Goal: Task Accomplishment & Management: Use online tool/utility

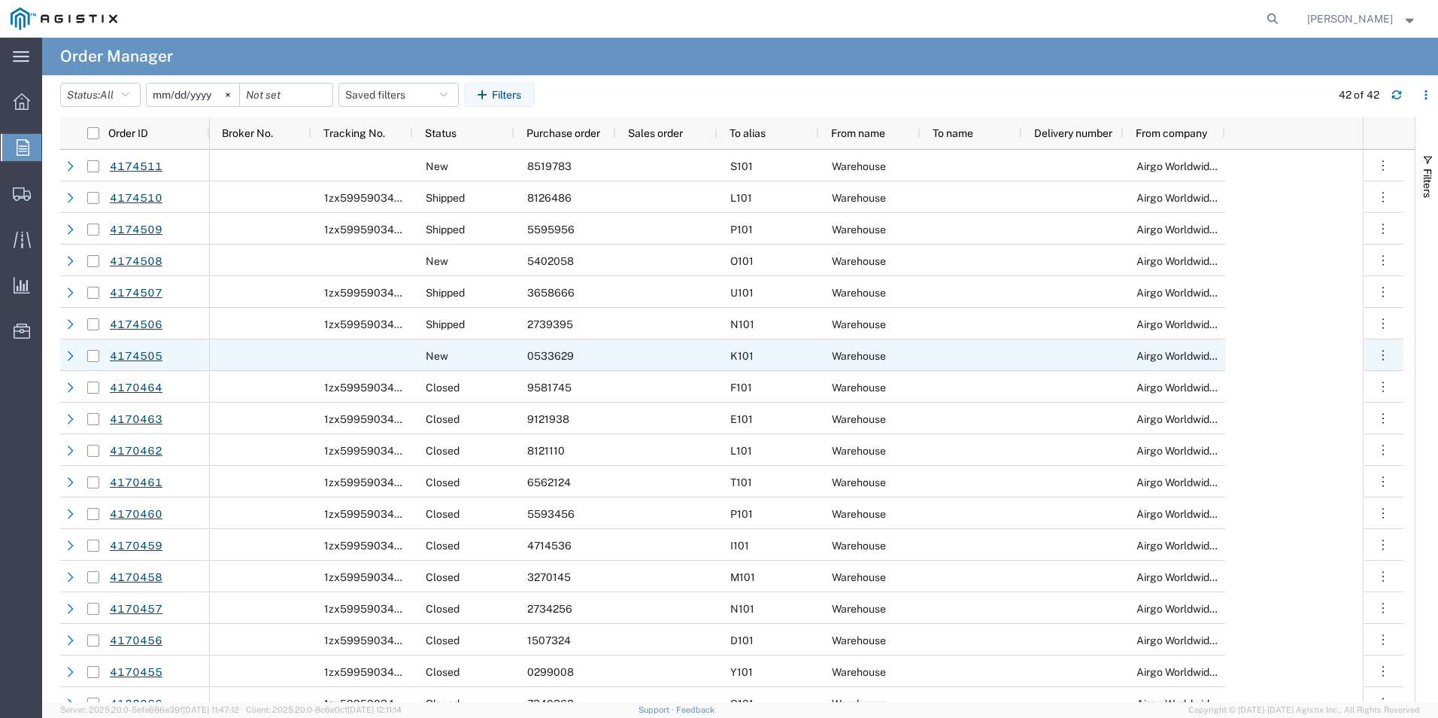
click at [540, 355] on span "0533629" at bounding box center [550, 356] width 47 height 12
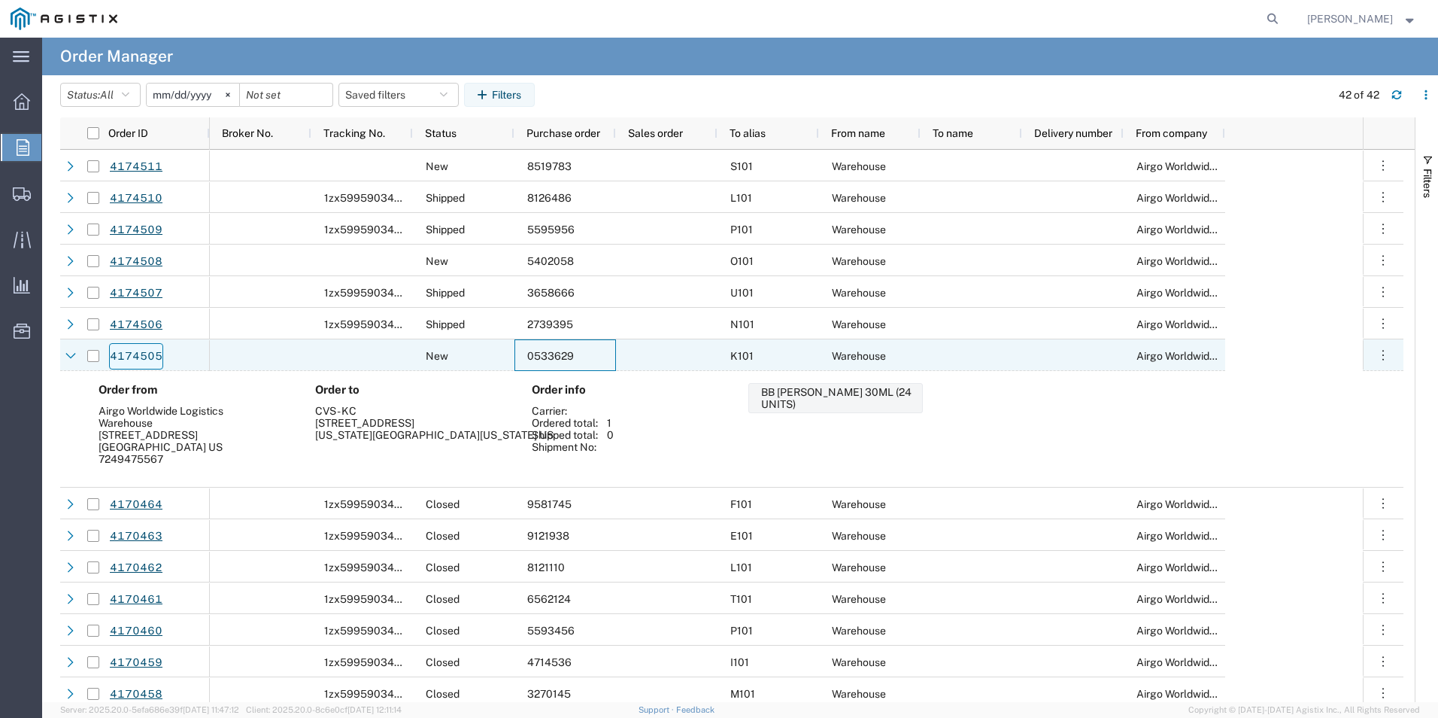
click at [136, 355] on link "4174505" at bounding box center [136, 356] width 54 height 26
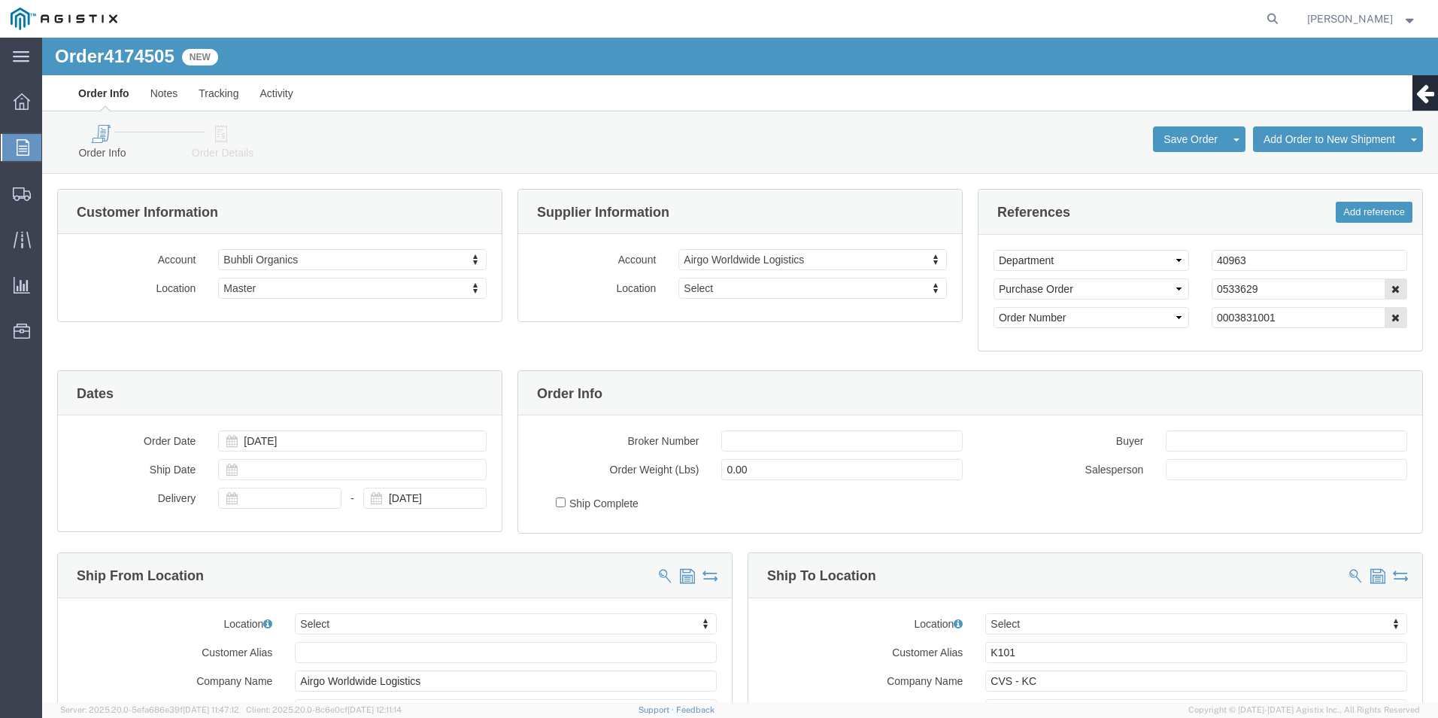
select select
click icon
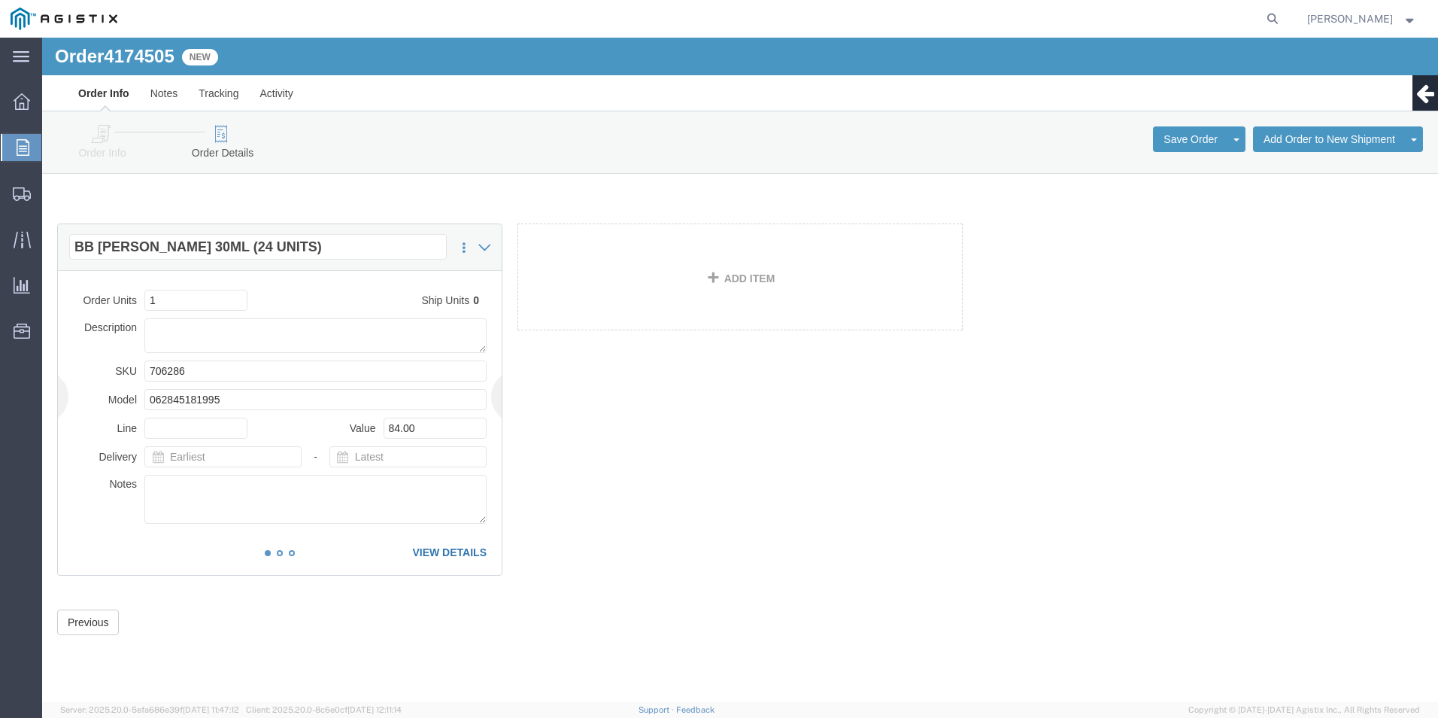
click link "VIEW DETAILS"
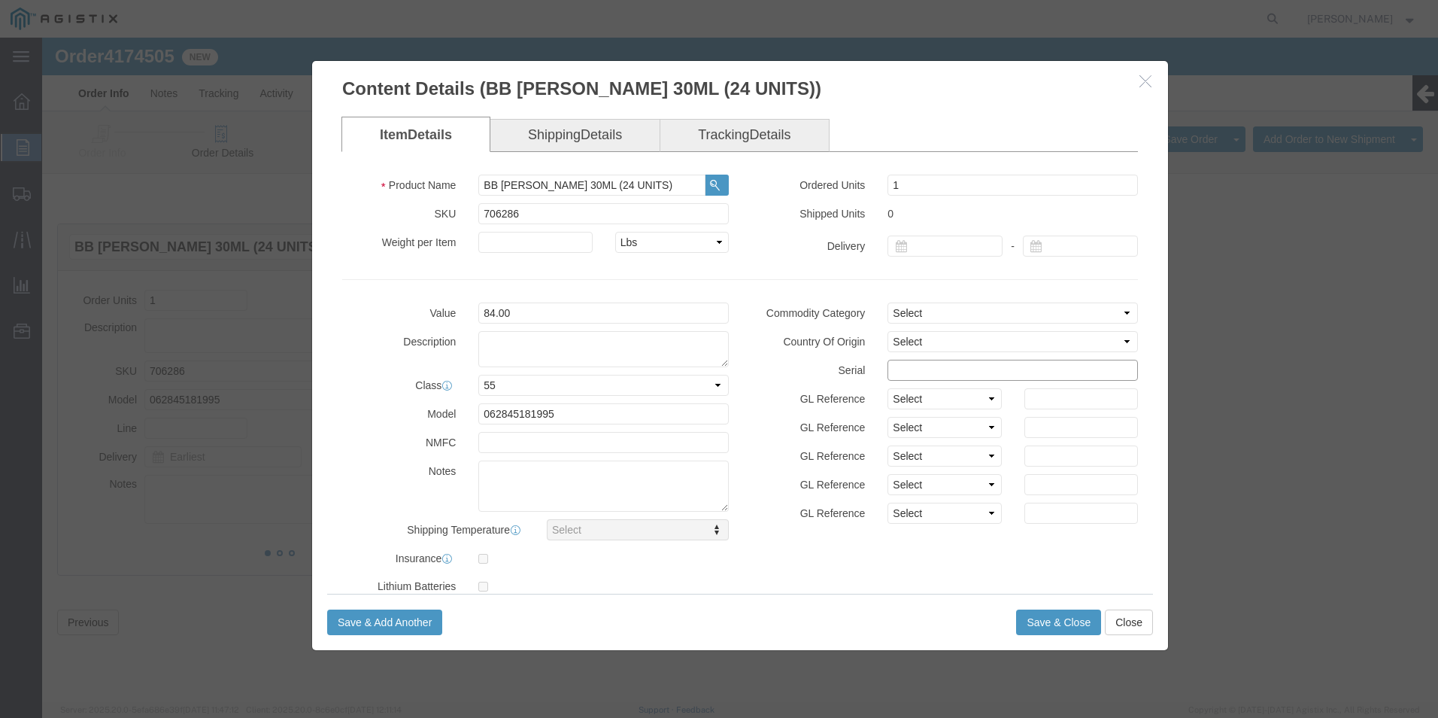
click input "text"
drag, startPoint x: 896, startPoint y: 329, endPoint x: 769, endPoint y: 315, distance: 127.8
click div "Commodity Category Select Country Of Origin Select [GEOGRAPHIC_DATA] [GEOGRAPHI…"
click input "0533629"
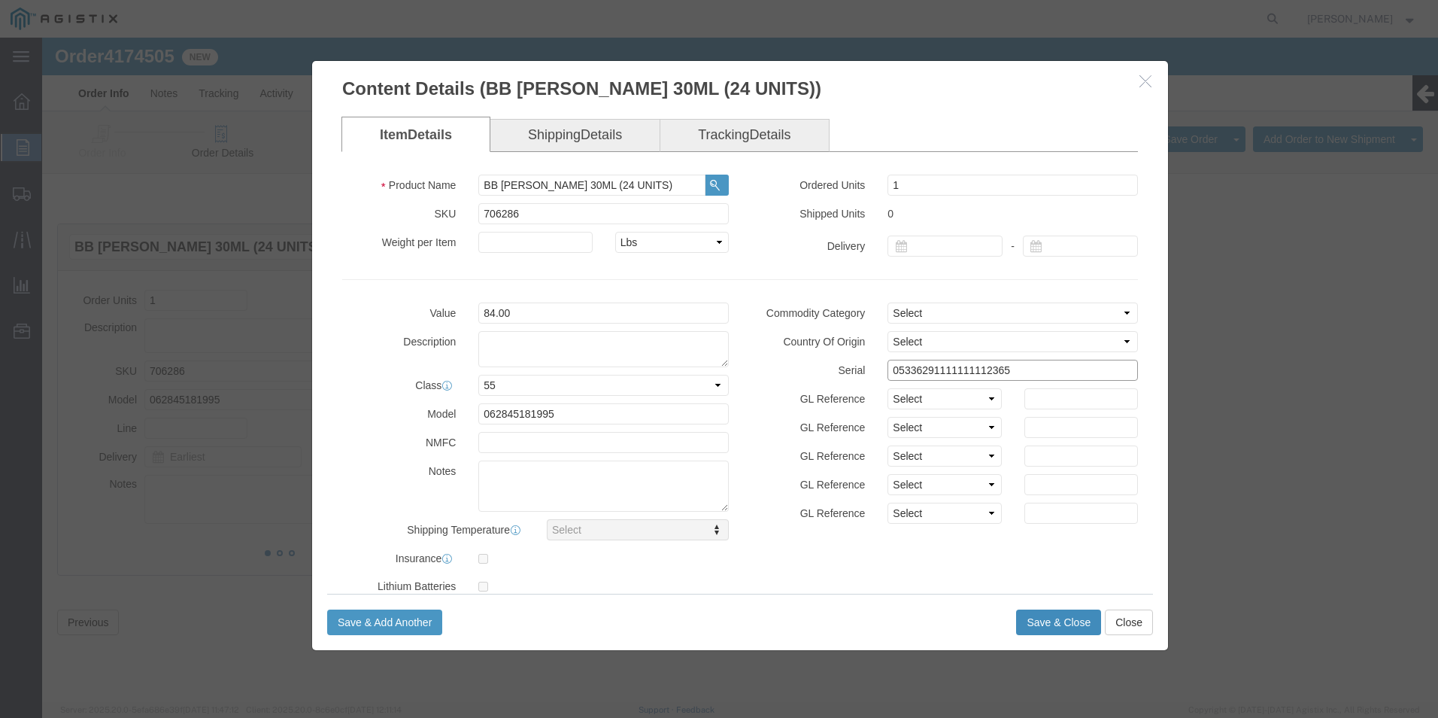
type input "05336291111111112365"
click button "Save & Close"
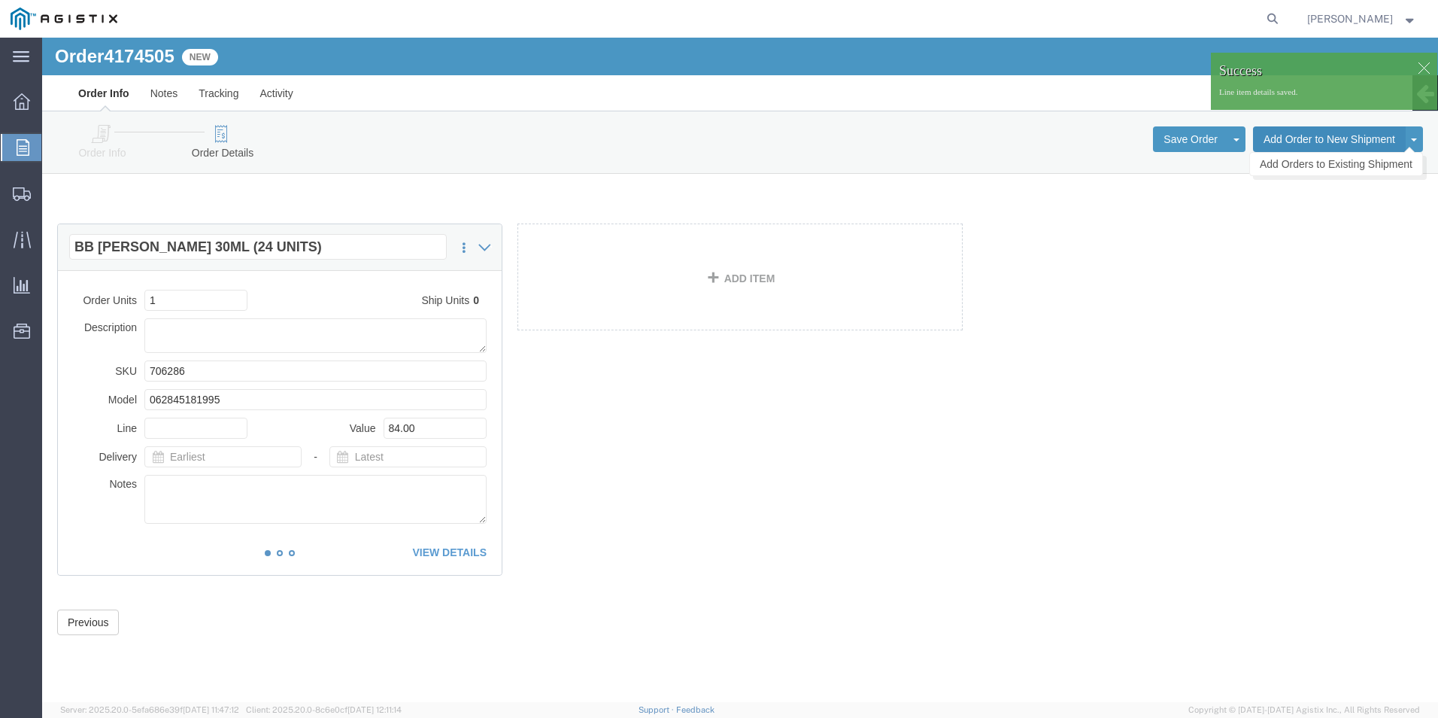
click button "Add Order to New Shipment"
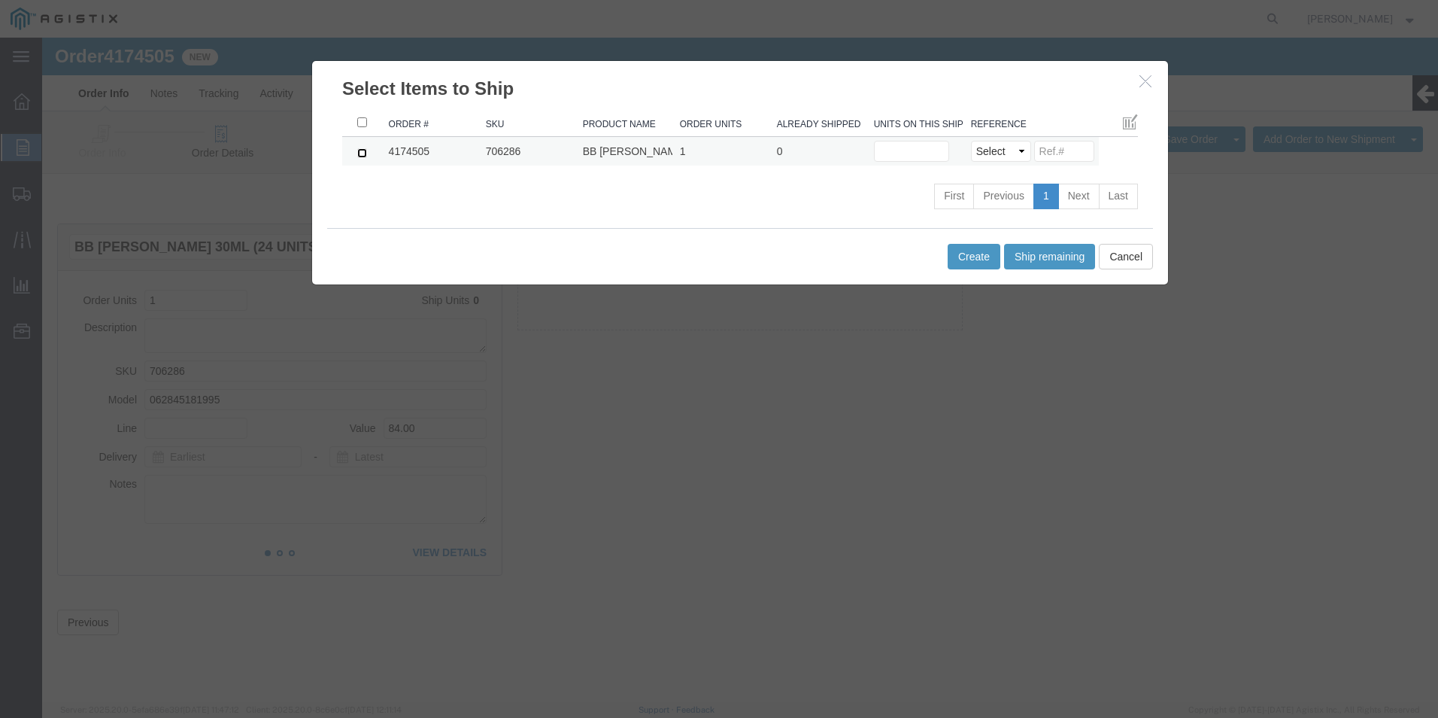
click input "checkbox"
checkbox input "true"
click button "Ship remaining"
type input "1"
click select "Select Purchase Order Delivery Number"
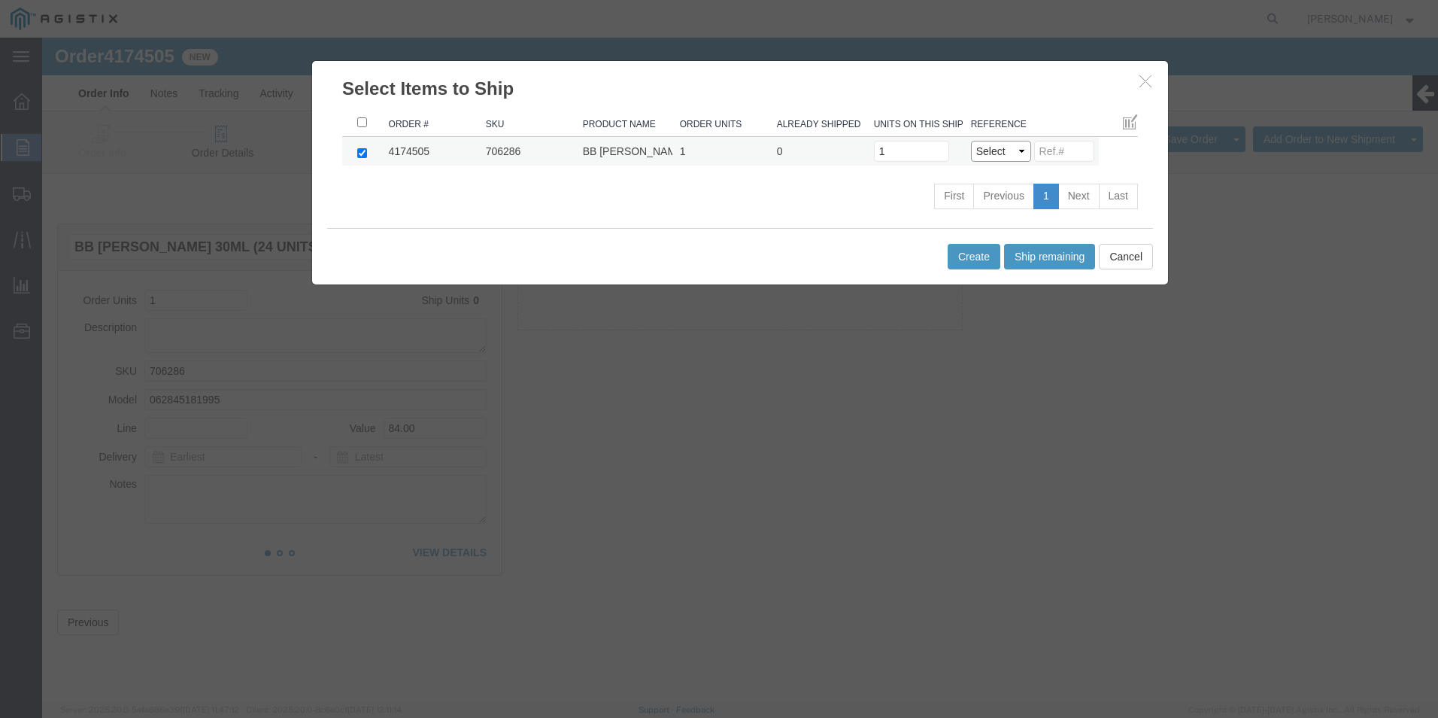
select select "PO"
click select "Select Purchase Order Delivery Number"
click input
paste input "0533629"
type input "0533629"
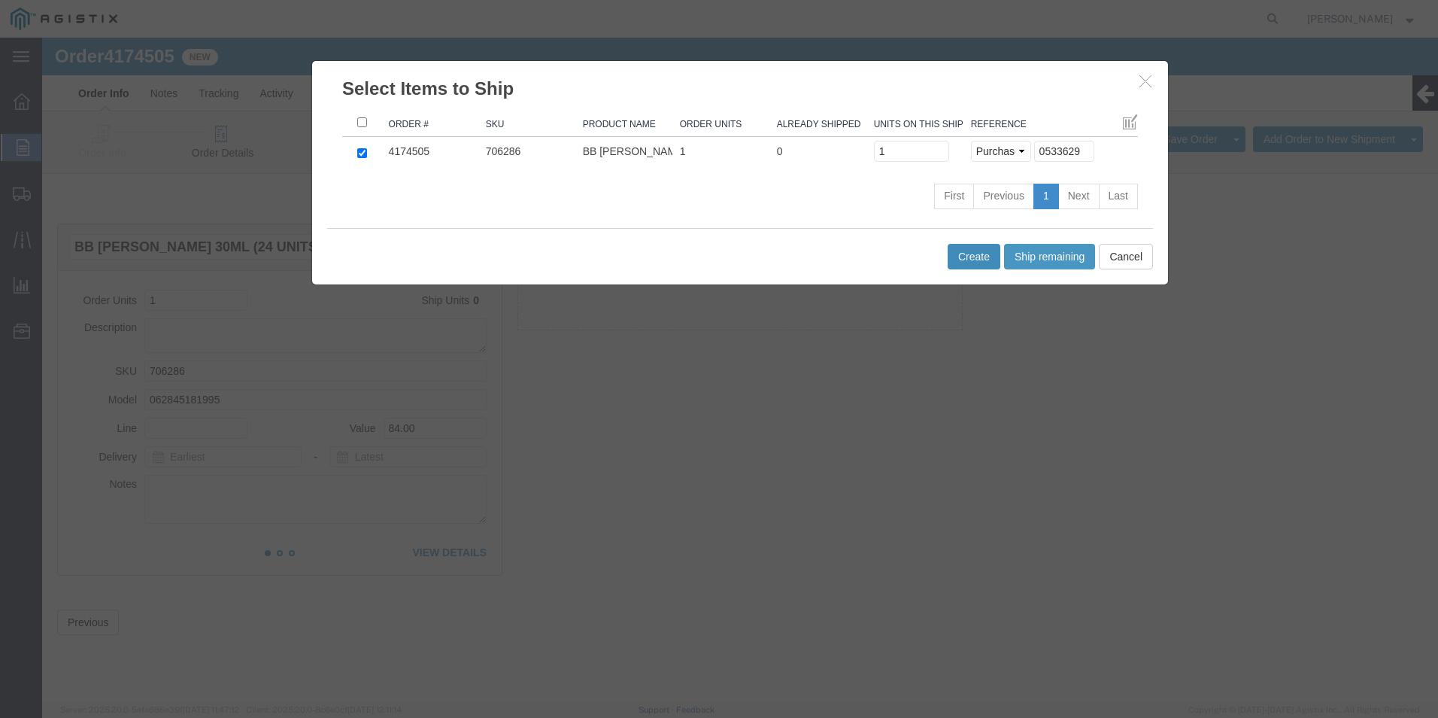
click button "Create"
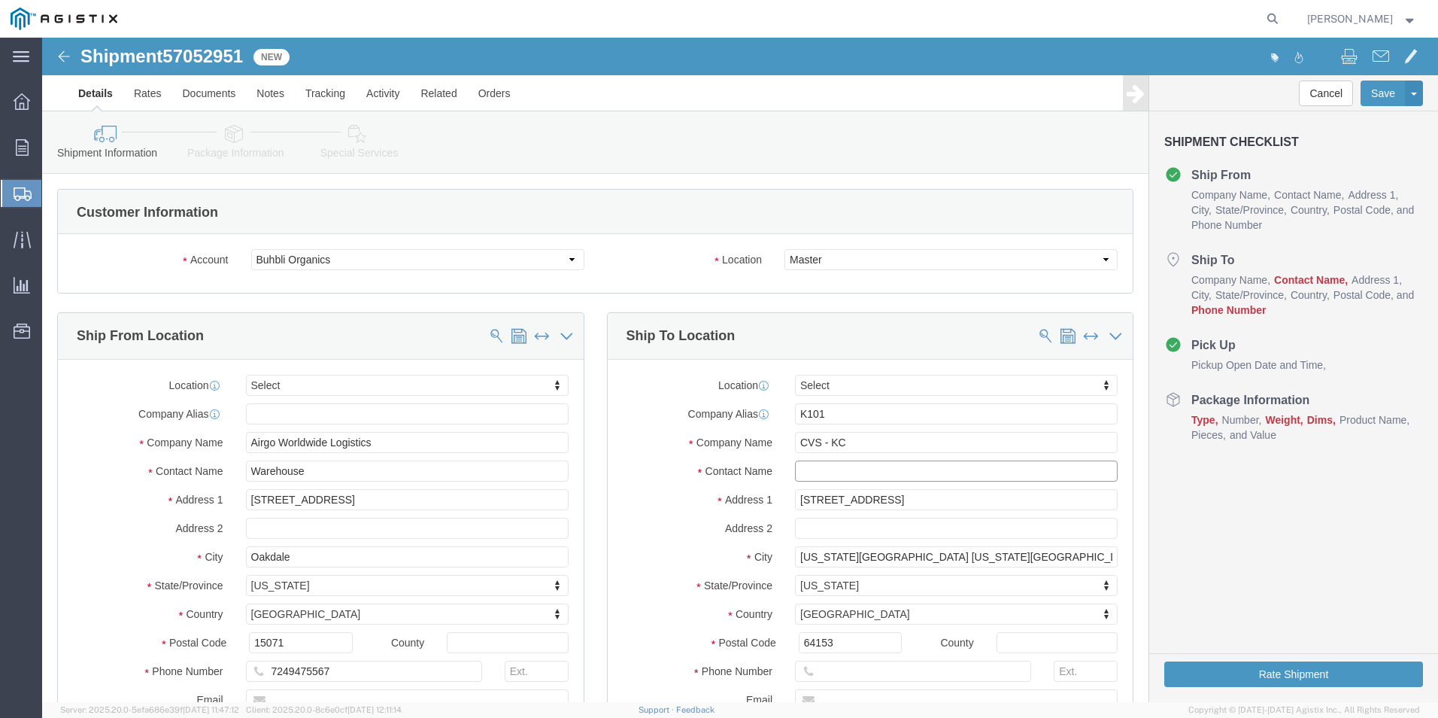
click input "text"
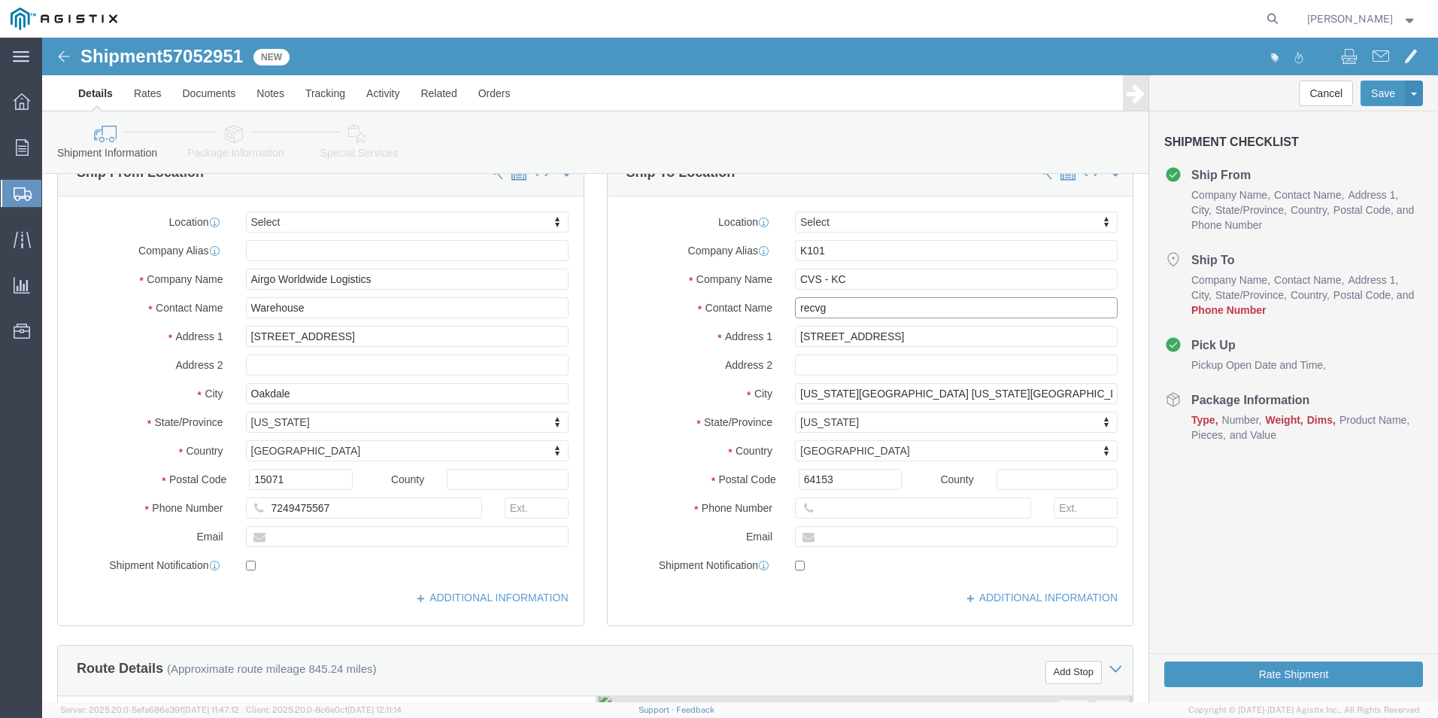
scroll to position [301, 0]
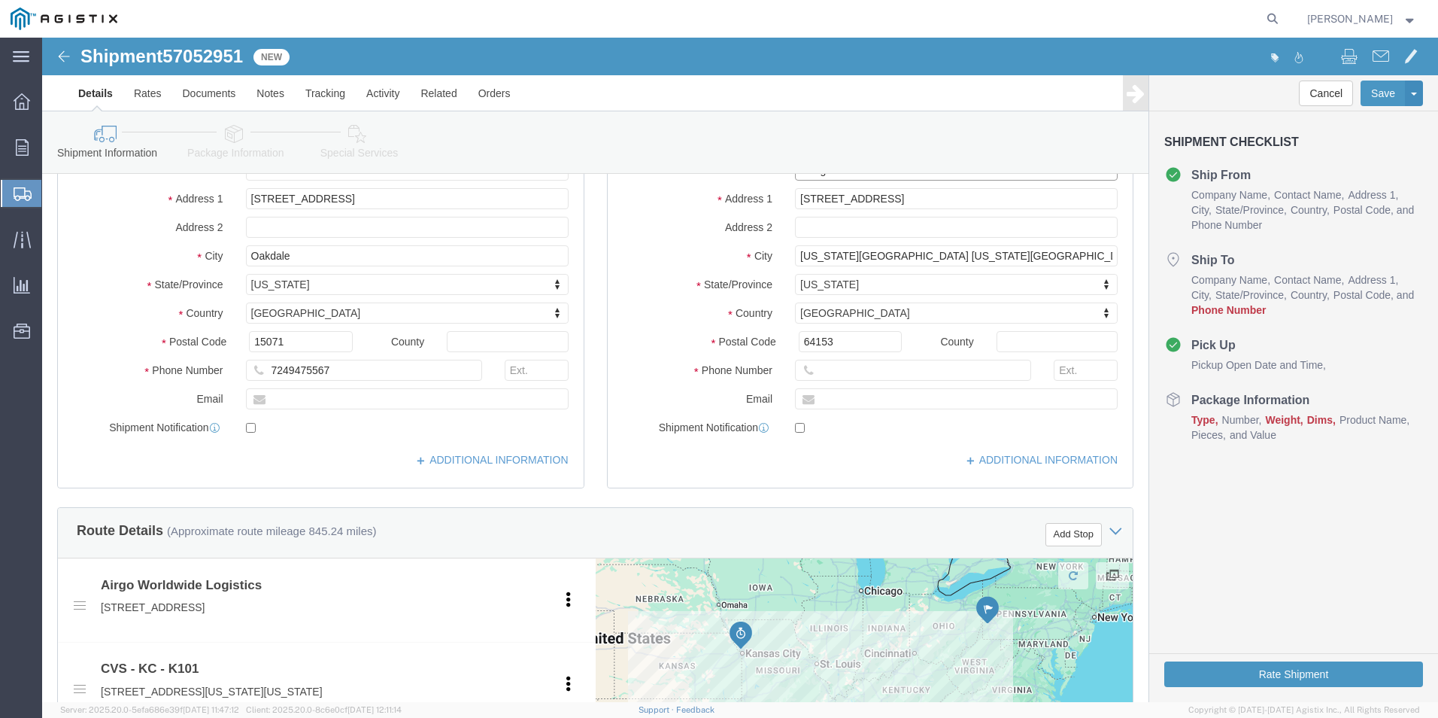
type input "recvg"
click input "text"
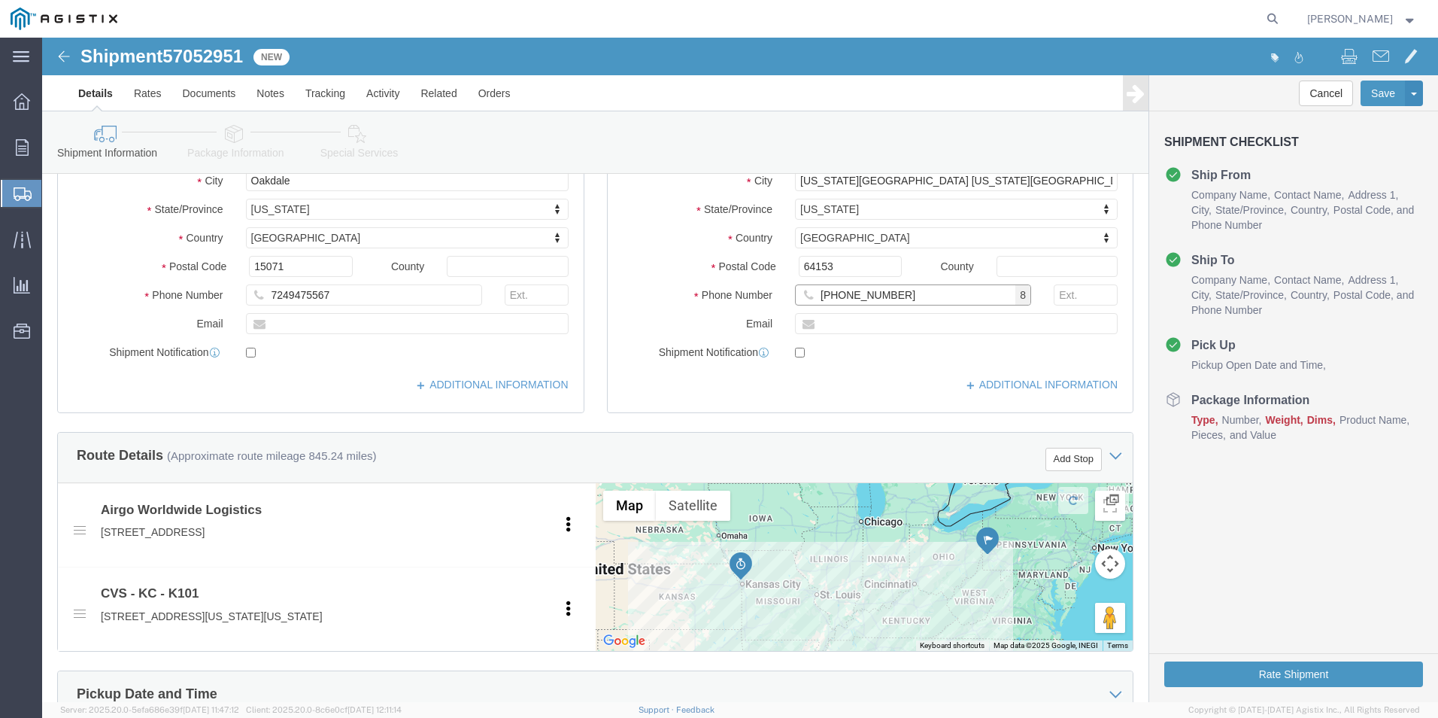
type input "[PHONE_NUMBER]"
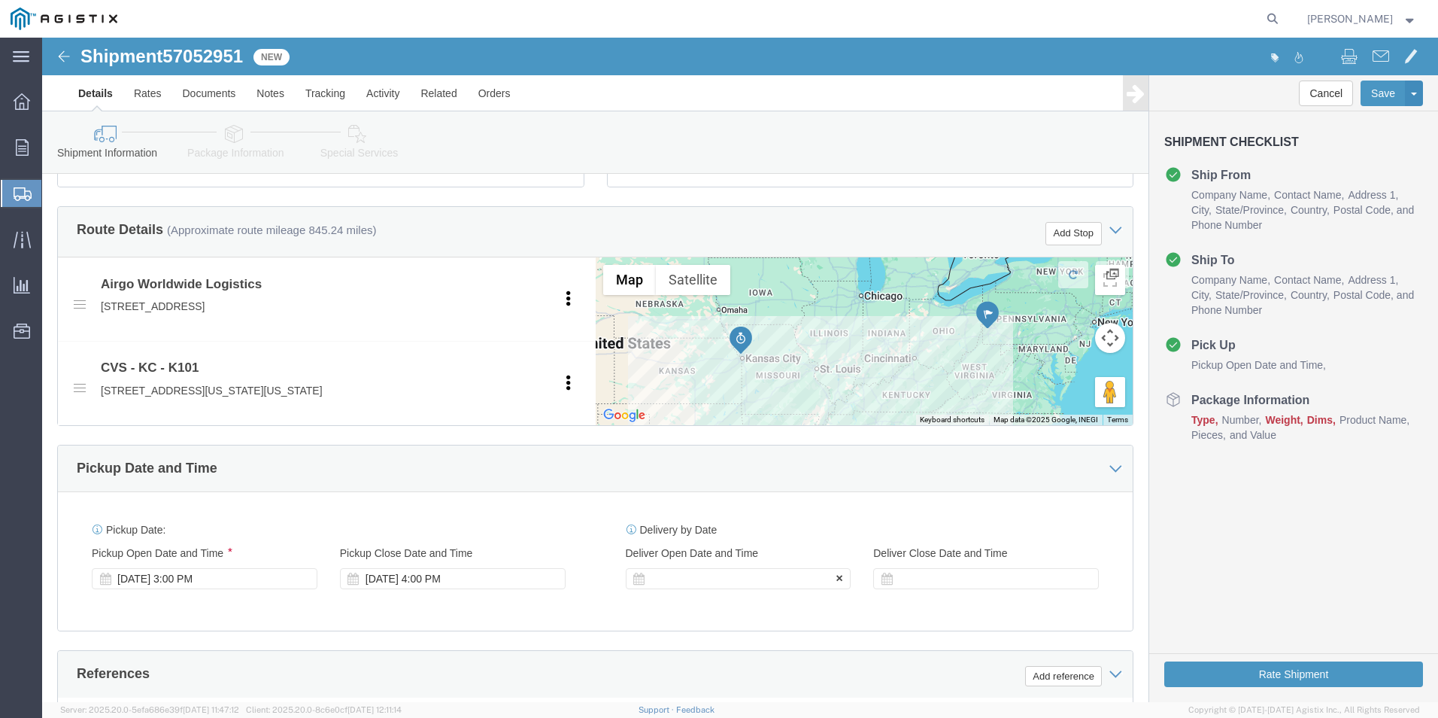
click div
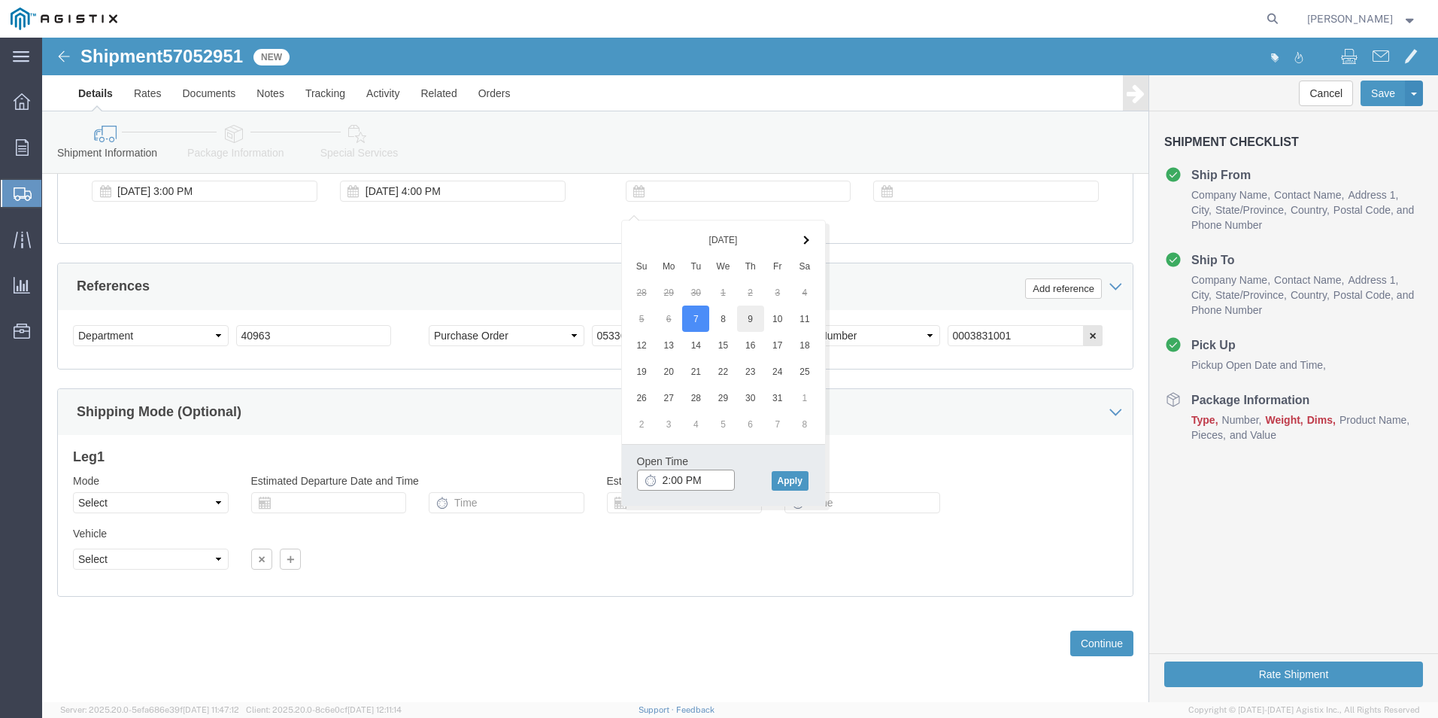
type input "2:00 PM"
click button "Apply"
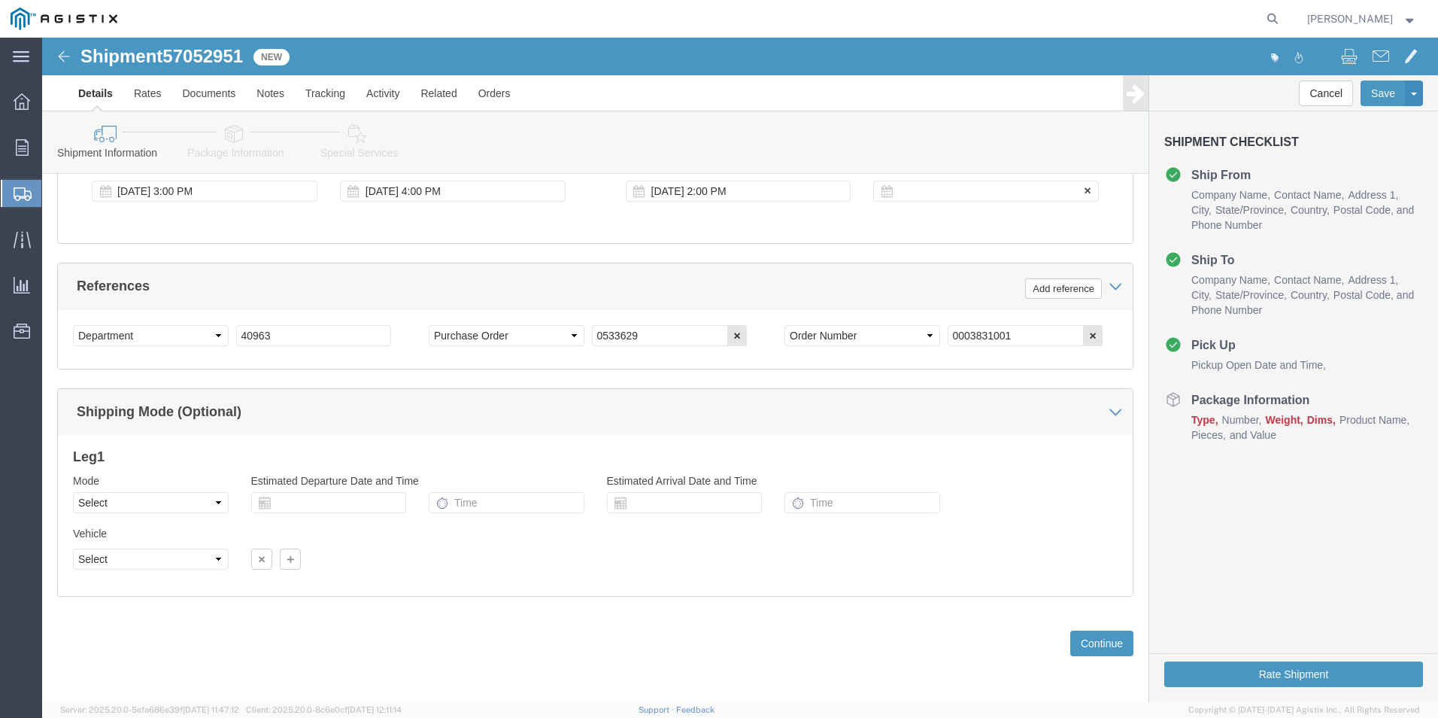
click div
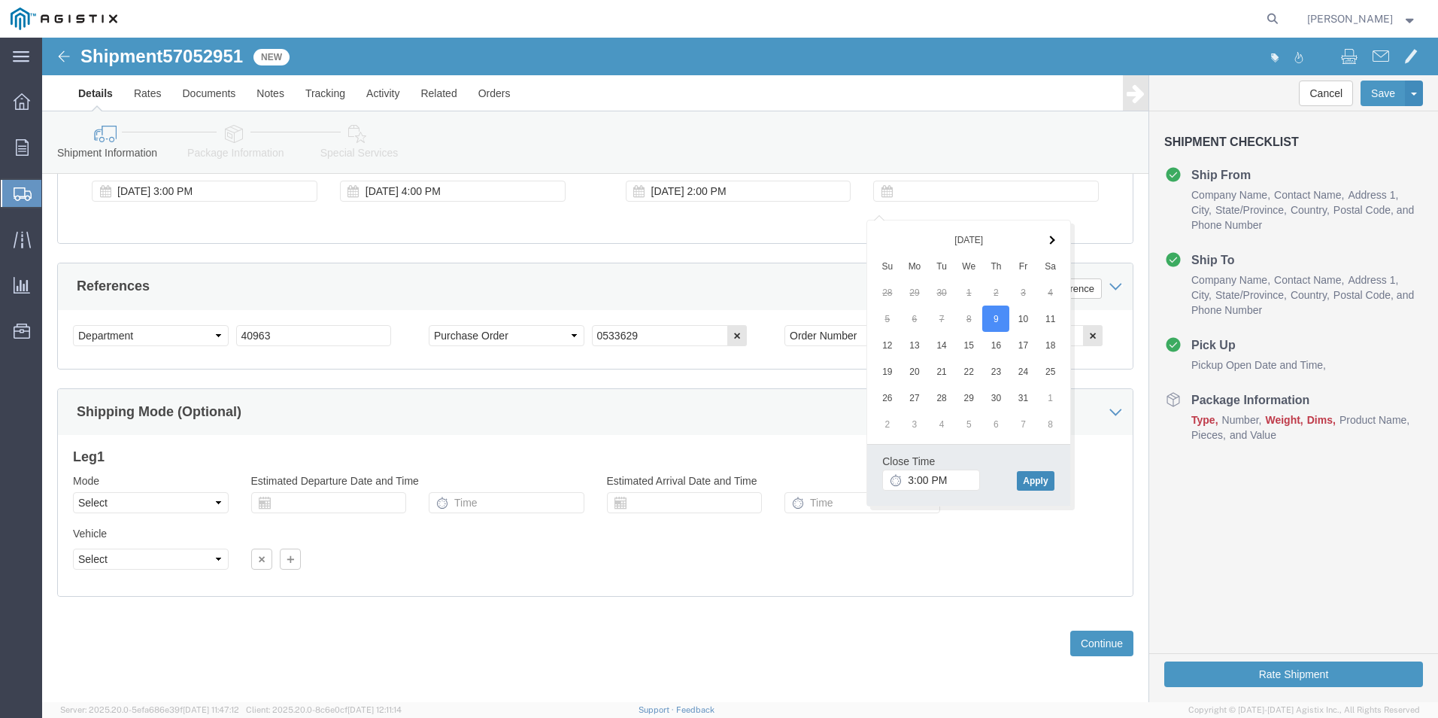
click button "Apply"
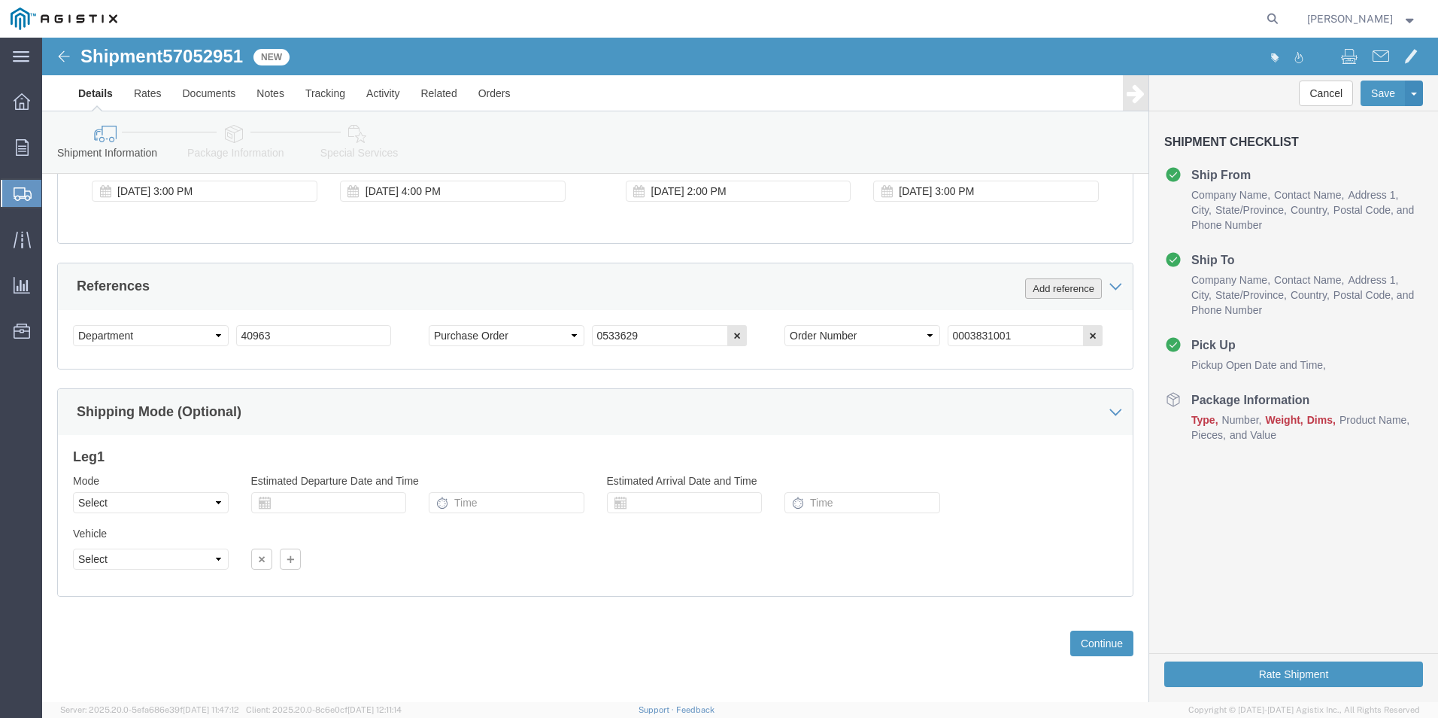
click button "Add reference"
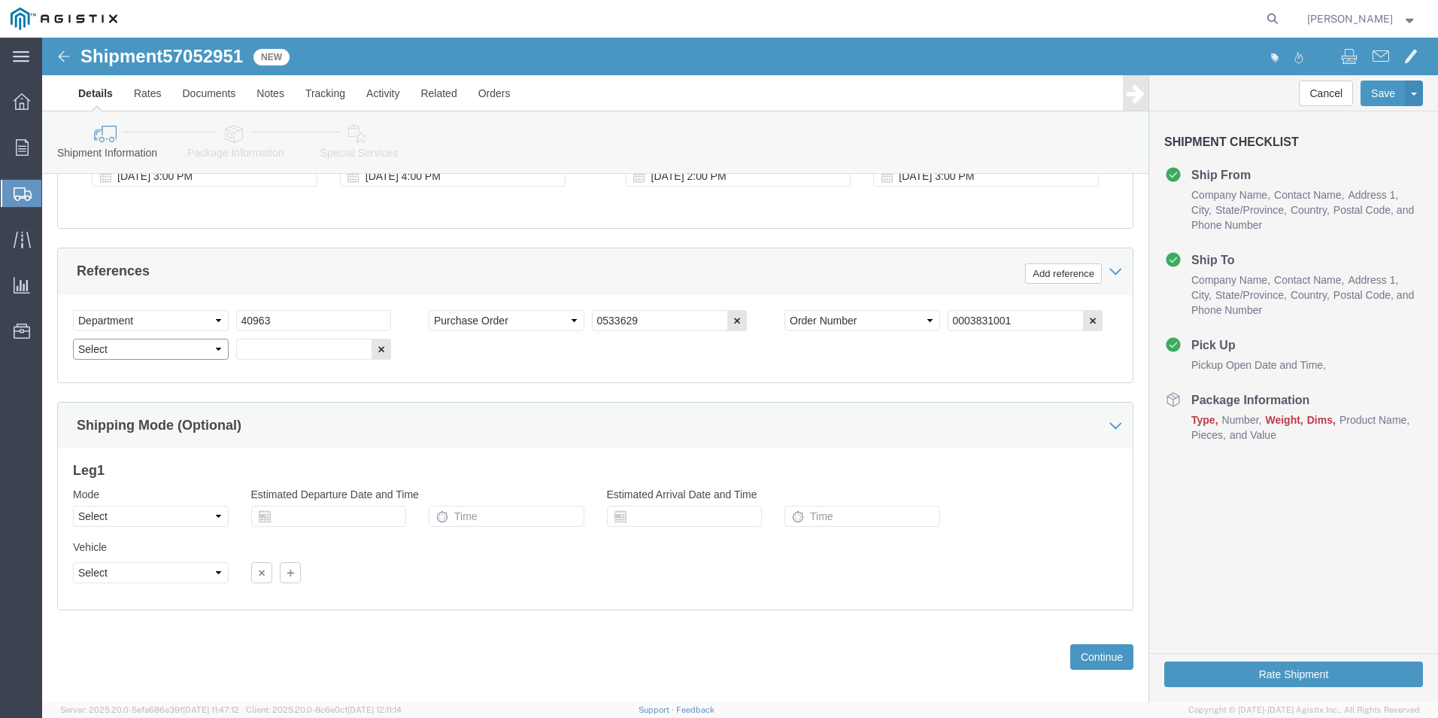
click select "Select Account Type Activity ID Airline Appointment Number ASN Batch Request # …"
select select "BIN"
click select "Select Account Type Activity ID Airline Appointment Number ASN Batch Request # …"
click input "text"
type input "4174505"
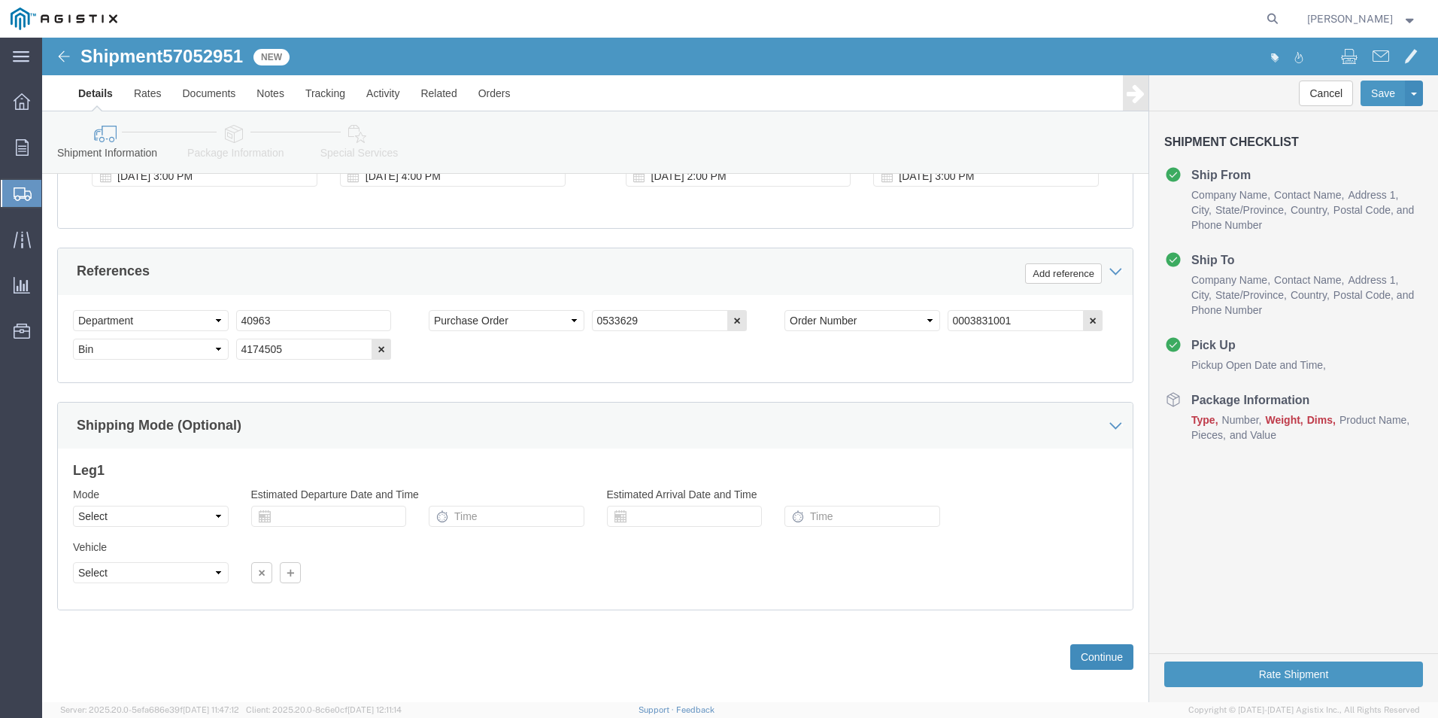
click button "Continue"
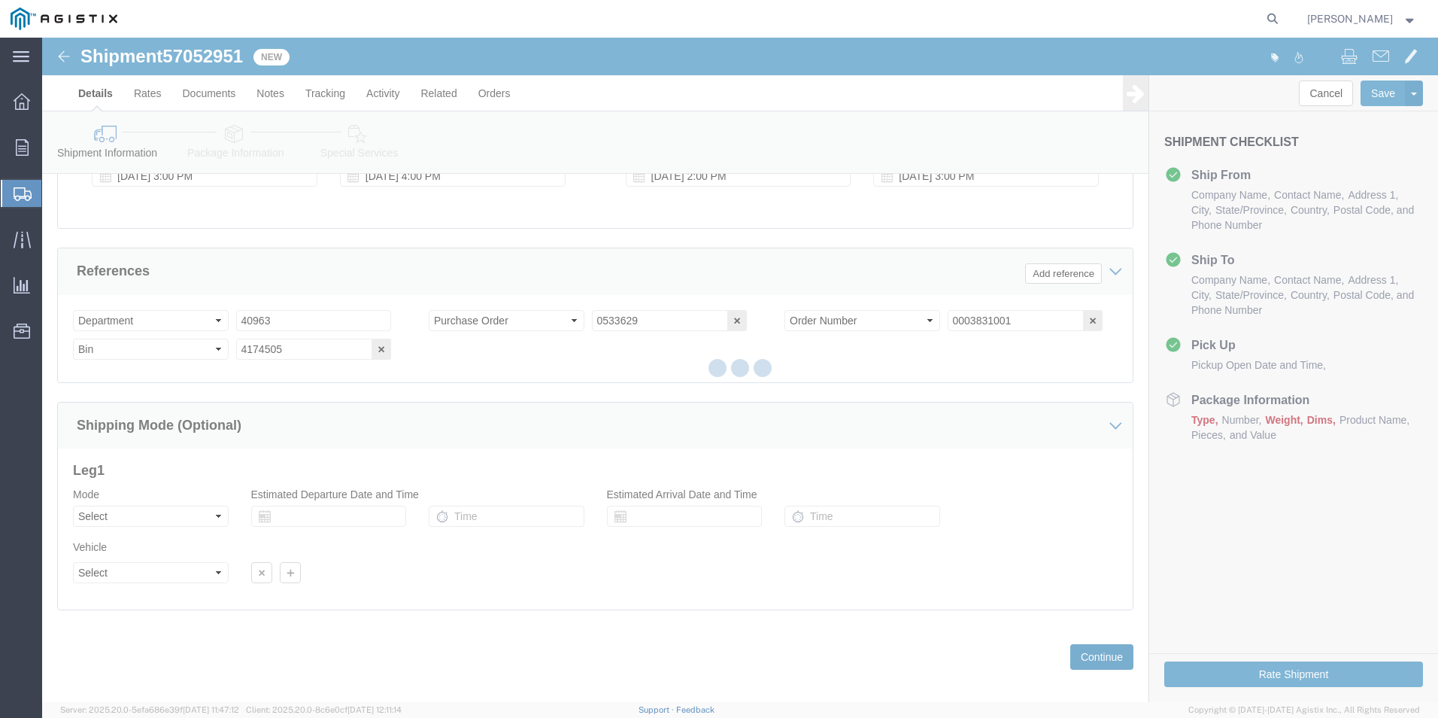
scroll to position [0, 0]
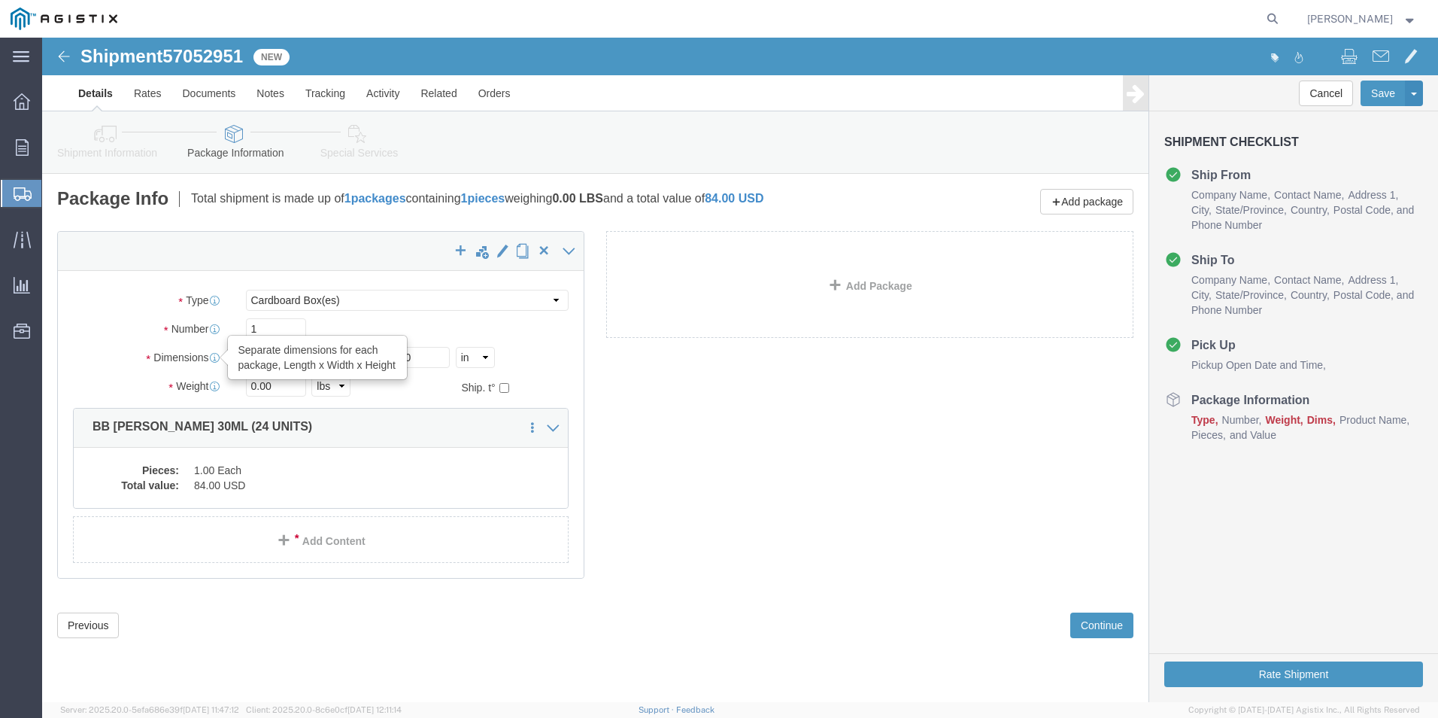
drag, startPoint x: 226, startPoint y: 317, endPoint x: 169, endPoint y: 317, distance: 57.2
click div "Dimensions Separate dimensions for each package, Length x Width x Height Length…"
type input "10"
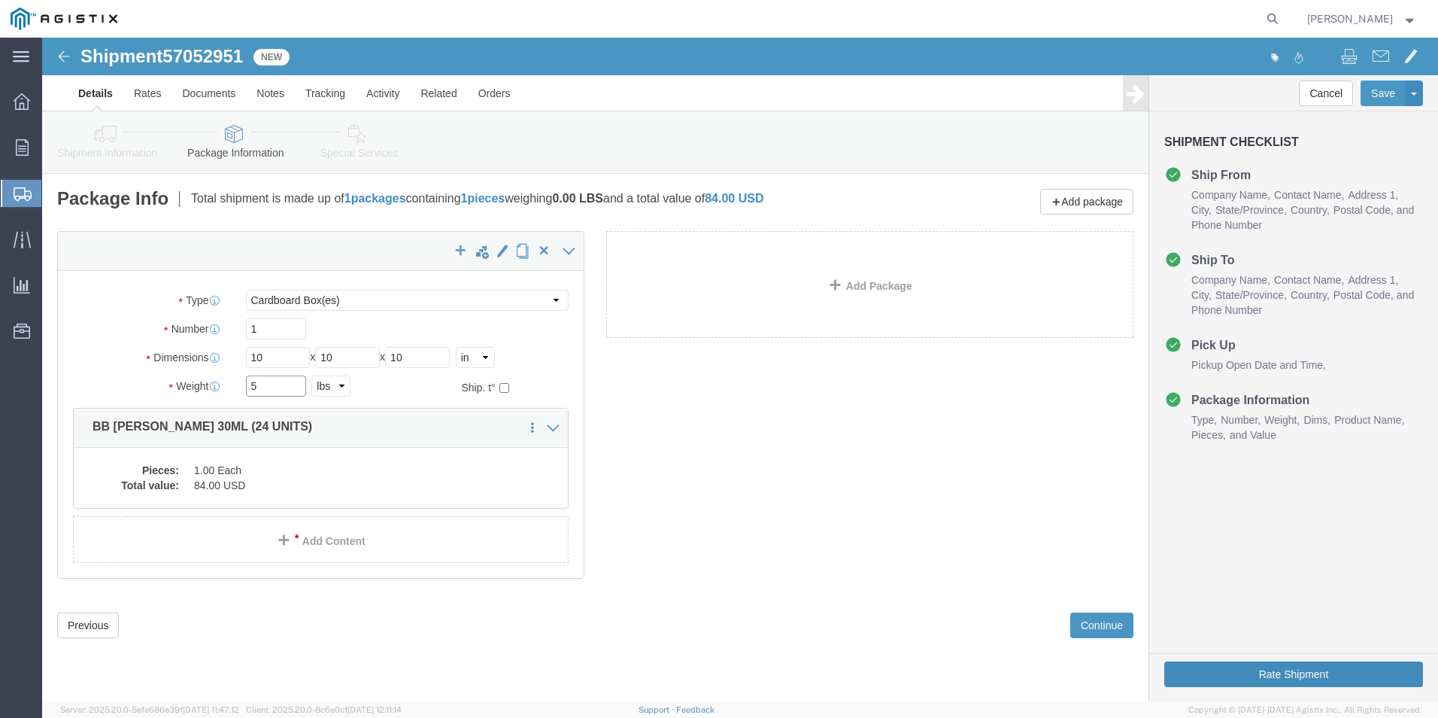
type input "5"
click button "Rate Shipment"
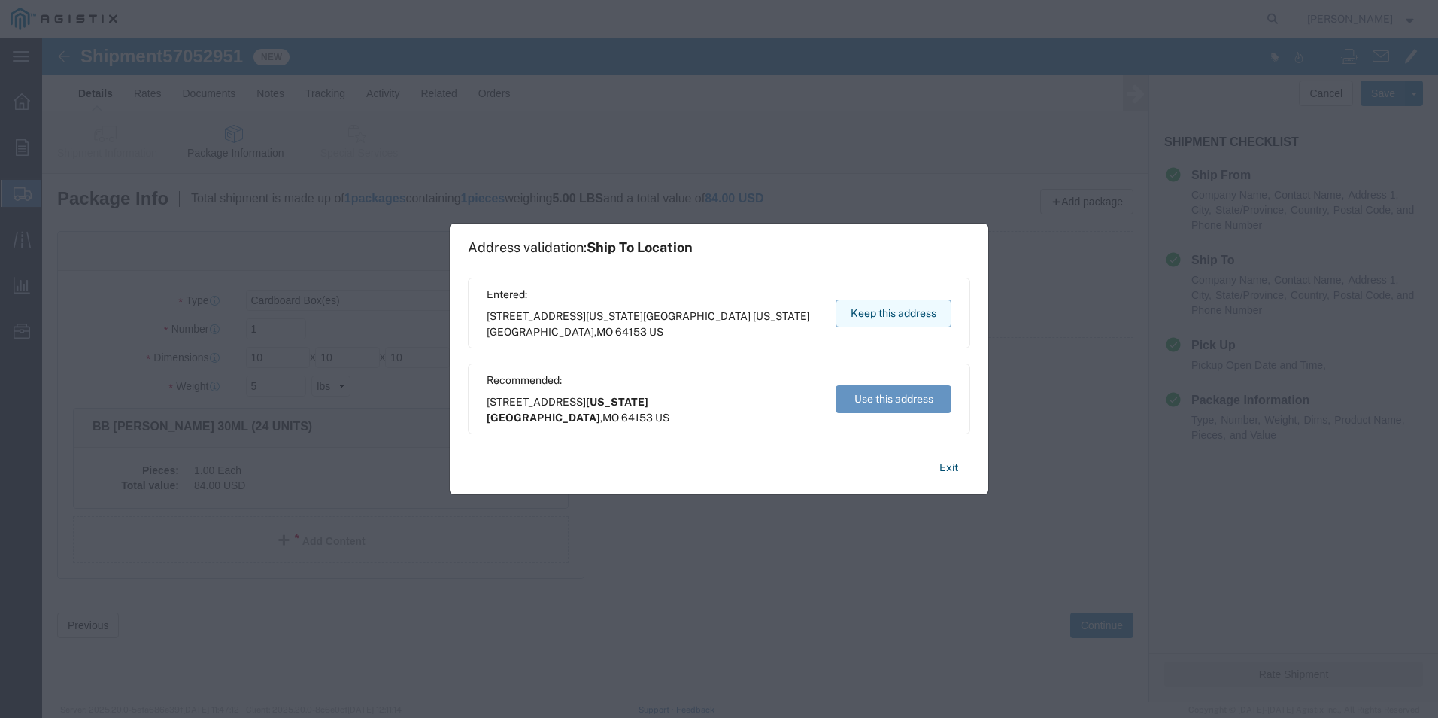
click at [892, 310] on button "Keep this address" at bounding box center [894, 313] width 116 height 28
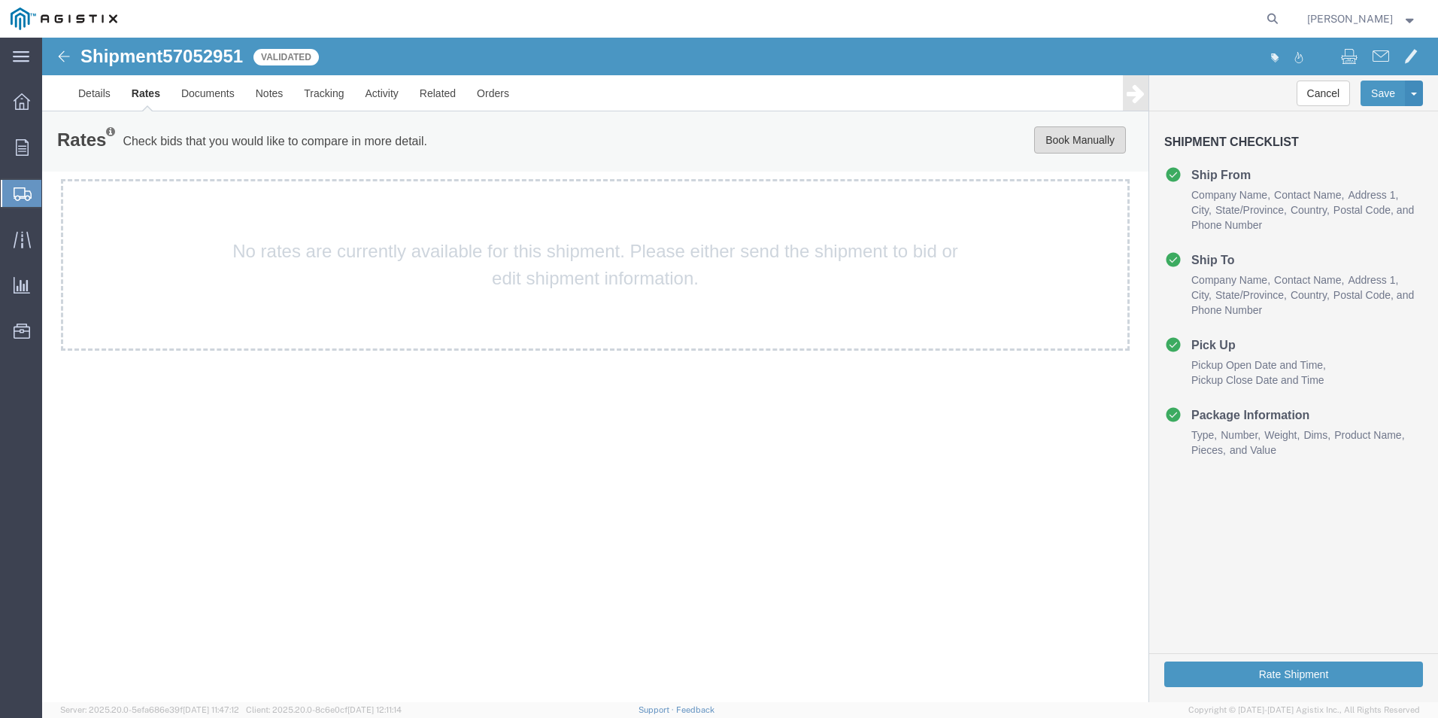
click at [1084, 140] on button "Book Manually" at bounding box center [1080, 139] width 92 height 27
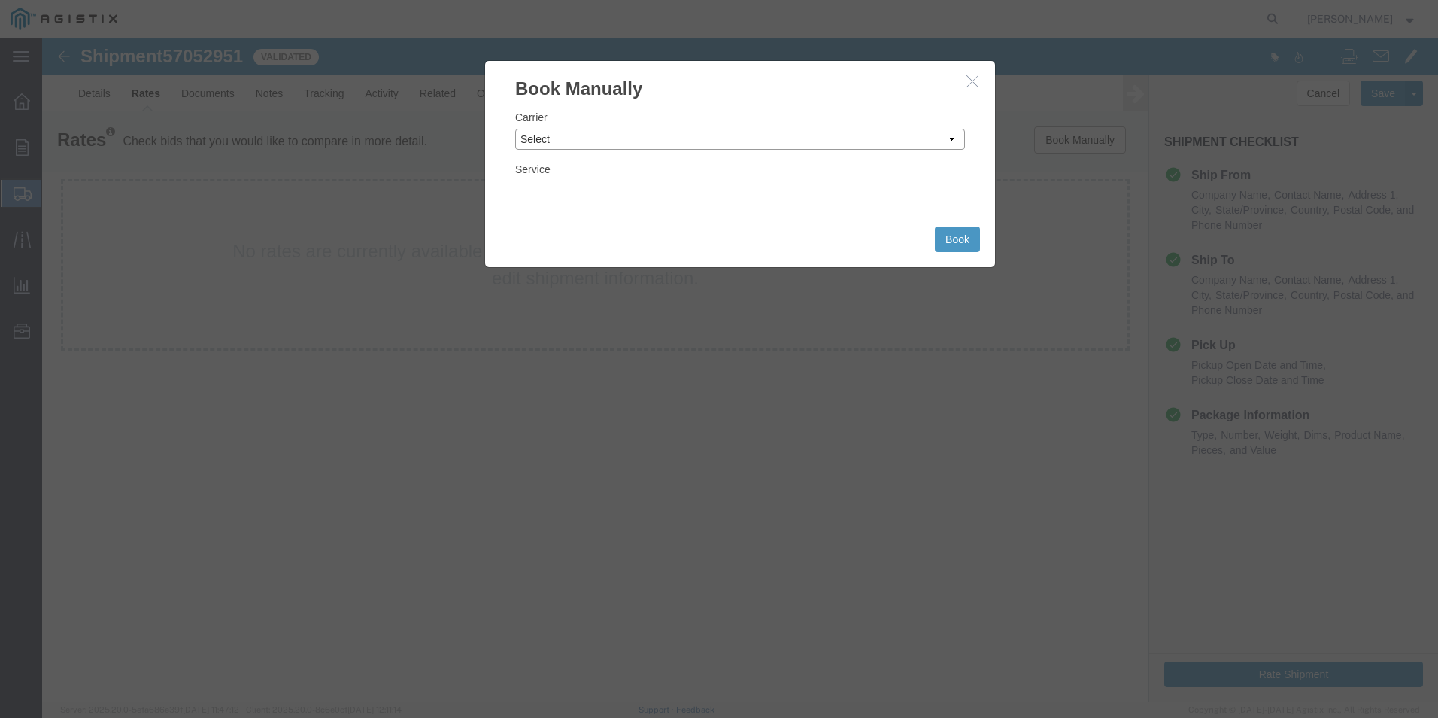
click at [682, 137] on select "Select Add New Carrier (and default service) ACI Guide APC Airport Google Milea…" at bounding box center [740, 139] width 450 height 21
select select "12"
click at [515, 129] on select "Select Add New Carrier (and default service) ACI Guide APC Airport Google Milea…" at bounding box center [740, 139] width 450 height 21
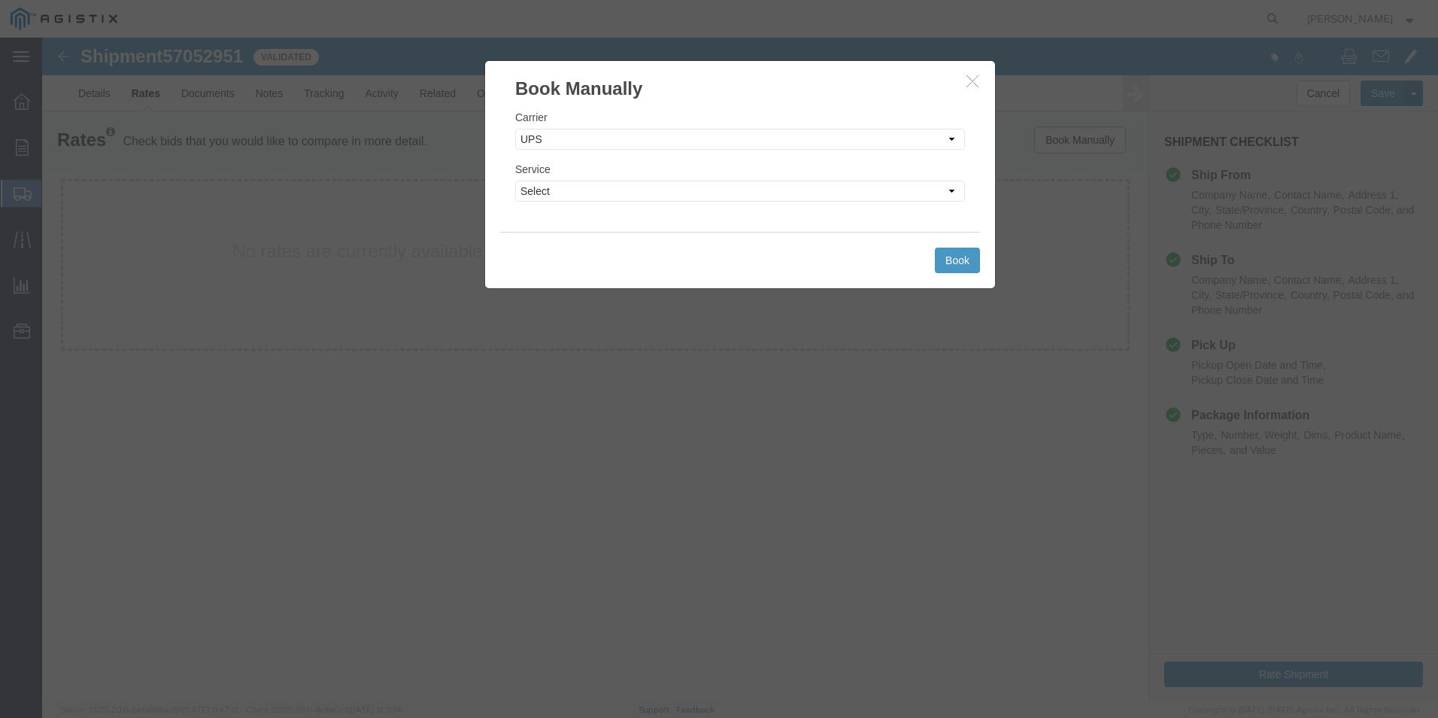
click at [693, 180] on div "Service Select 2nd Day Air 2nd Day Air A.M. 3 Day Select BOUND PRINTED MATTER, …" at bounding box center [740, 181] width 450 height 41
click at [691, 194] on select "Select 2nd Day Air 2nd Day Air A.M. 3 Day Select BOUND PRINTED MATTER, UPS DELI…" at bounding box center [740, 191] width 450 height 21
select select "42"
click at [515, 181] on select "Select 2nd Day Air 2nd Day Air A.M. 3 Day Select BOUND PRINTED MATTER, UPS DELI…" at bounding box center [740, 191] width 450 height 21
click at [956, 262] on button "Book" at bounding box center [957, 260] width 45 height 26
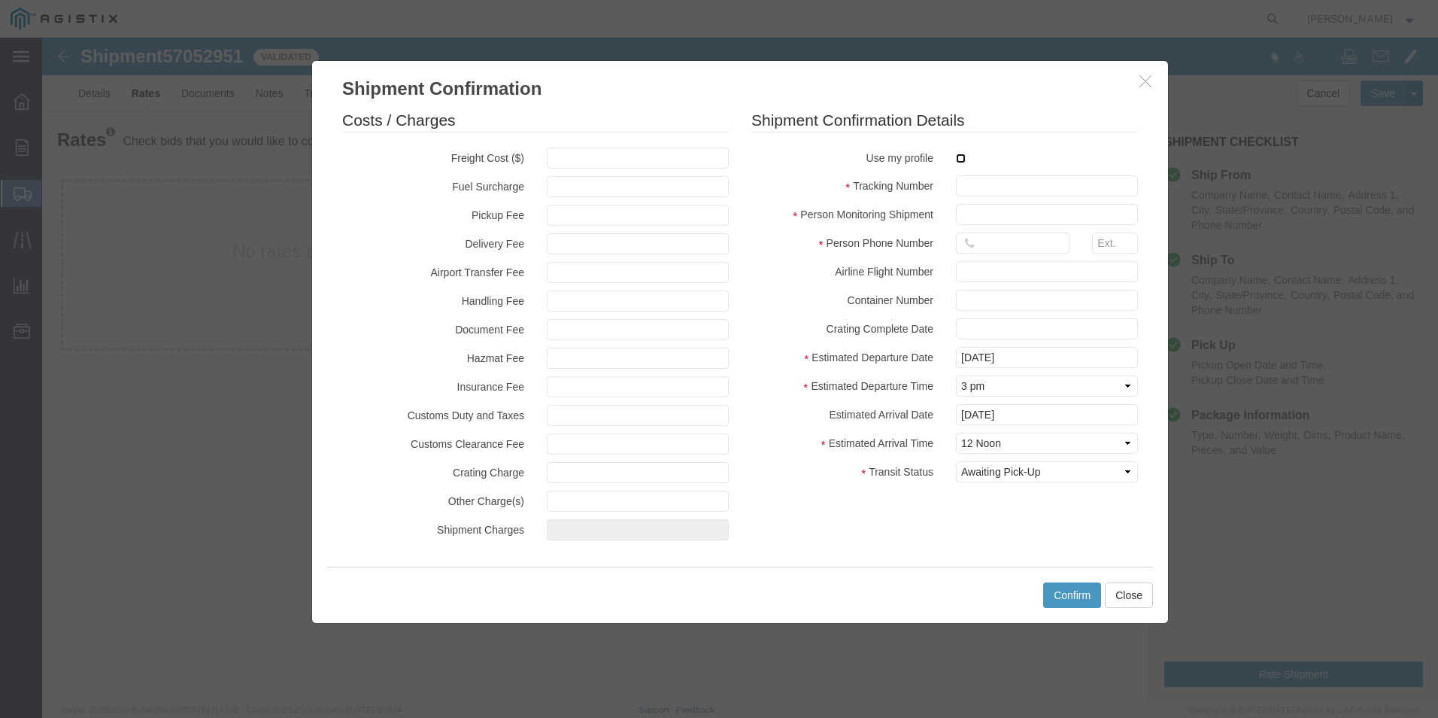
click at [963, 160] on input "checkbox" at bounding box center [961, 158] width 10 height 10
checkbox input "true"
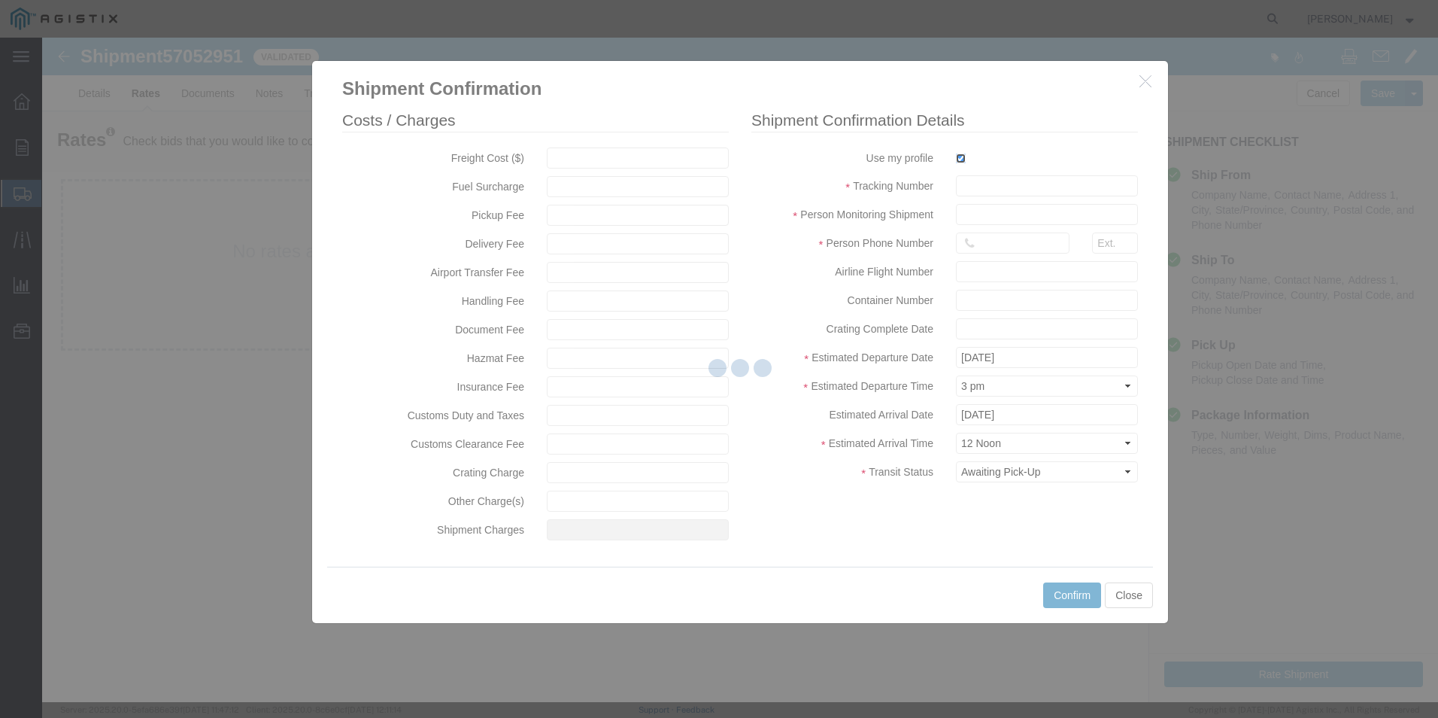
type input "[PERSON_NAME]"
type input "[PHONE_NUMBER]"
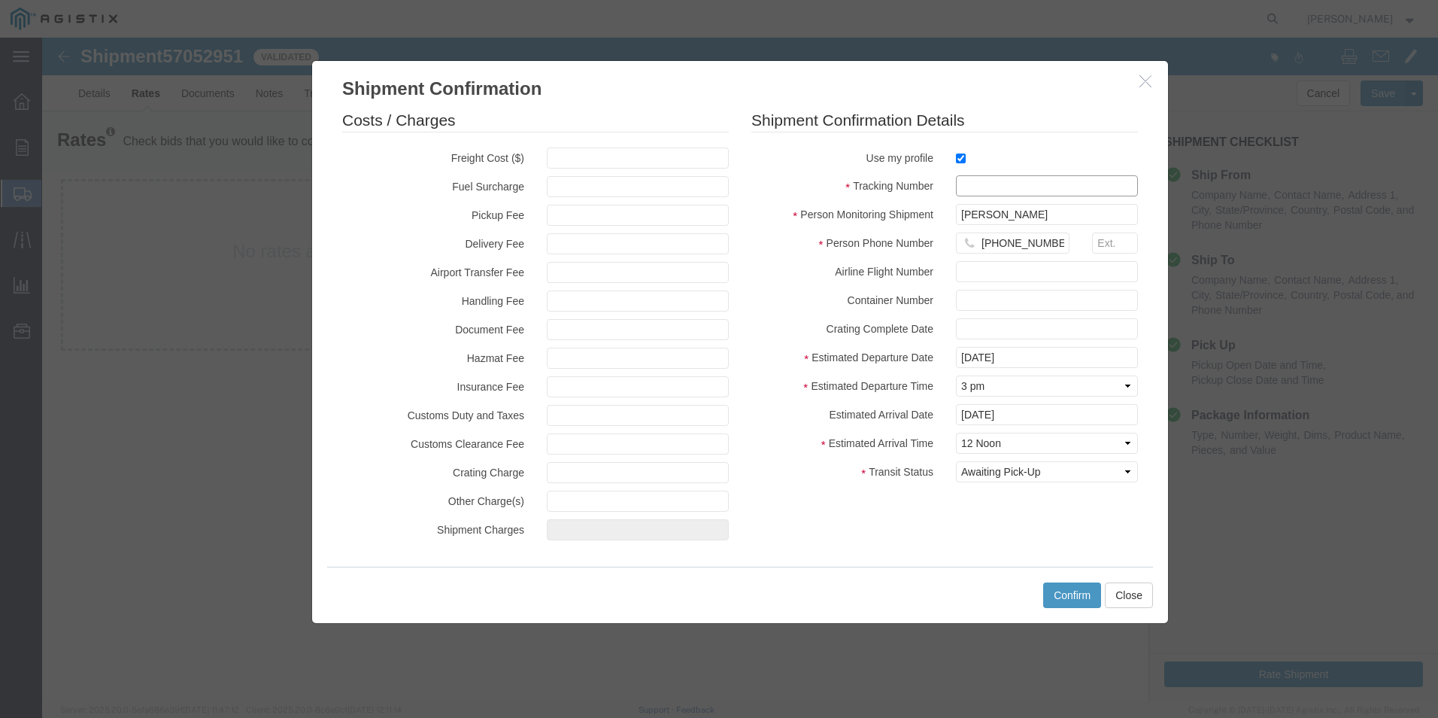
click at [977, 184] on input "text" at bounding box center [1047, 185] width 182 height 21
type input "1zx599590341007980"
click at [1061, 590] on button "Confirm" at bounding box center [1072, 595] width 58 height 26
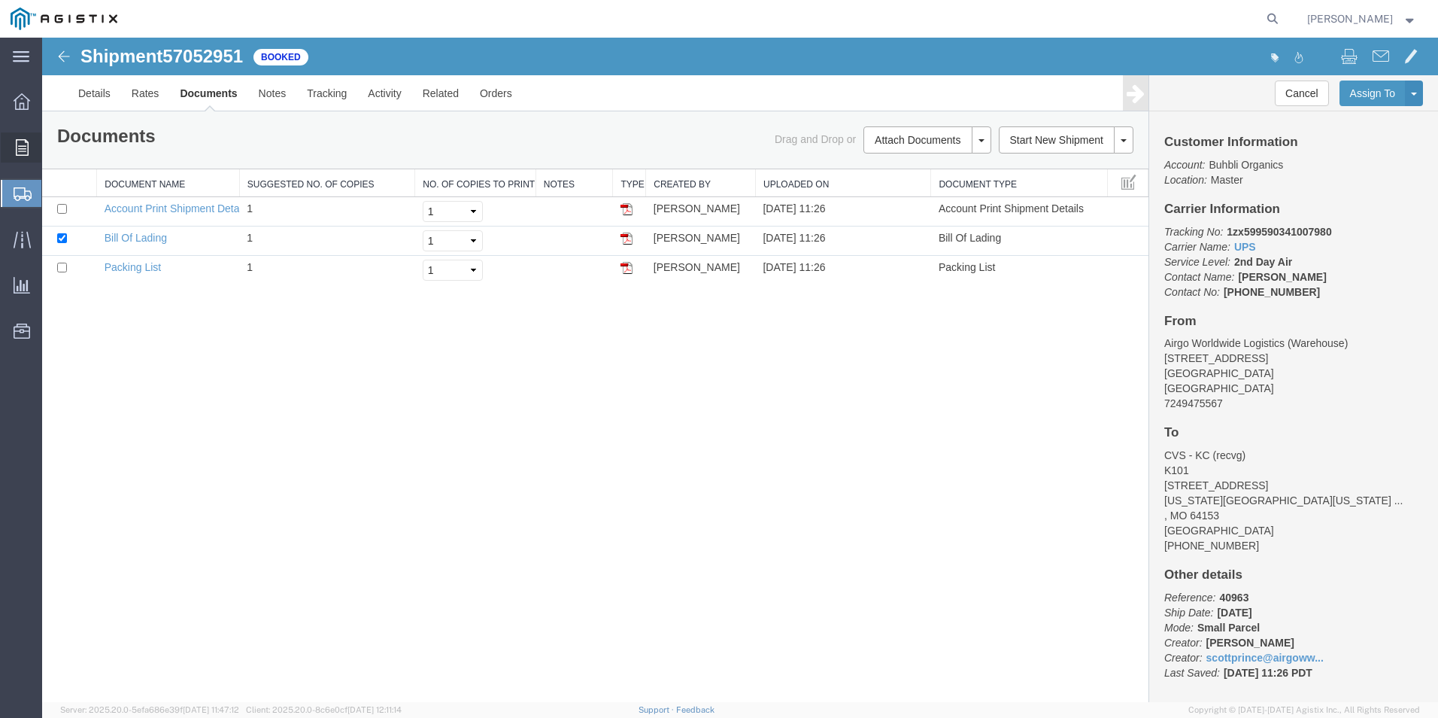
click at [18, 141] on icon at bounding box center [22, 147] width 13 height 17
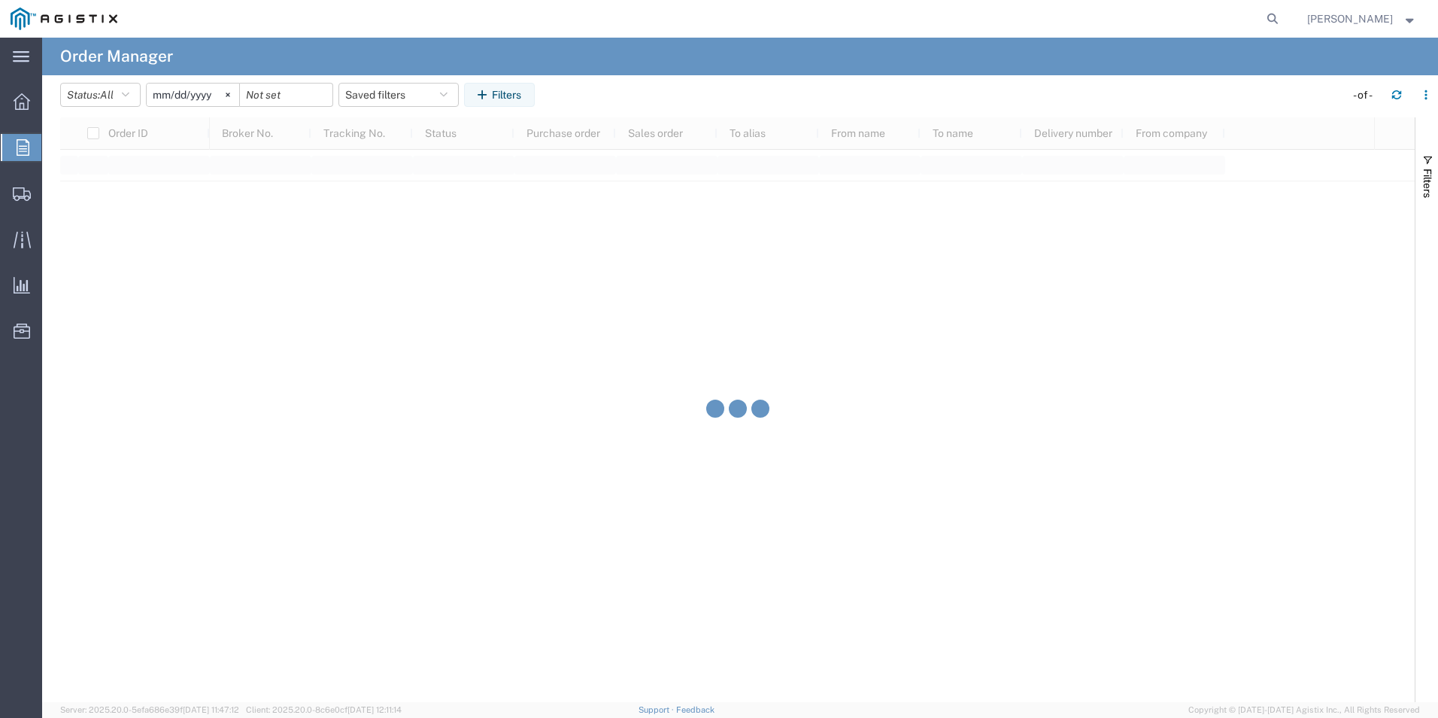
click at [0, 0] on span "Order Manager" at bounding box center [0, 0] width 0 height 0
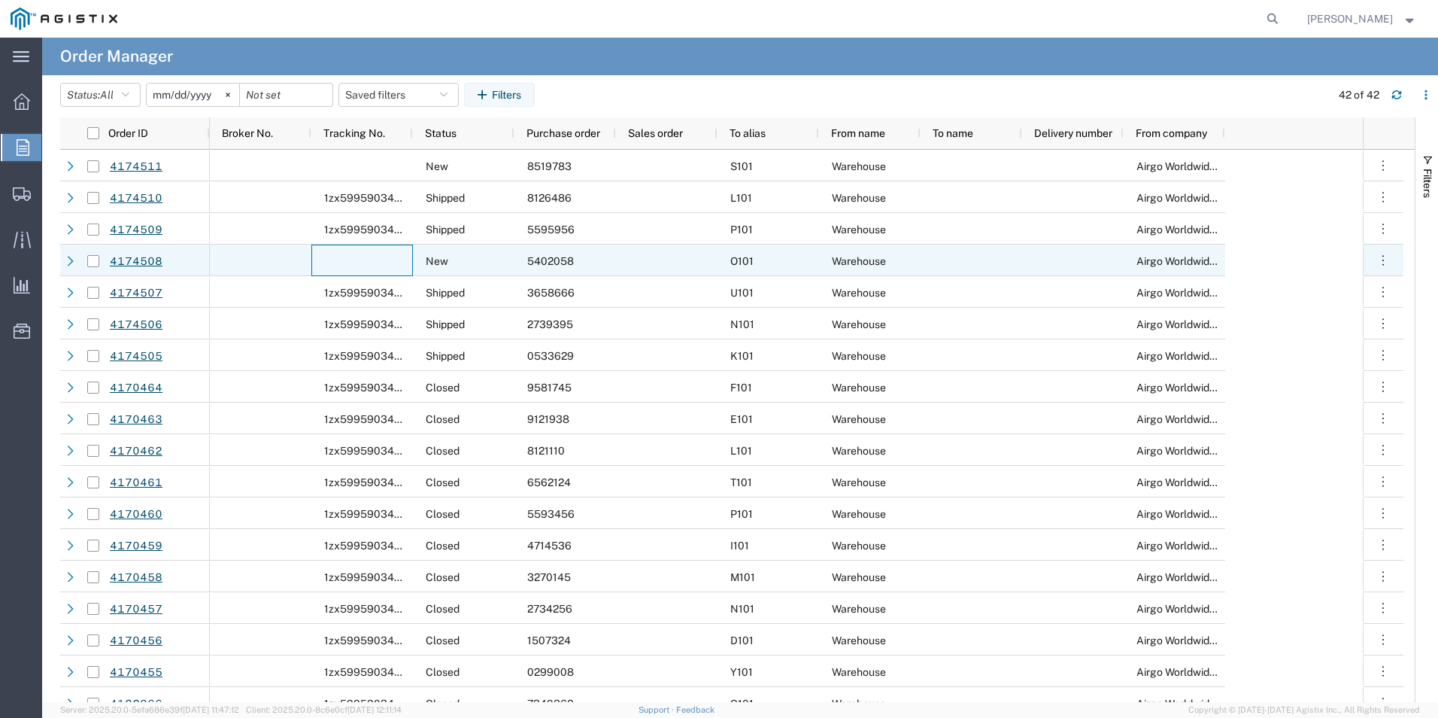
click at [363, 257] on div at bounding box center [362, 260] width 102 height 32
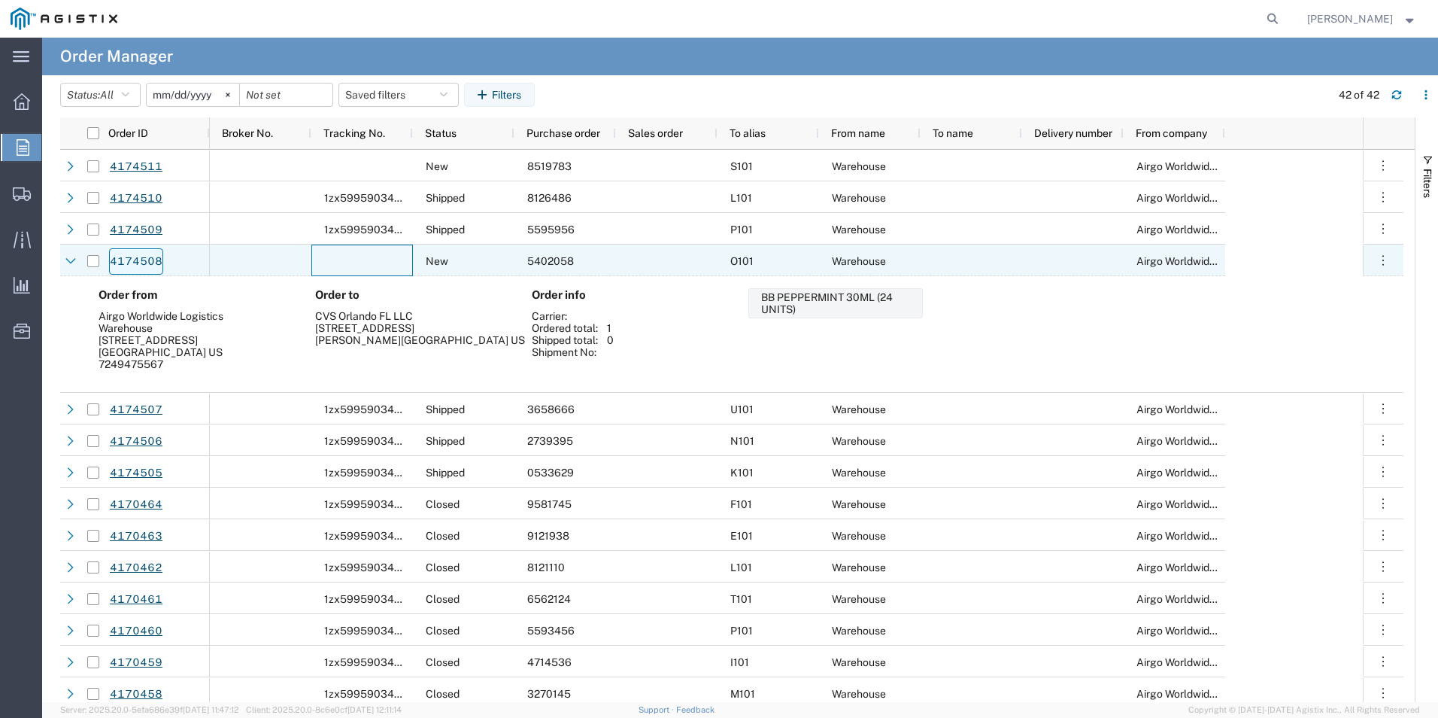
click at [138, 259] on link "4174508" at bounding box center [136, 261] width 54 height 26
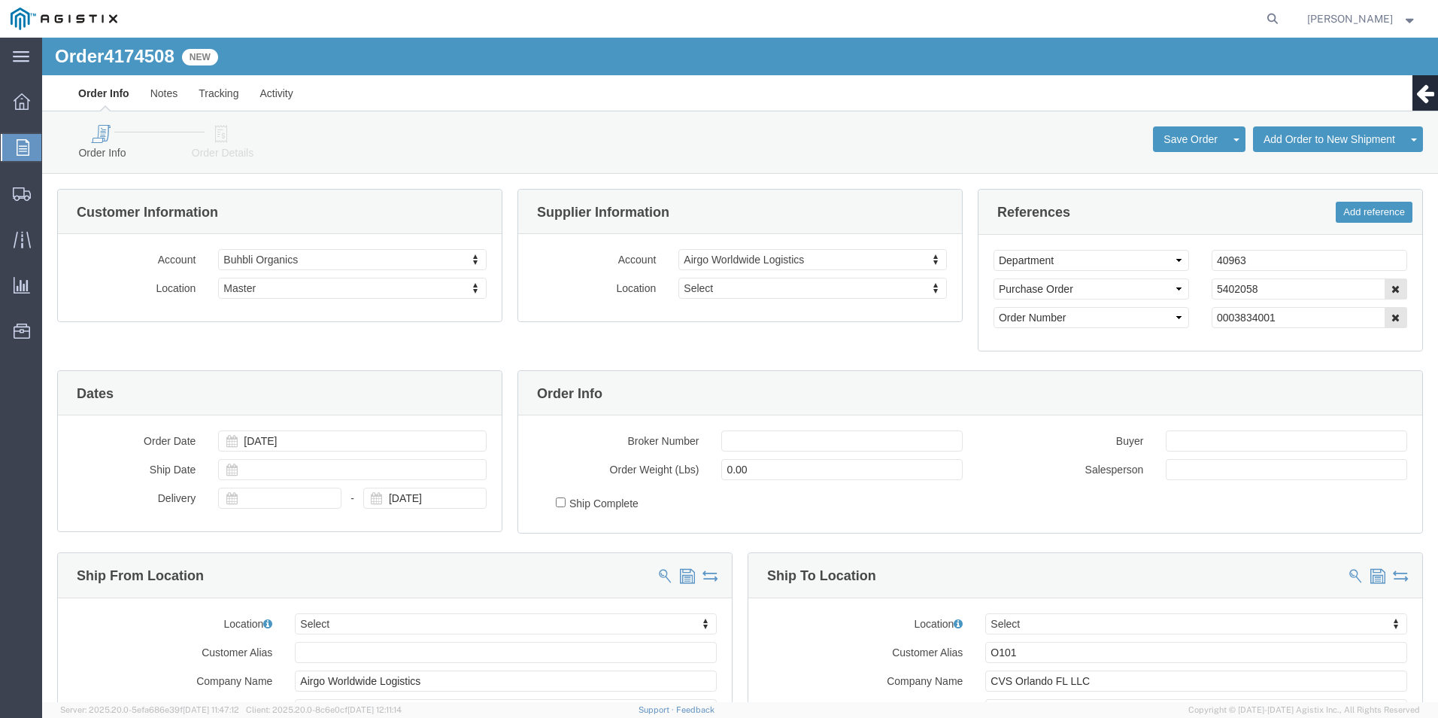
select select
click icon
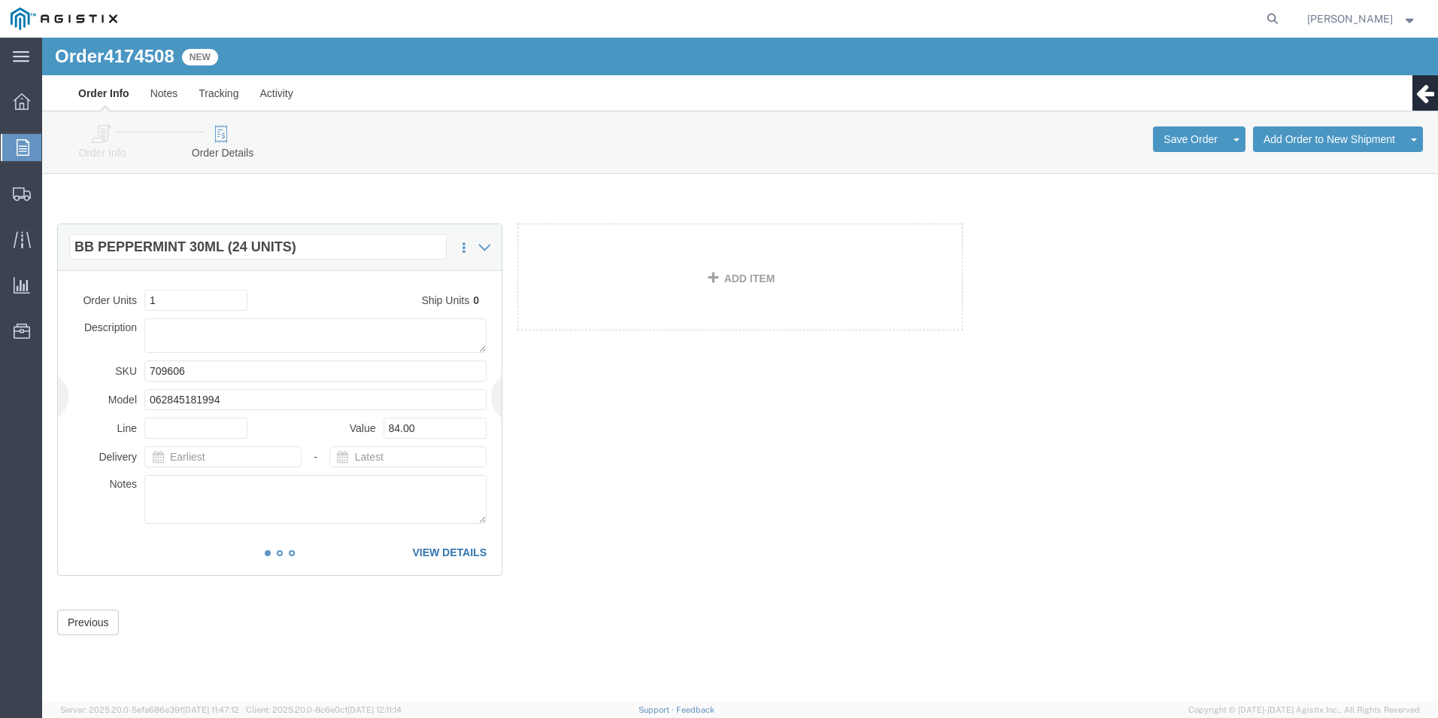
click link "VIEW DETAILS"
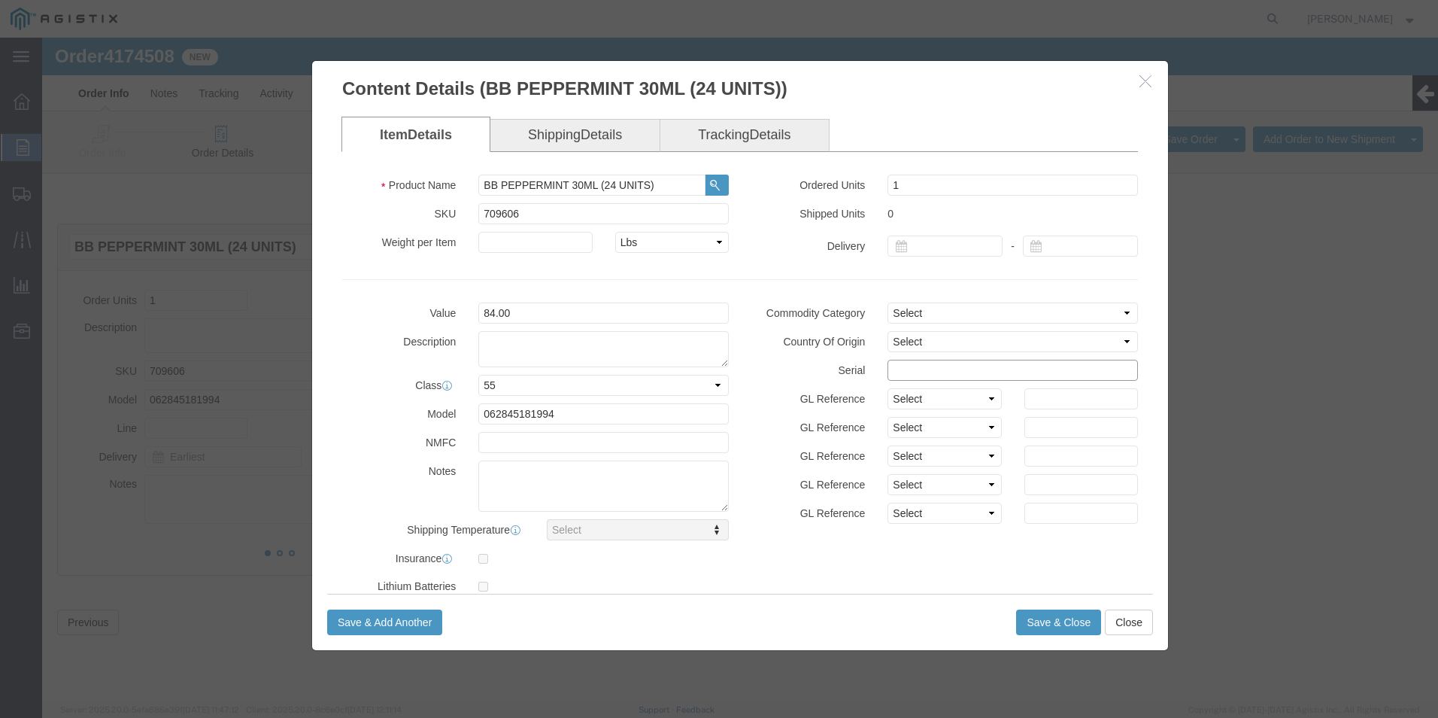
click input "text"
type input "54020581111111112369"
click button "Save & Close"
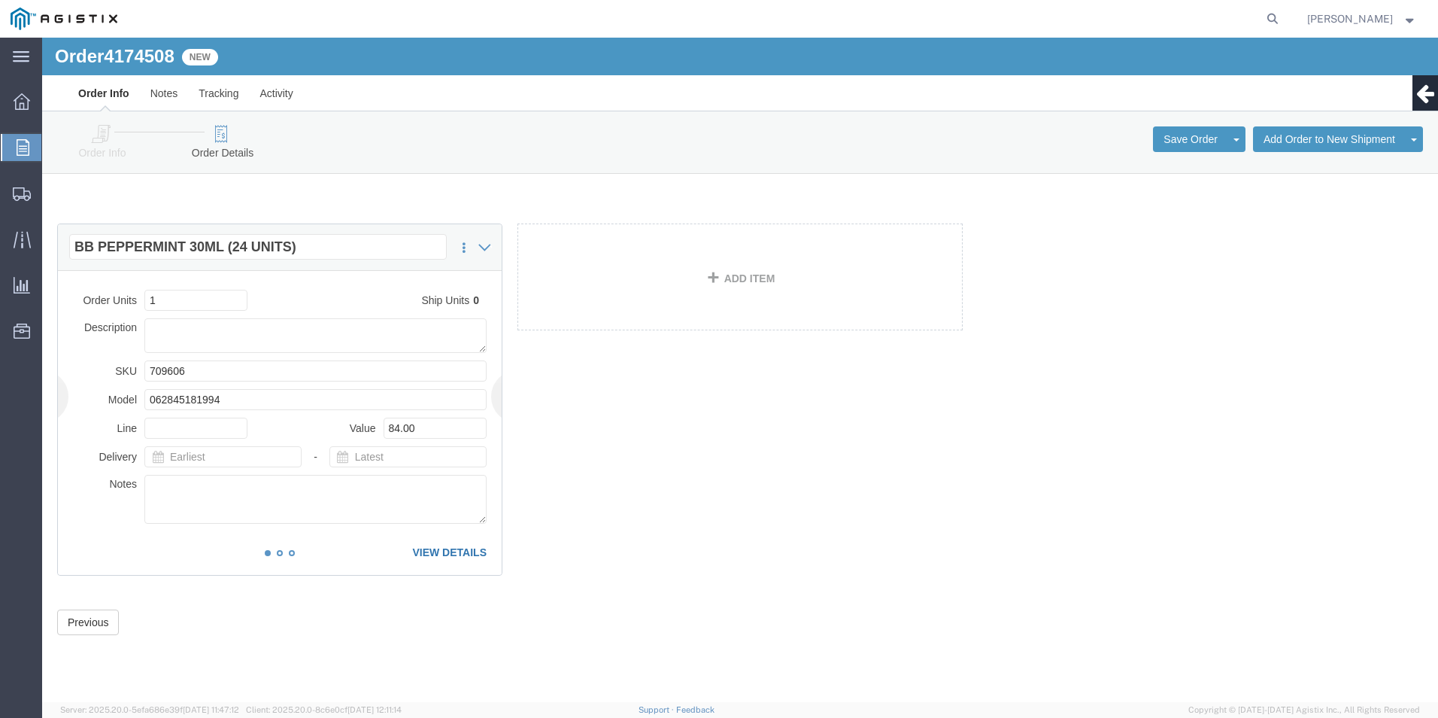
click link "VIEW DETAILS"
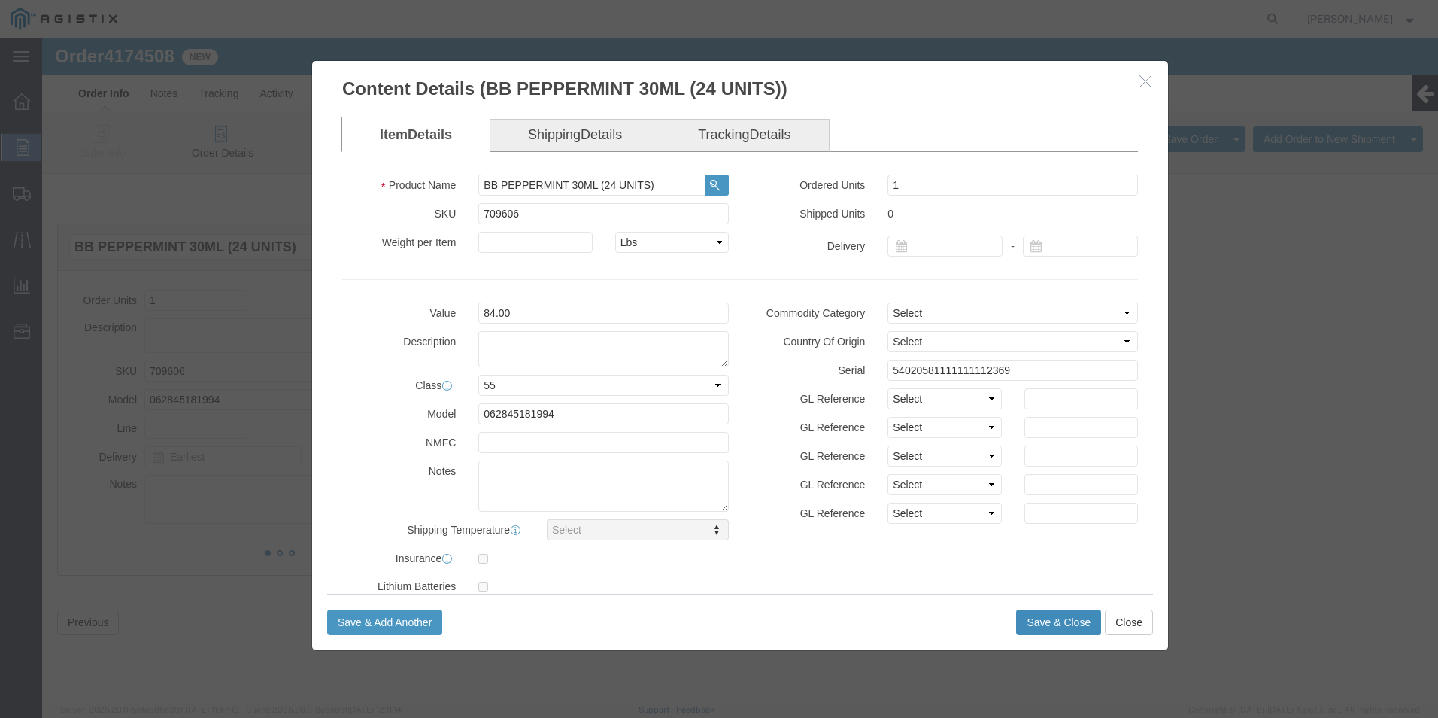
click button "Save & Close"
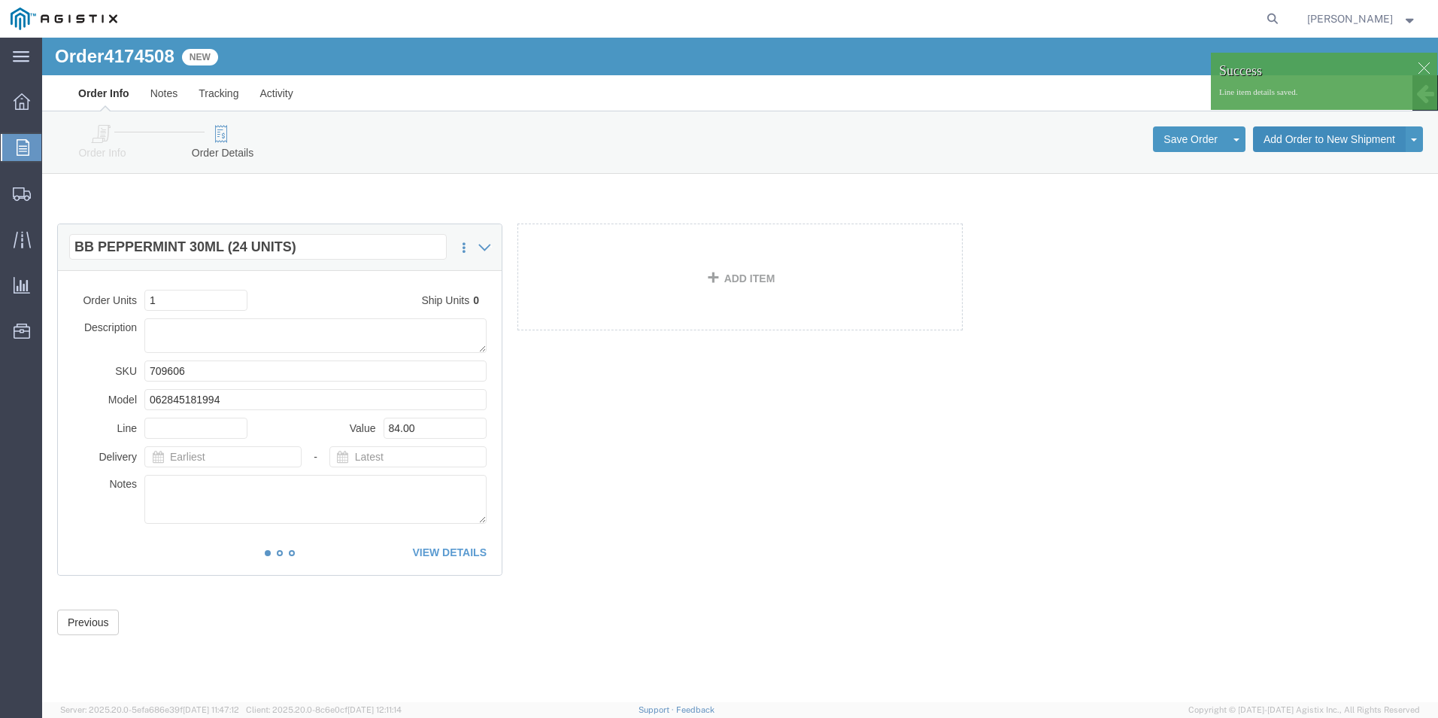
click button "Add Order to New Shipment"
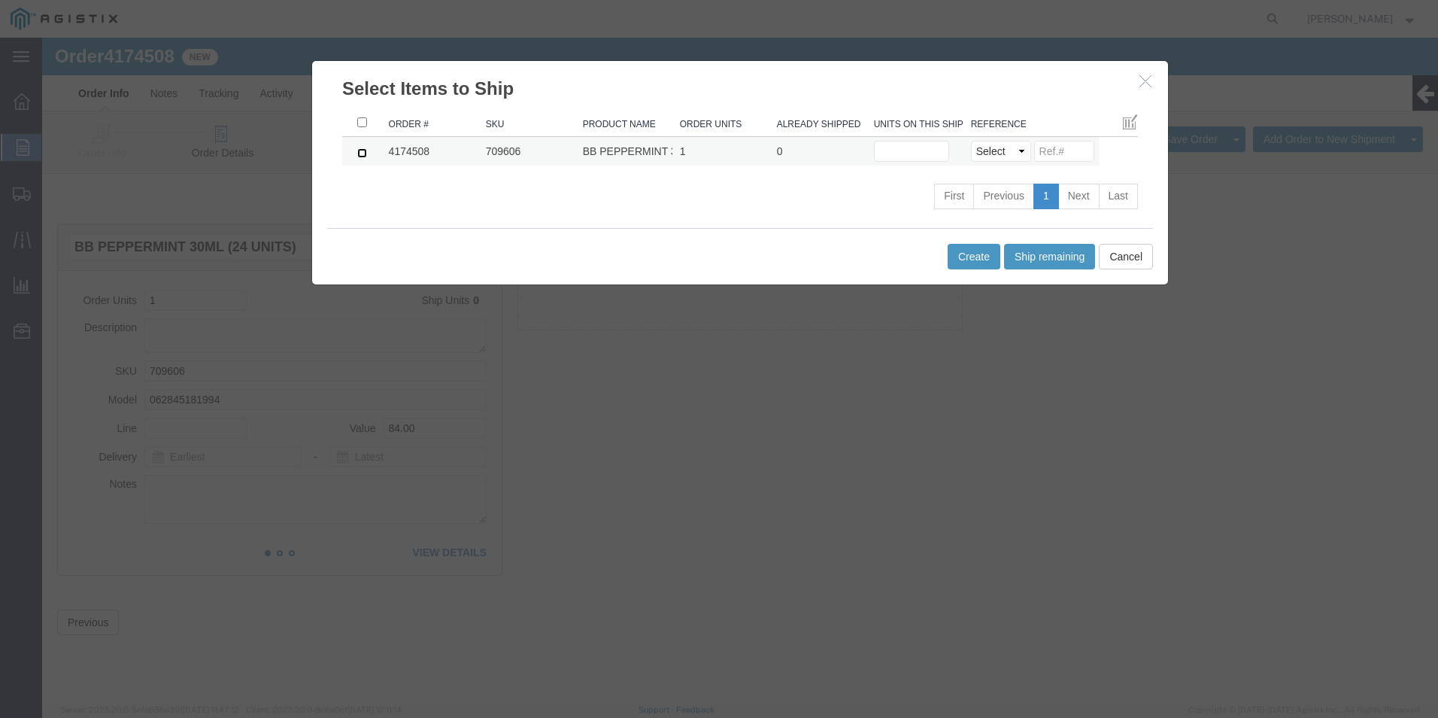
click input "checkbox"
checkbox input "true"
click input "text"
type input "1"
click select "Select Purchase Order Delivery Number"
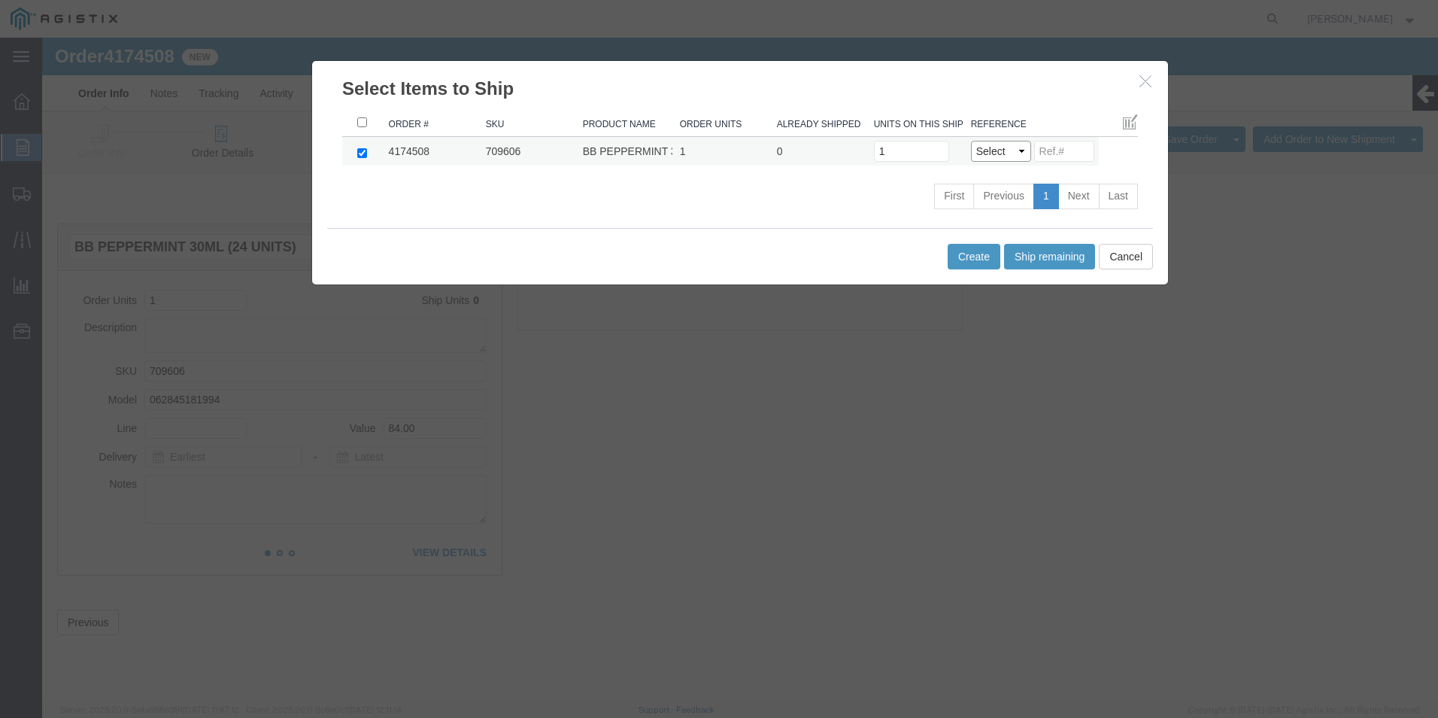
select select "PO"
click select "Select Purchase Order Delivery Number"
click input
type input "5402058"
click button "Create"
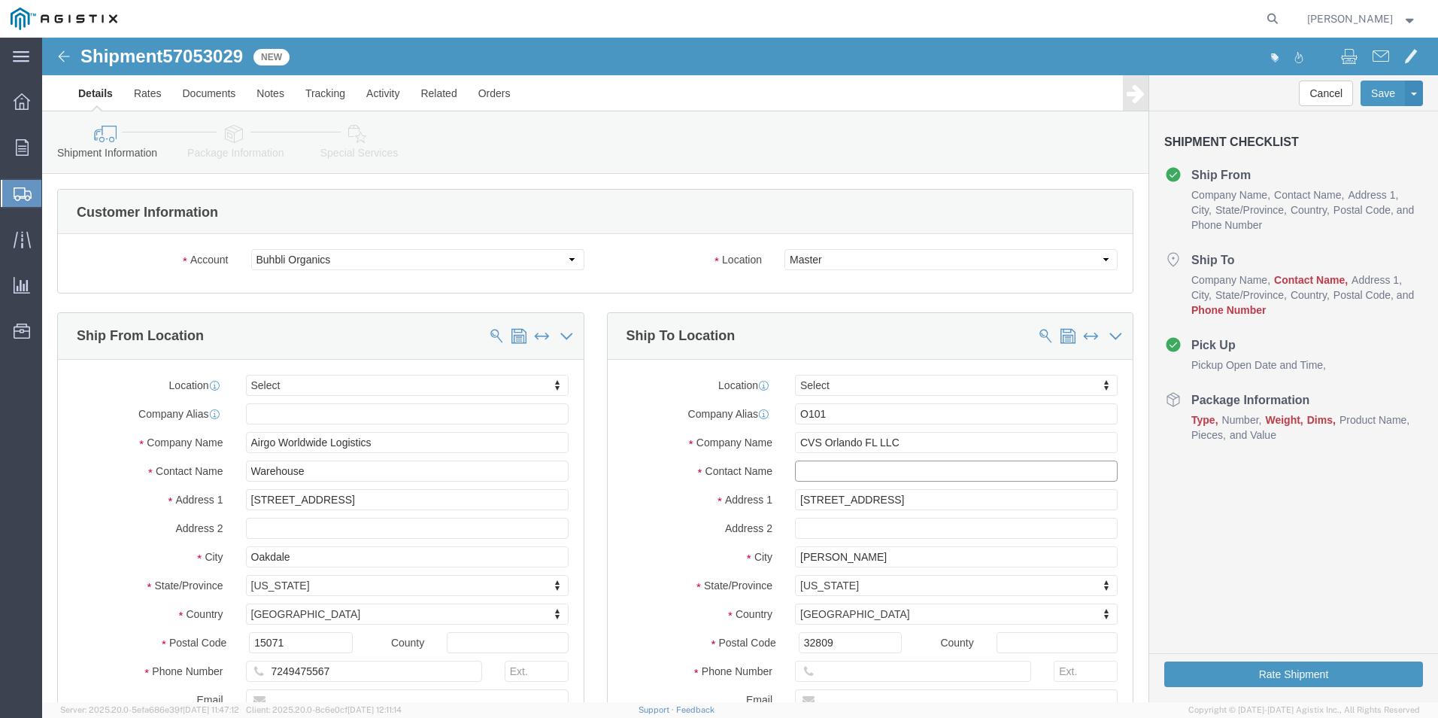
click input "text"
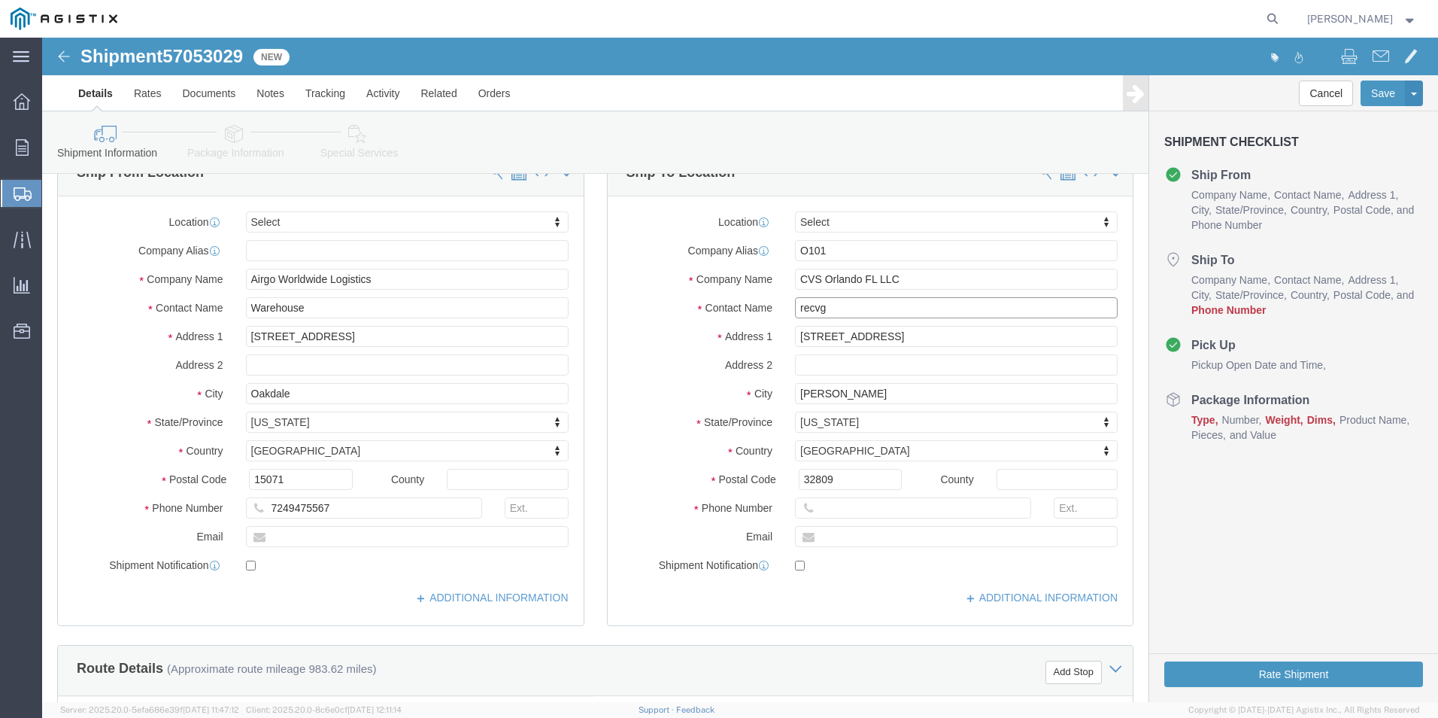
scroll to position [376, 0]
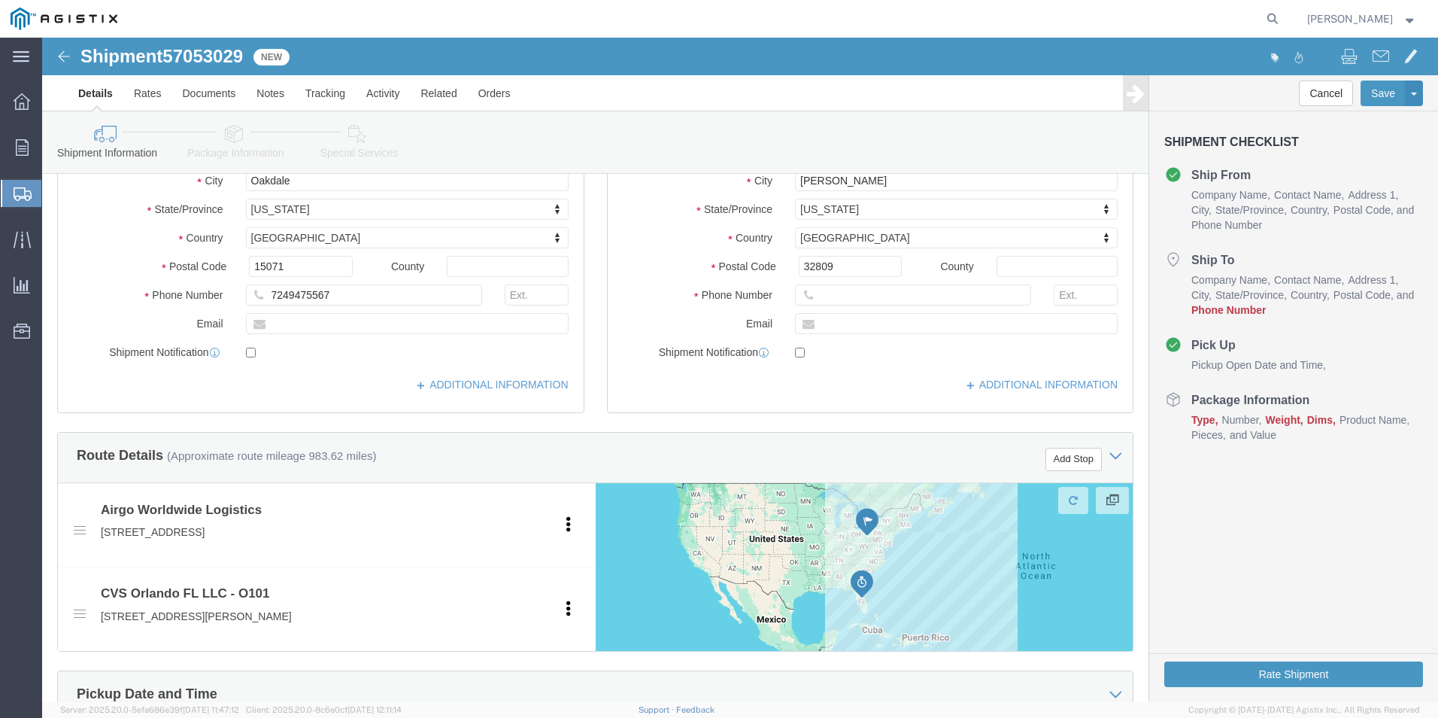
type input "recvg"
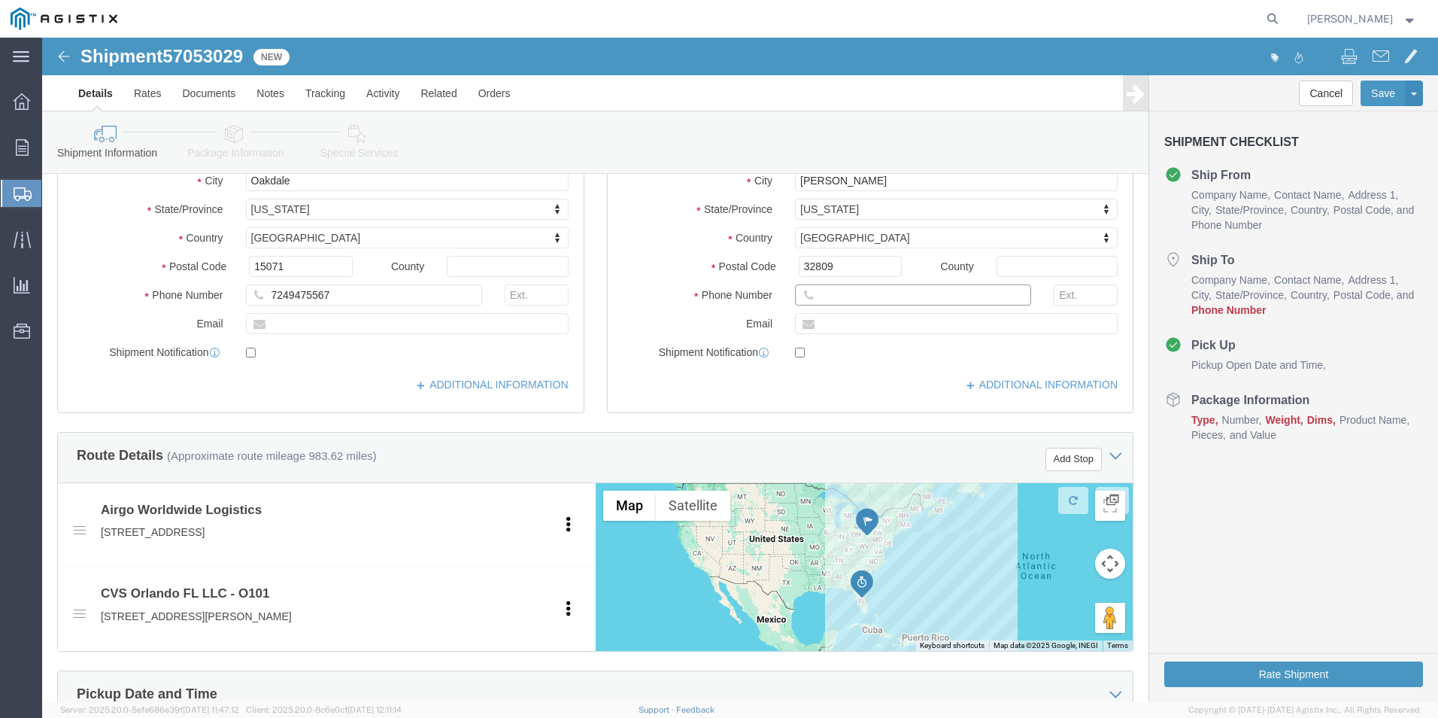
click input "text"
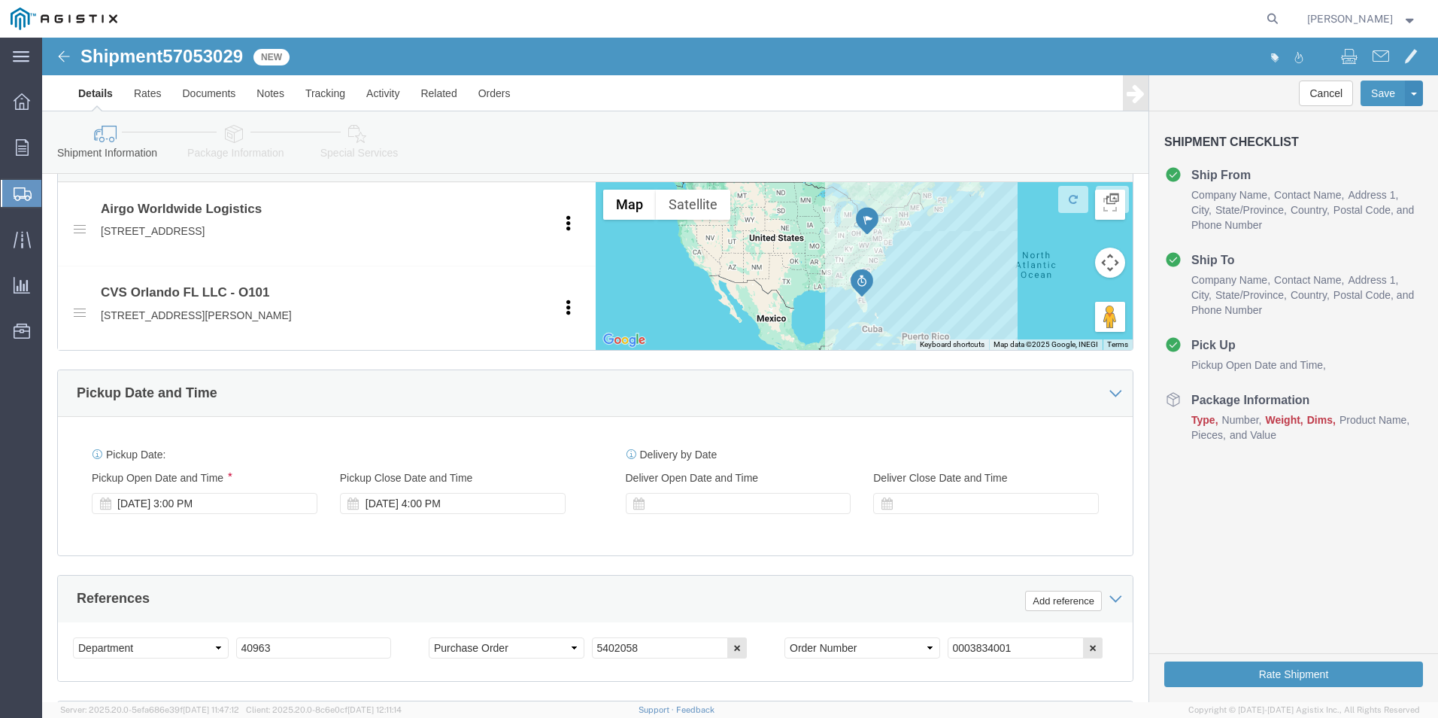
type input "[PHONE_NUMBER]"
click div
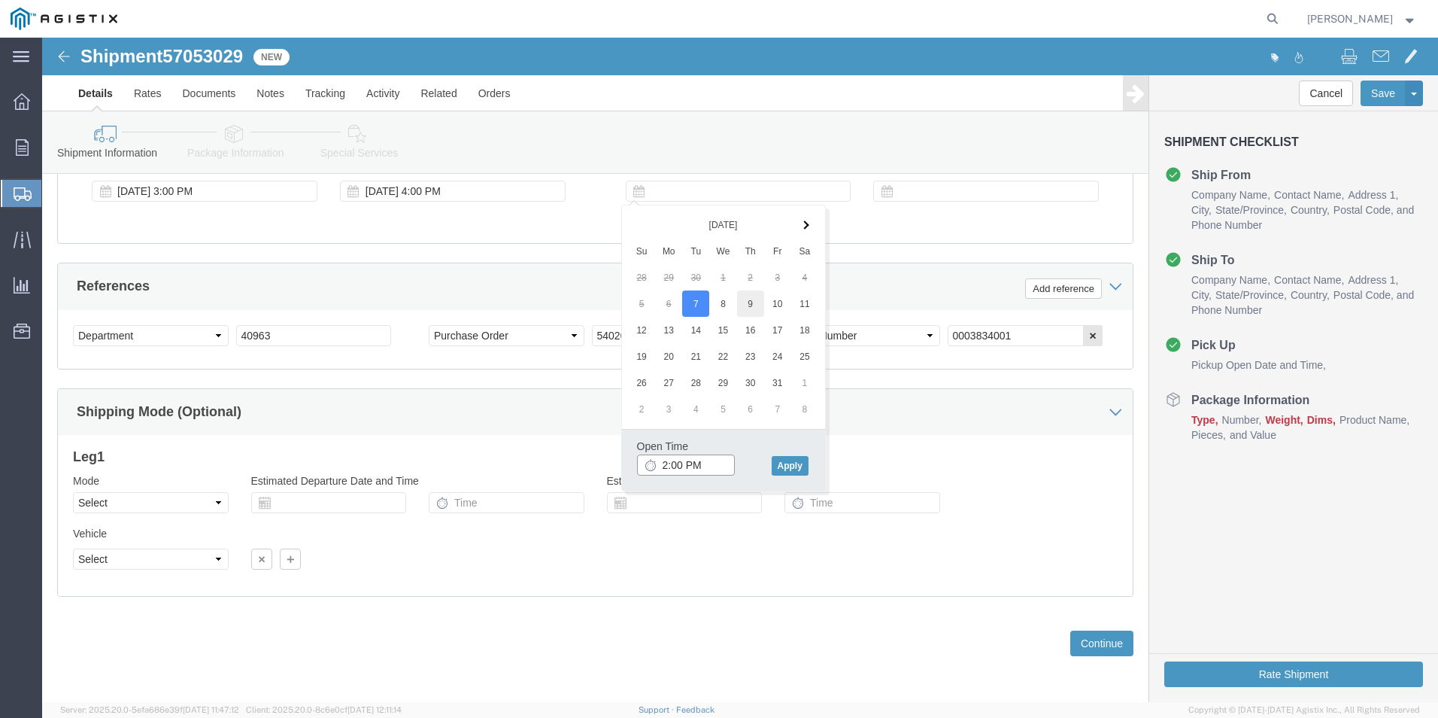
type input "2:00 PM"
click button "Apply"
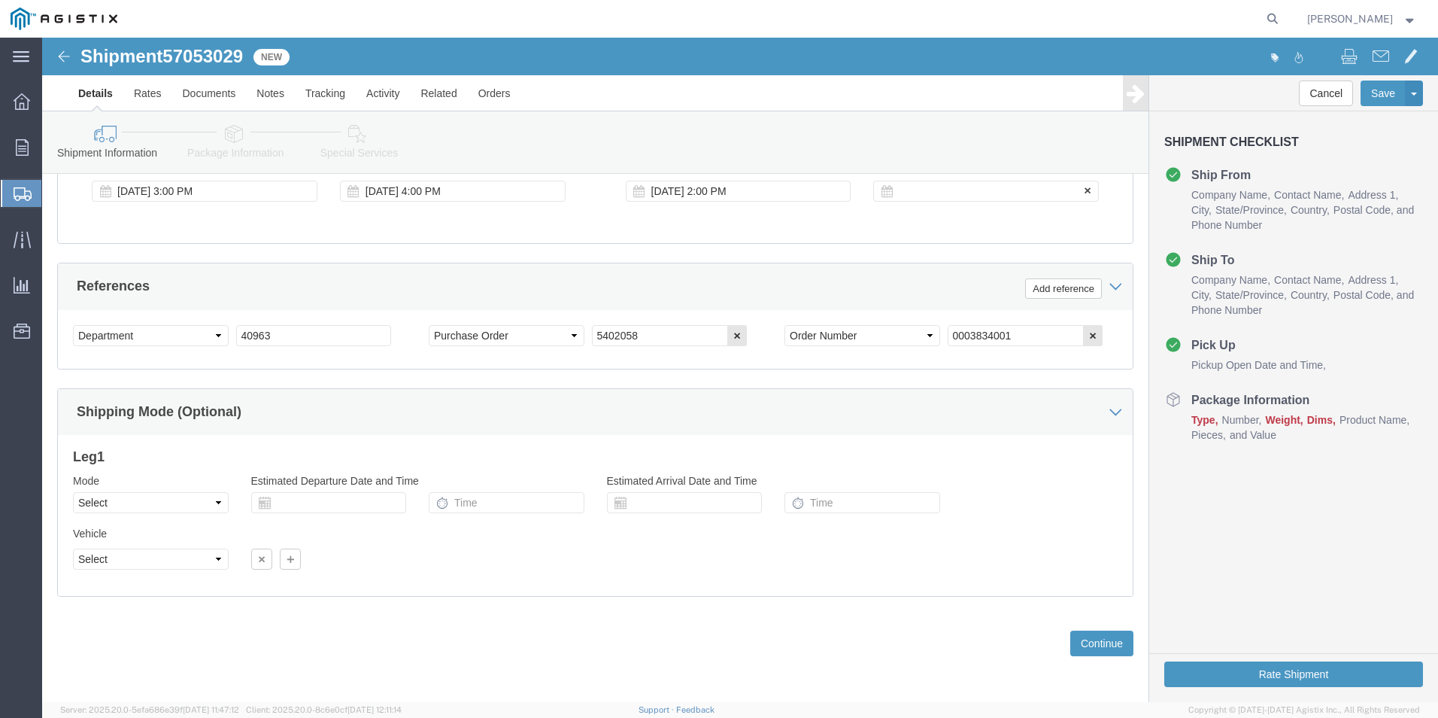
click div
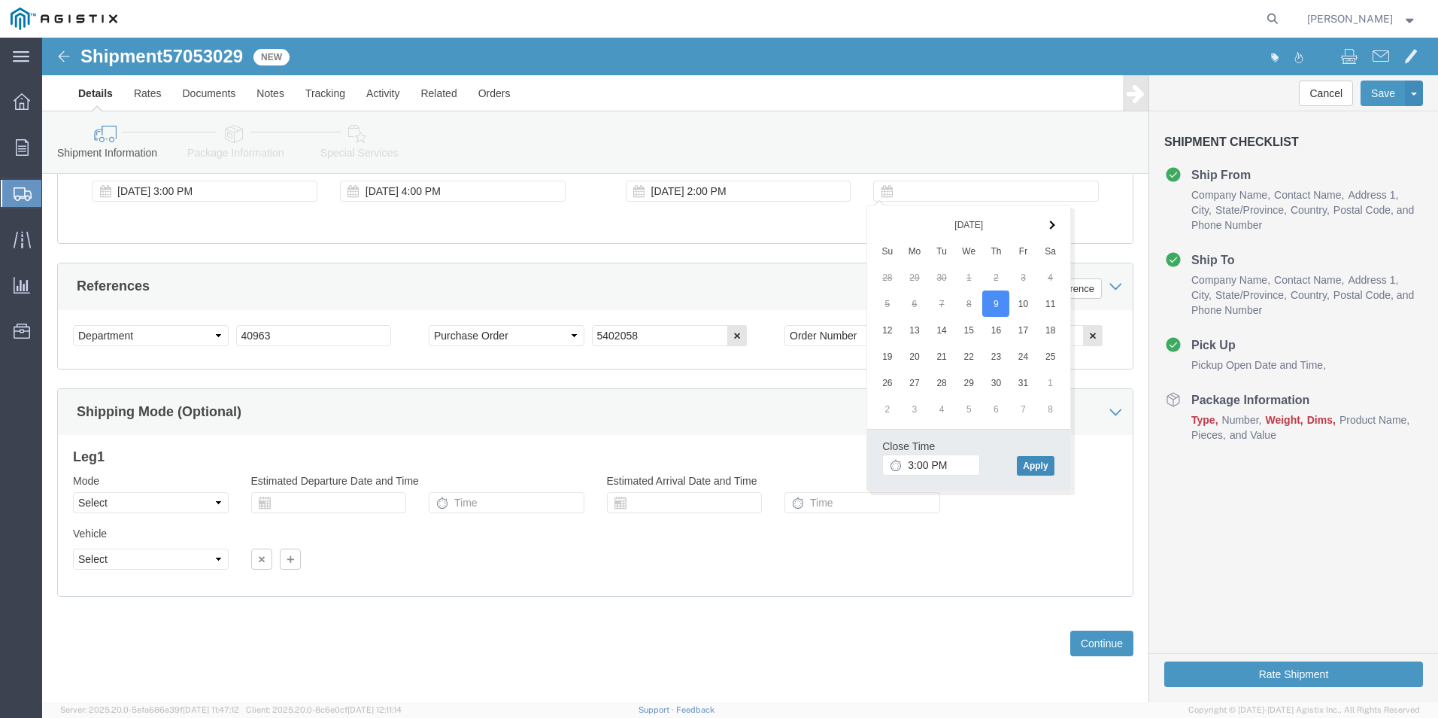
click button "Apply"
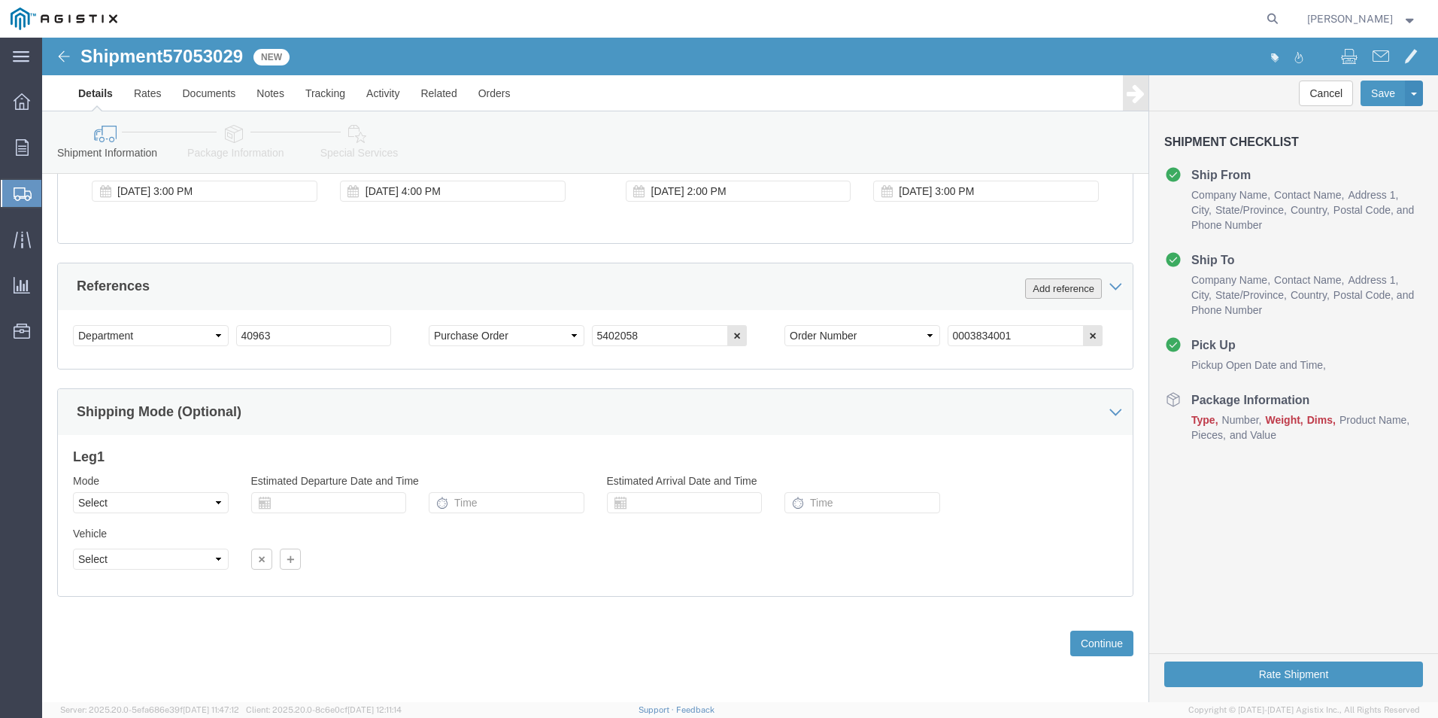
click button "Add reference"
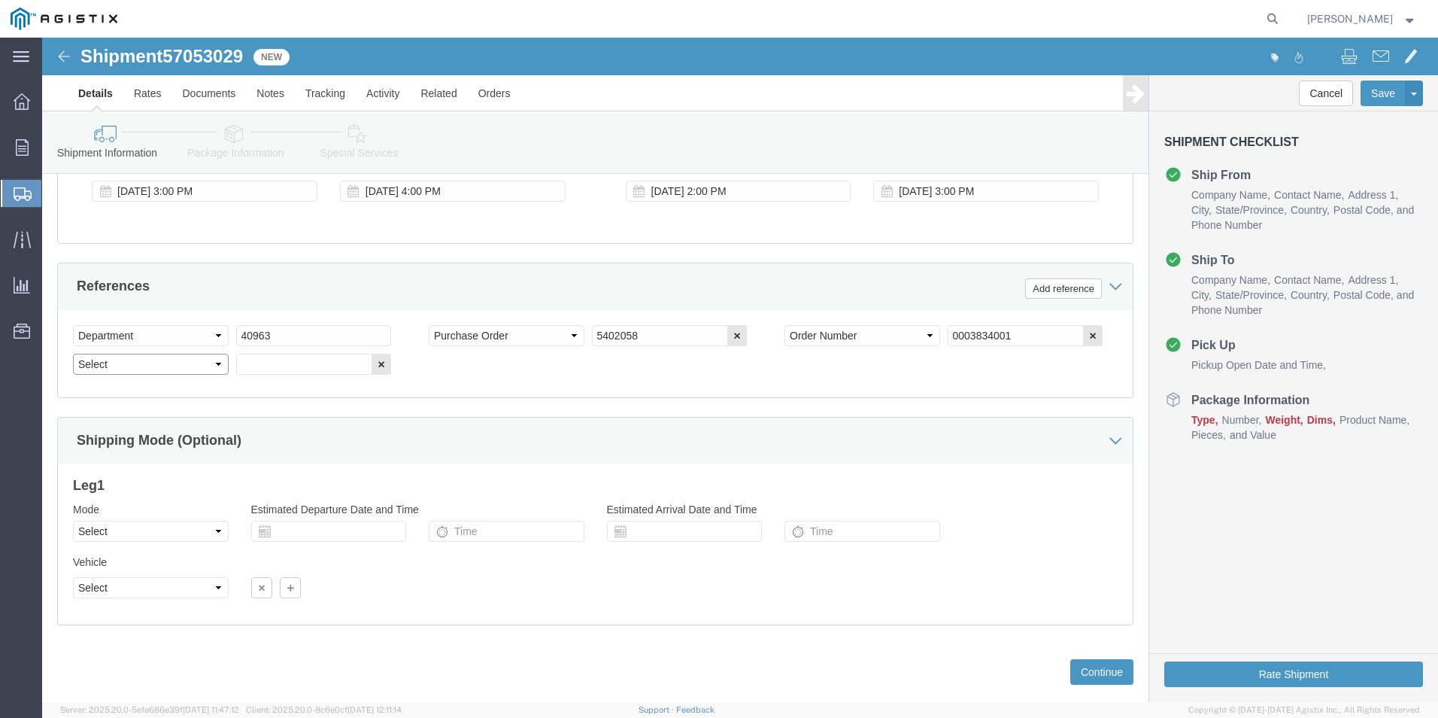
click select "Select Account Type Activity ID Airline Appointment Number ASN Batch Request # …"
select select "BOL"
click select "Select Account Type Activity ID Airline Appointment Number ASN Batch Request # …"
click input "text"
type input "4174508"
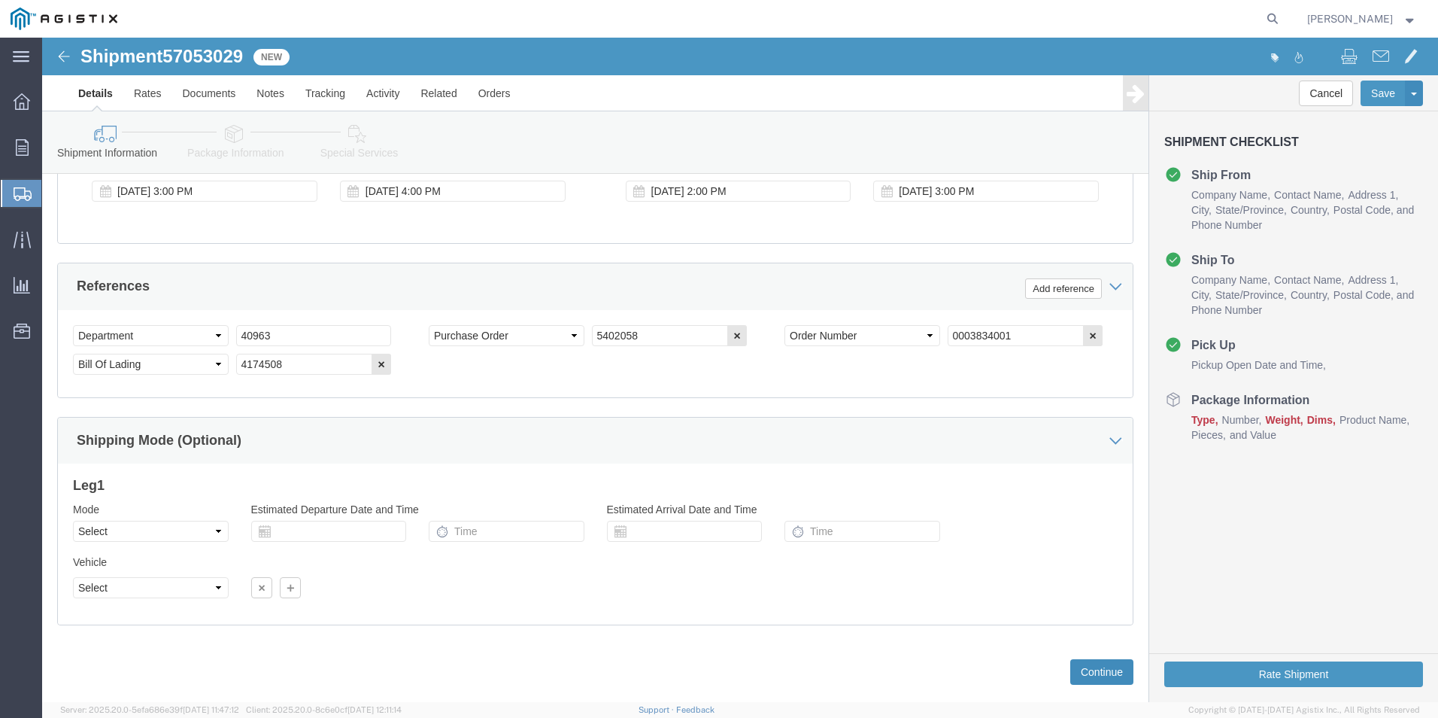
click button "Continue"
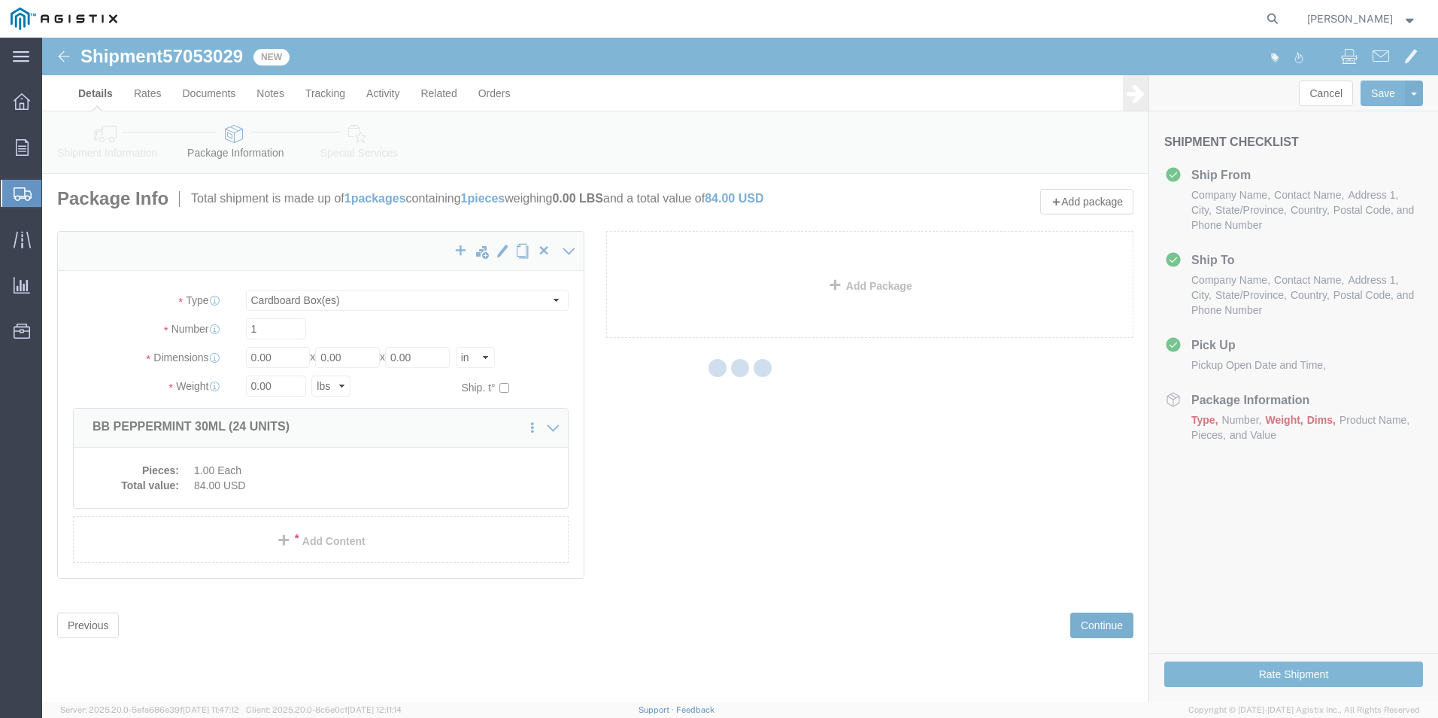
scroll to position [0, 0]
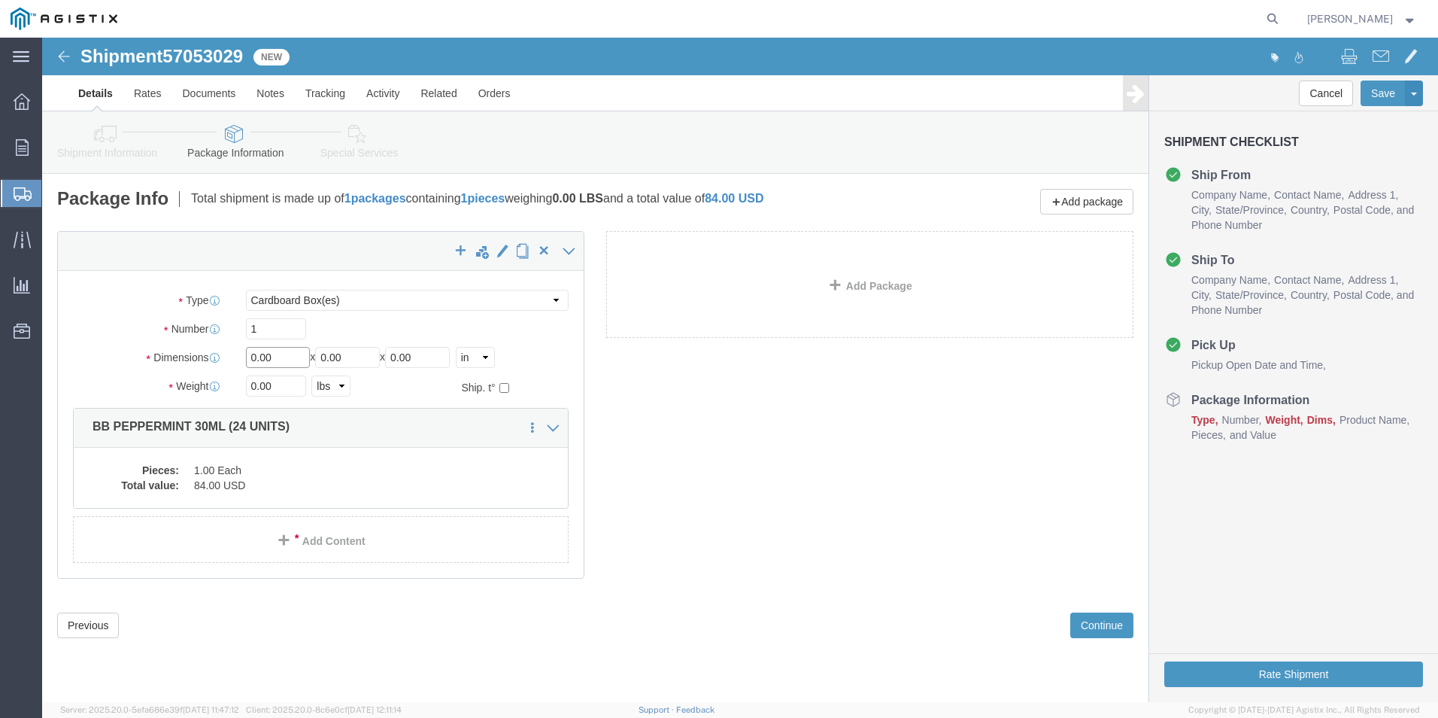
click html "Shipment 57053029 New Details Rates Documents Notes Tracking Activity Related O…"
type input "10"
type input "5"
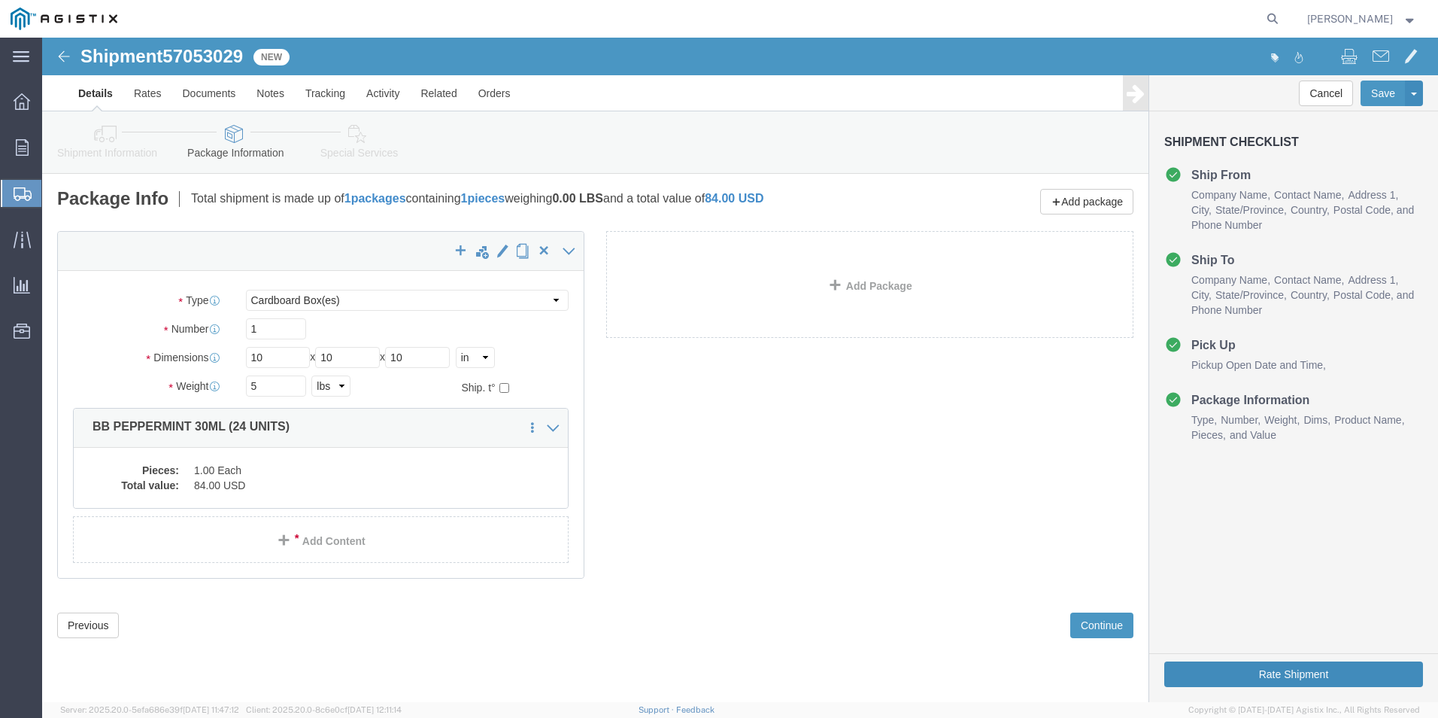
click button "Rate Shipment"
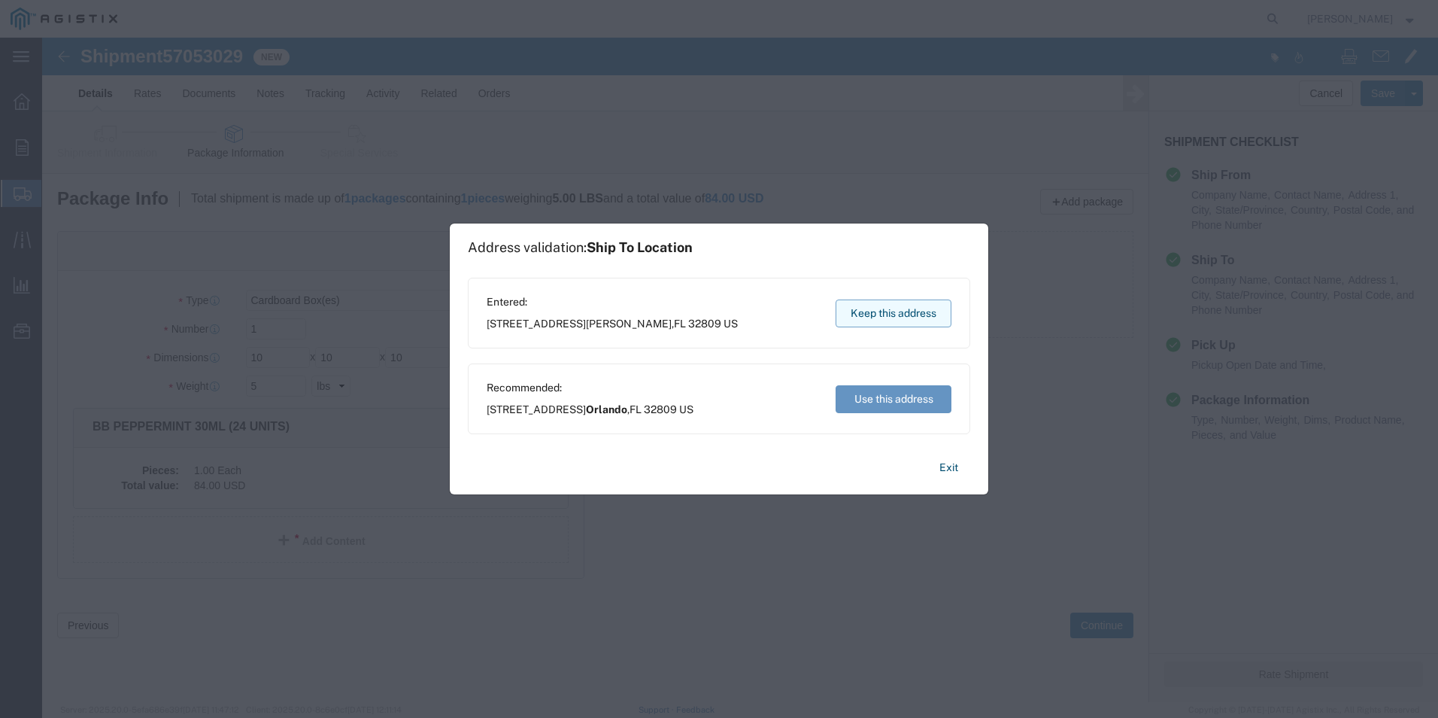
click at [911, 320] on button "Keep this address" at bounding box center [894, 313] width 116 height 28
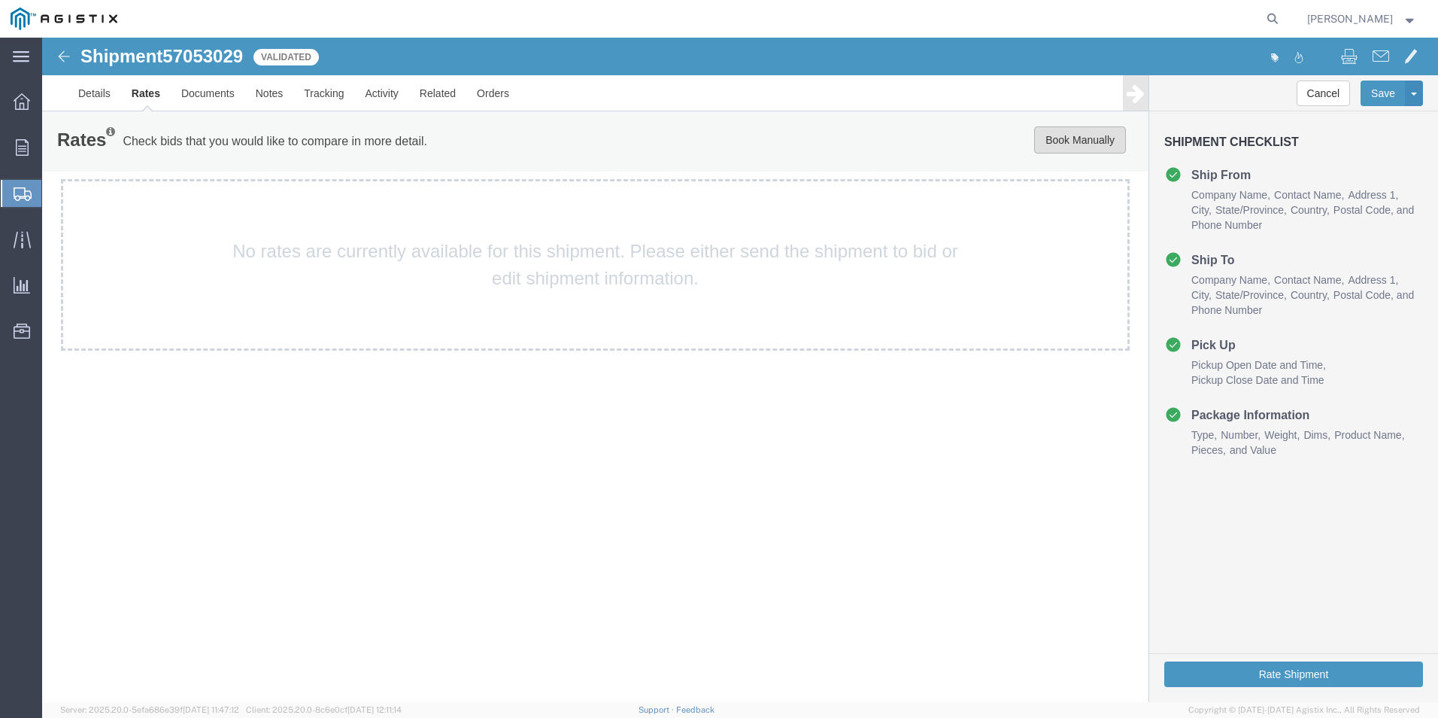
click at [1089, 137] on button "Book Manually" at bounding box center [1080, 139] width 92 height 27
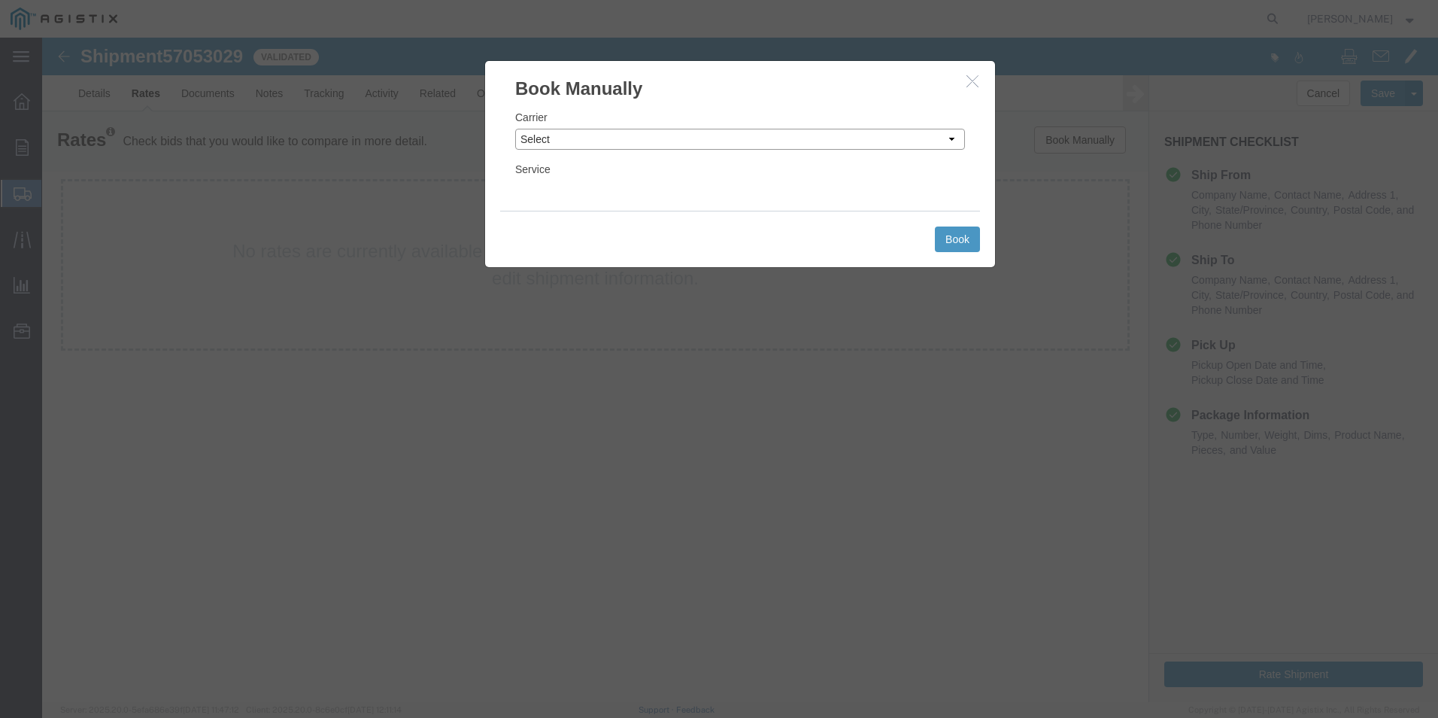
click at [718, 137] on select "Select Add New Carrier (and default service) ACI Guide APC Airport Google Milea…" at bounding box center [740, 139] width 450 height 21
select select "12"
click at [515, 129] on select "Select Add New Carrier (and default service) ACI Guide APC Airport Google Milea…" at bounding box center [740, 139] width 450 height 21
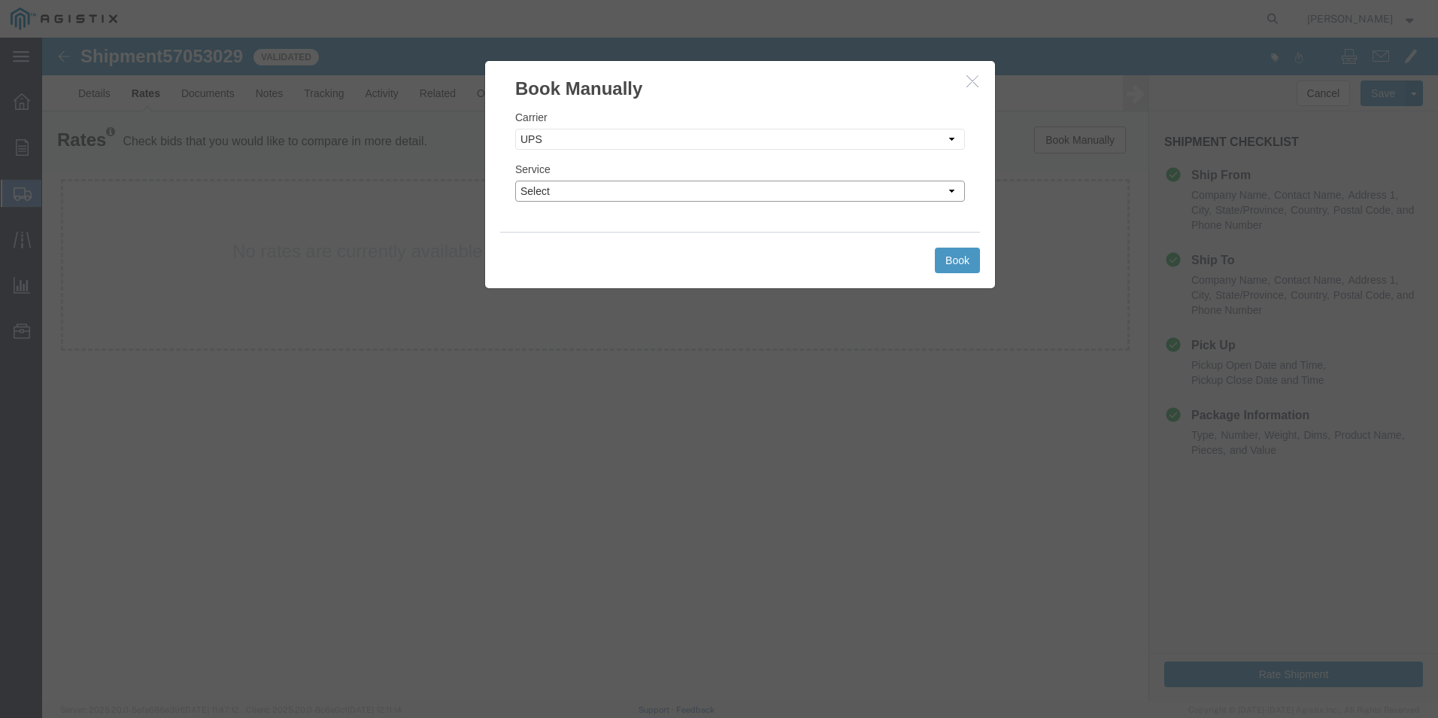
click at [751, 195] on select "Select 2nd Day Air 2nd Day Air A.M. 3 Day Select BOUND PRINTED MATTER, UPS DELI…" at bounding box center [740, 191] width 450 height 21
select select "42"
click at [515, 181] on select "Select 2nd Day Air 2nd Day Air A.M. 3 Day Select BOUND PRINTED MATTER, UPS DELI…" at bounding box center [740, 191] width 450 height 21
click at [975, 255] on button "Book" at bounding box center [957, 260] width 45 height 26
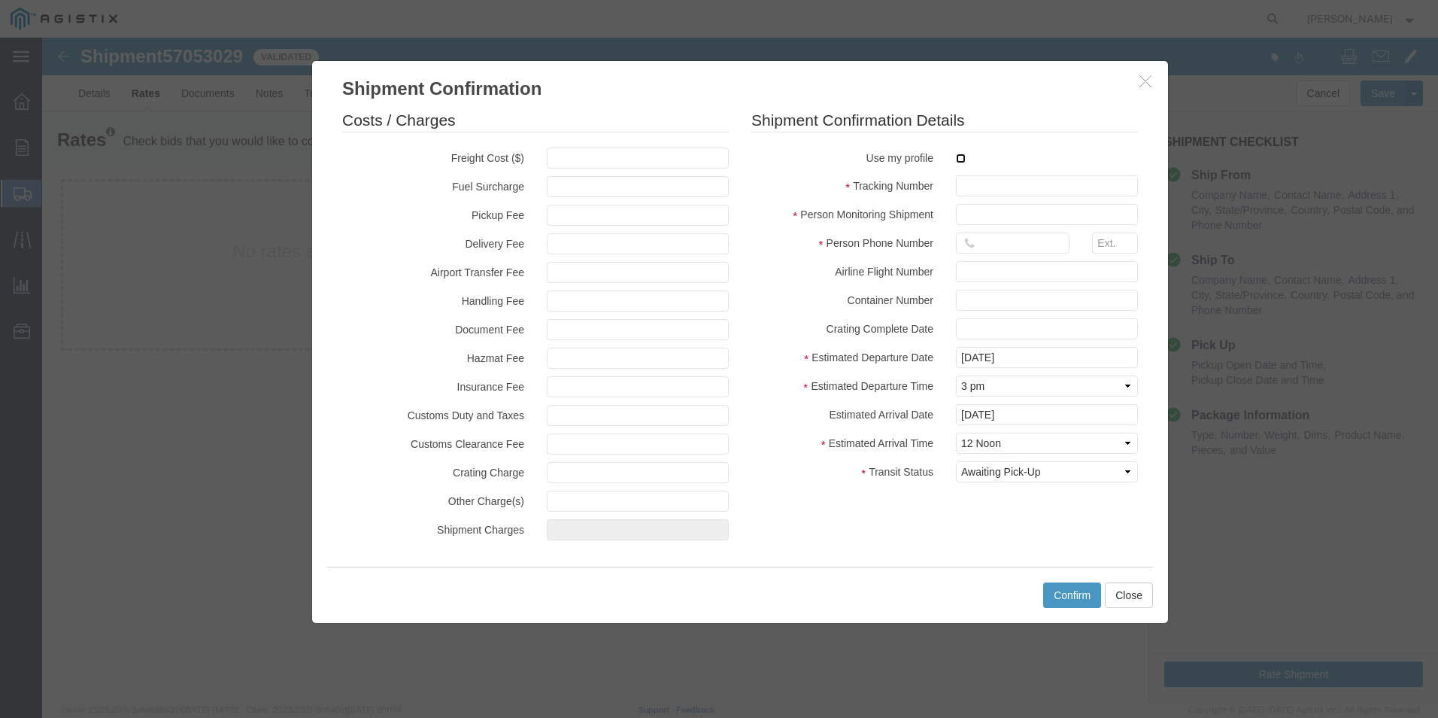
click at [963, 162] on input "checkbox" at bounding box center [961, 158] width 10 height 10
checkbox input "true"
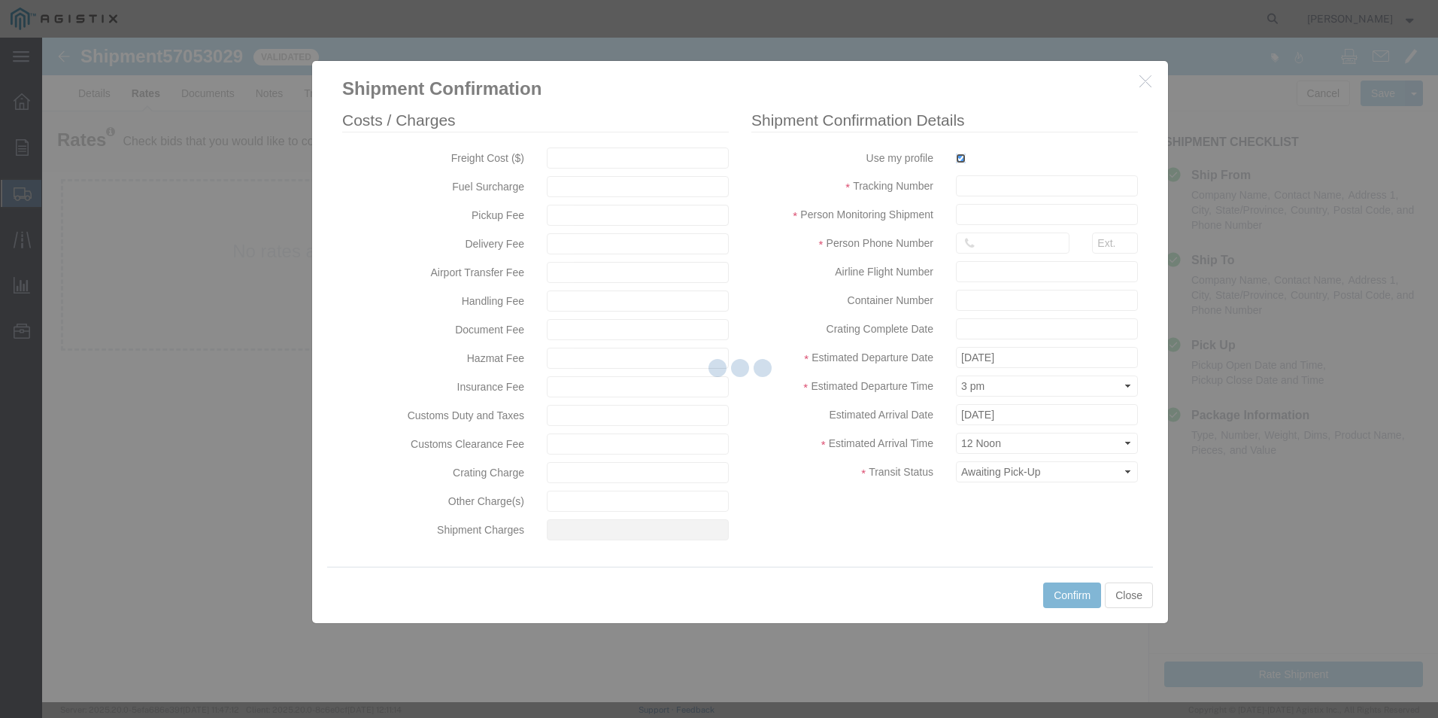
type input "[PERSON_NAME]"
type input "[PHONE_NUMBER]"
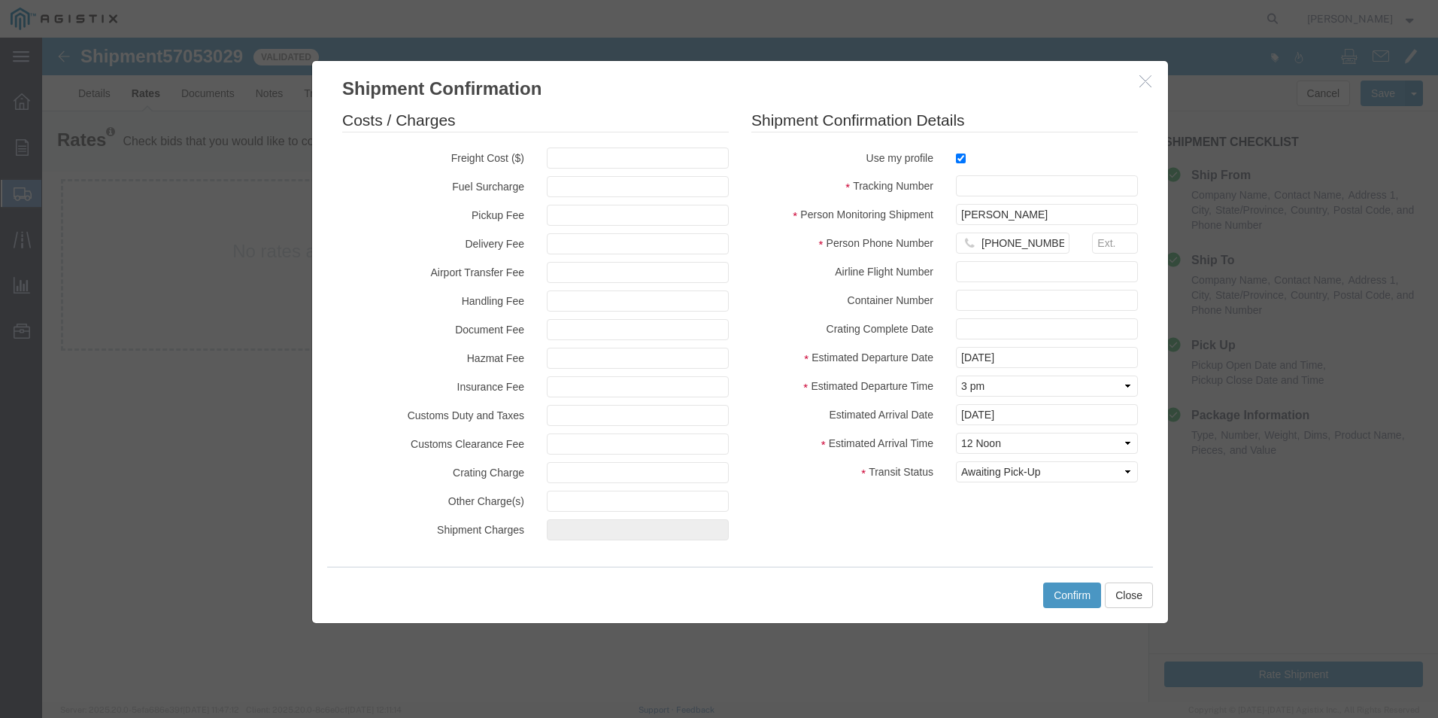
click at [983, 174] on fieldset "Shipment Confirmation Details Use my profile Tracking Number Person Monitoring …" at bounding box center [944, 299] width 387 height 381
drag, startPoint x: 993, startPoint y: 190, endPoint x: 1023, endPoint y: 181, distance: 31.2
click at [993, 190] on input "text" at bounding box center [1047, 185] width 182 height 21
type input "1zx599590342592579"
click at [1073, 589] on button "Confirm" at bounding box center [1072, 595] width 58 height 26
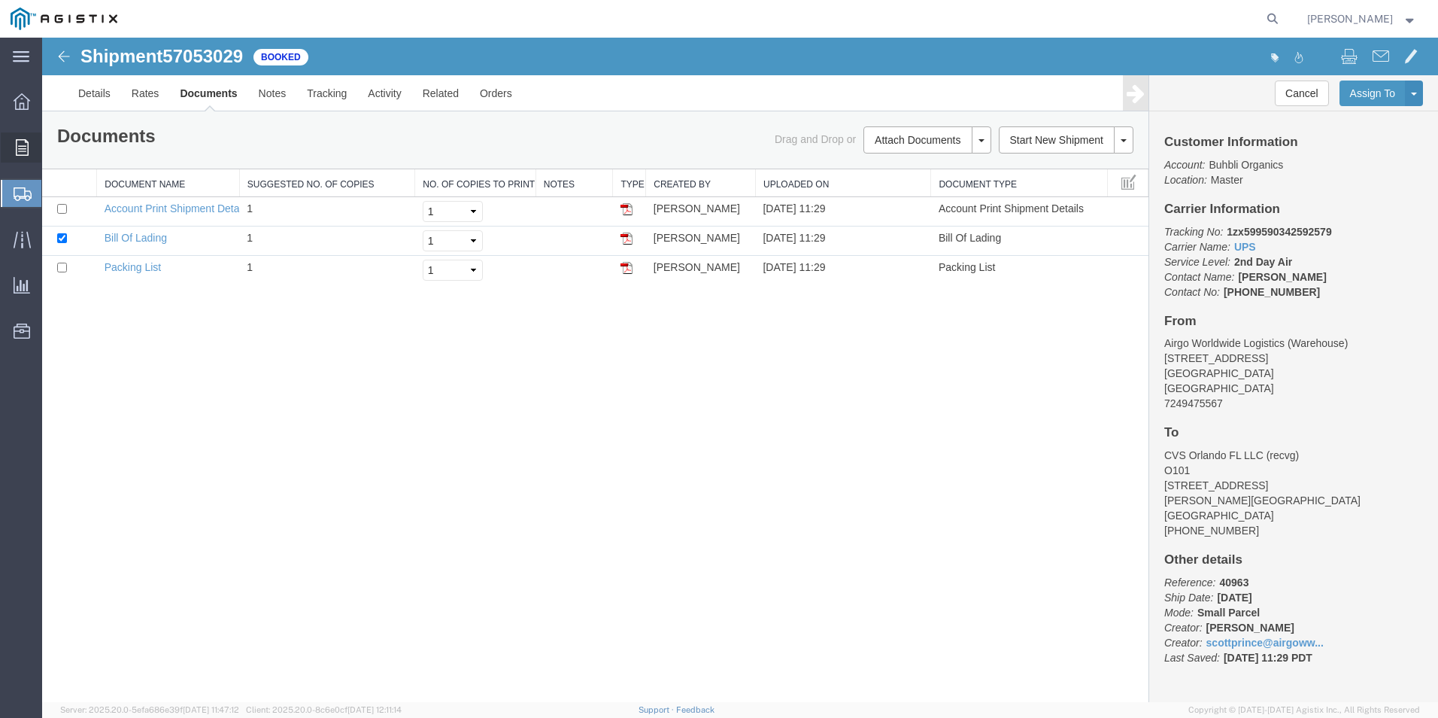
click at [0, 0] on span "Order Manager" at bounding box center [0, 0] width 0 height 0
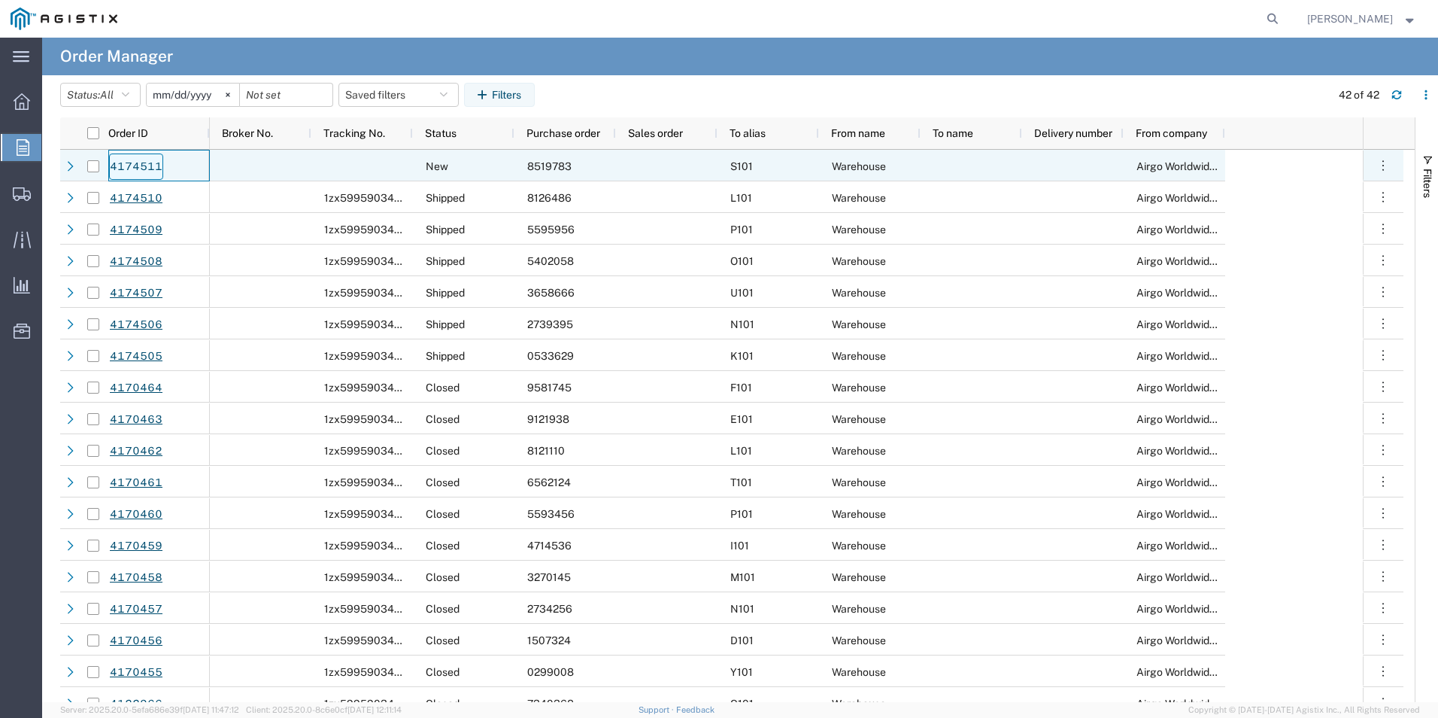
click at [139, 163] on link "4174511" at bounding box center [136, 166] width 54 height 26
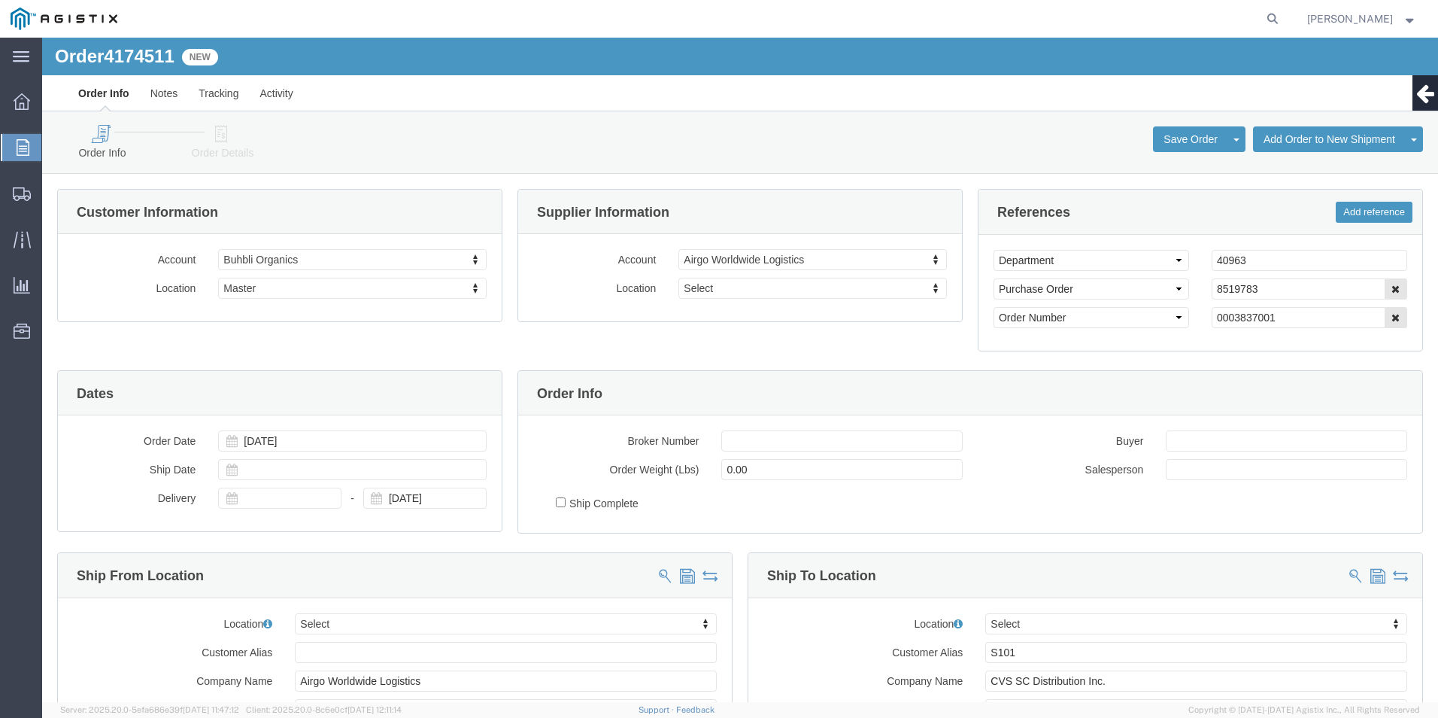
select select
click icon
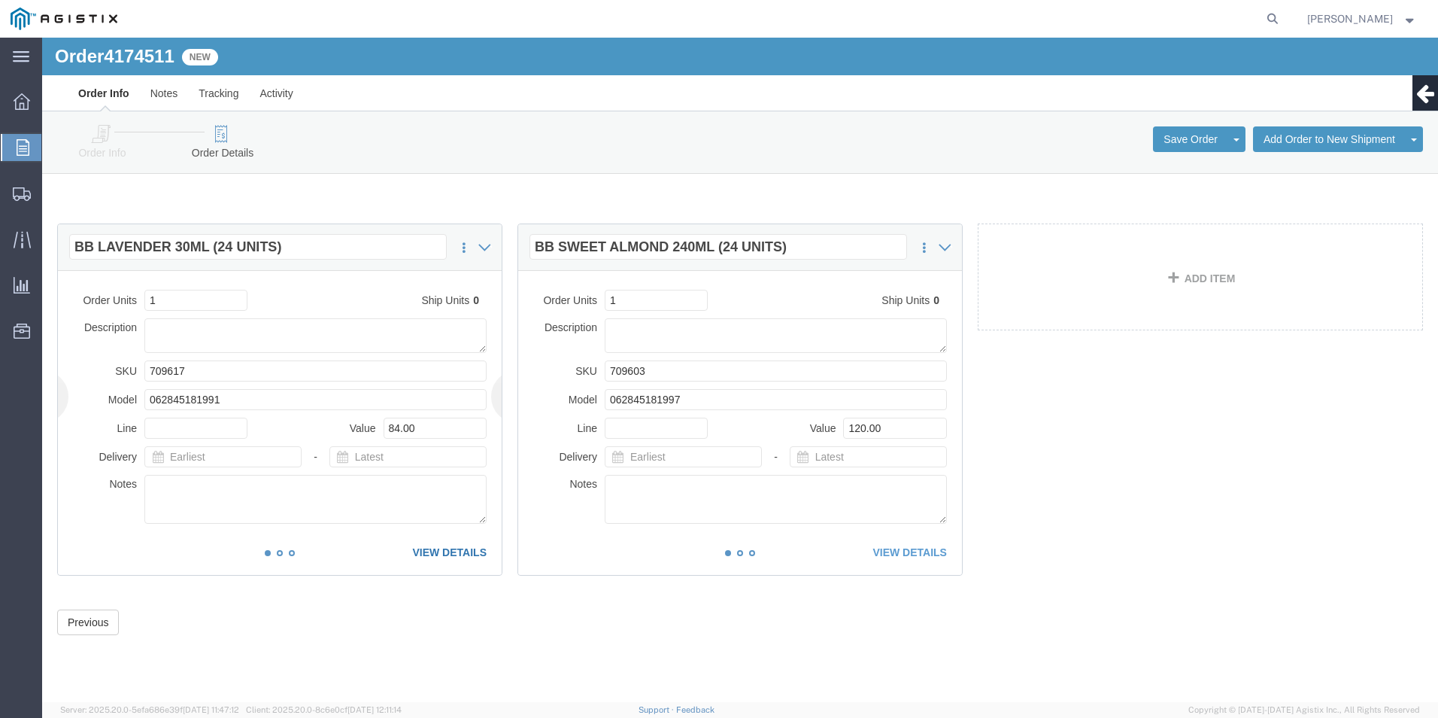
click link "VIEW DETAILS"
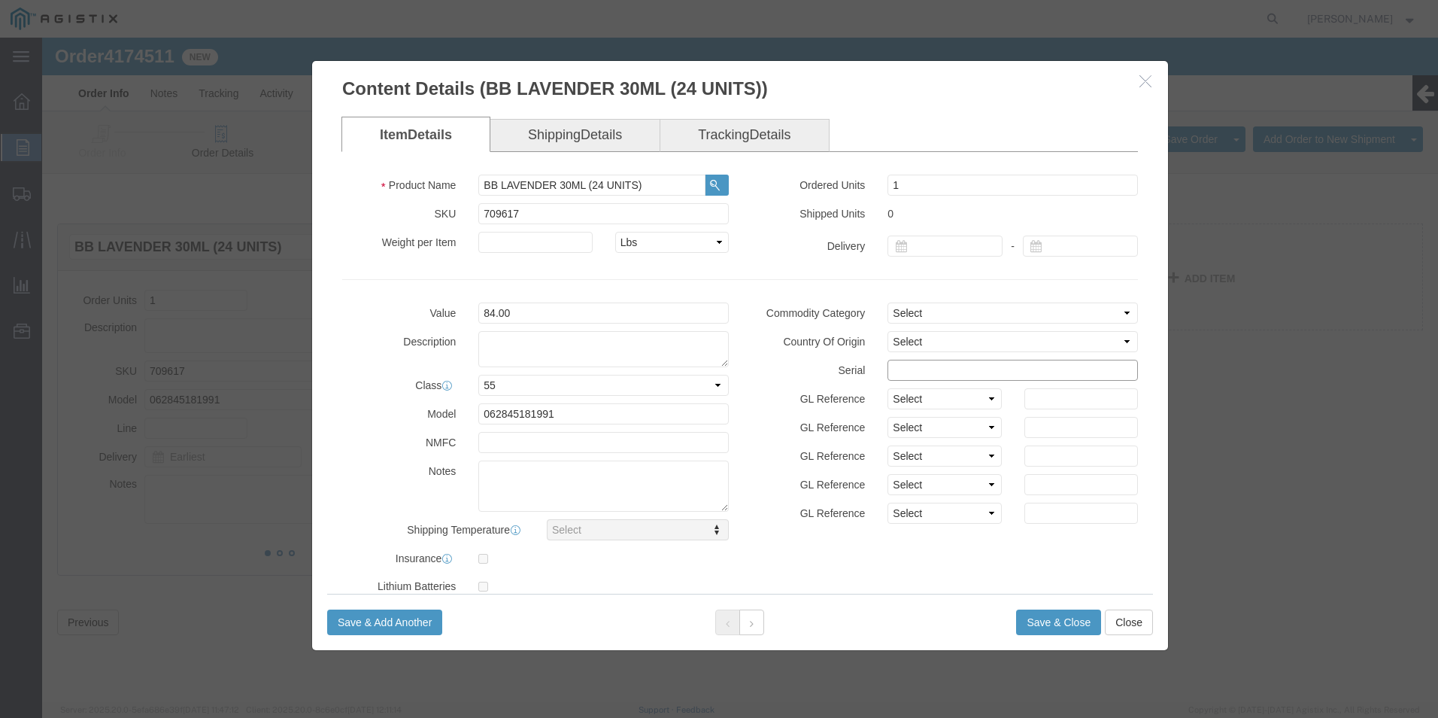
click input "text"
drag, startPoint x: 979, startPoint y: 338, endPoint x: 809, endPoint y: 329, distance: 170.2
click div "Serial 85197831111111123698"
type input "85197831111111123698"
click button "Save & Close"
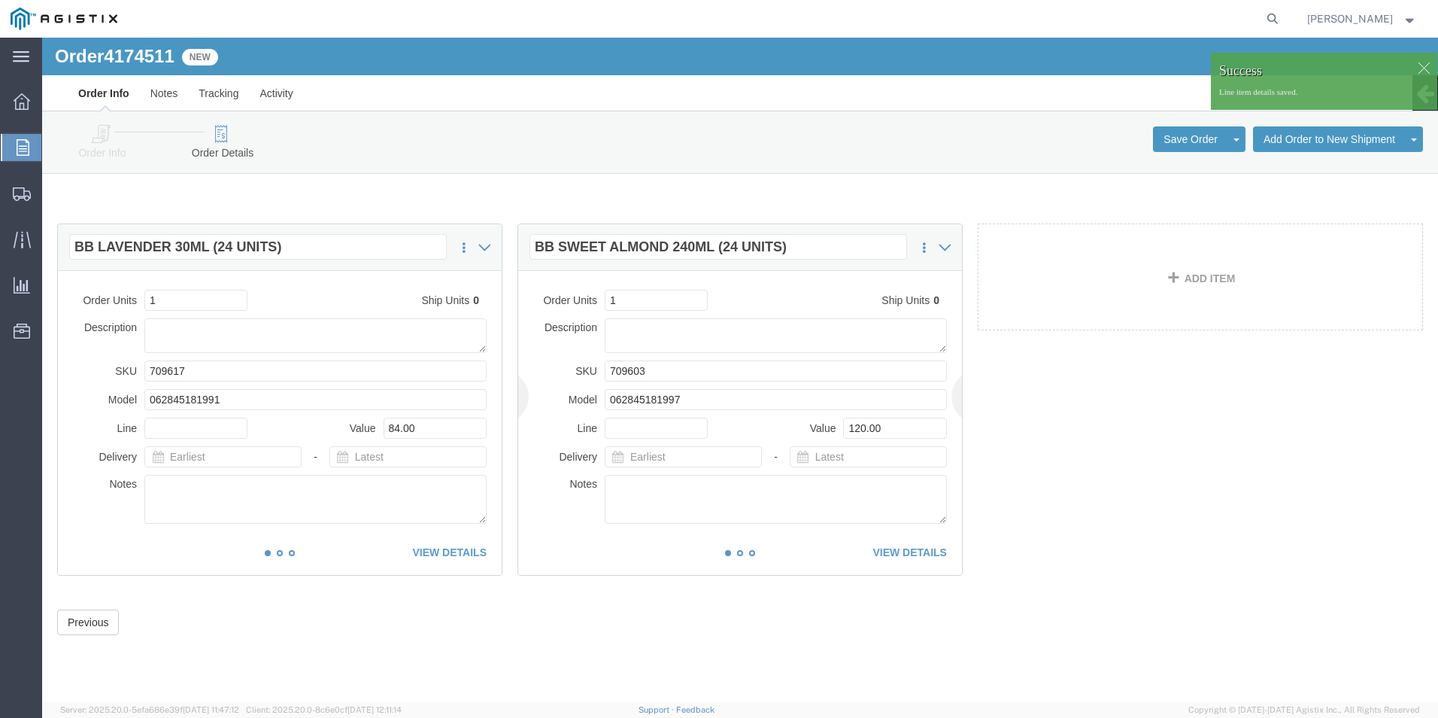
click div "This item has not been shipped Order Units 1 Ship Units 0 Description SKU 70960…"
click link "VIEW DETAILS"
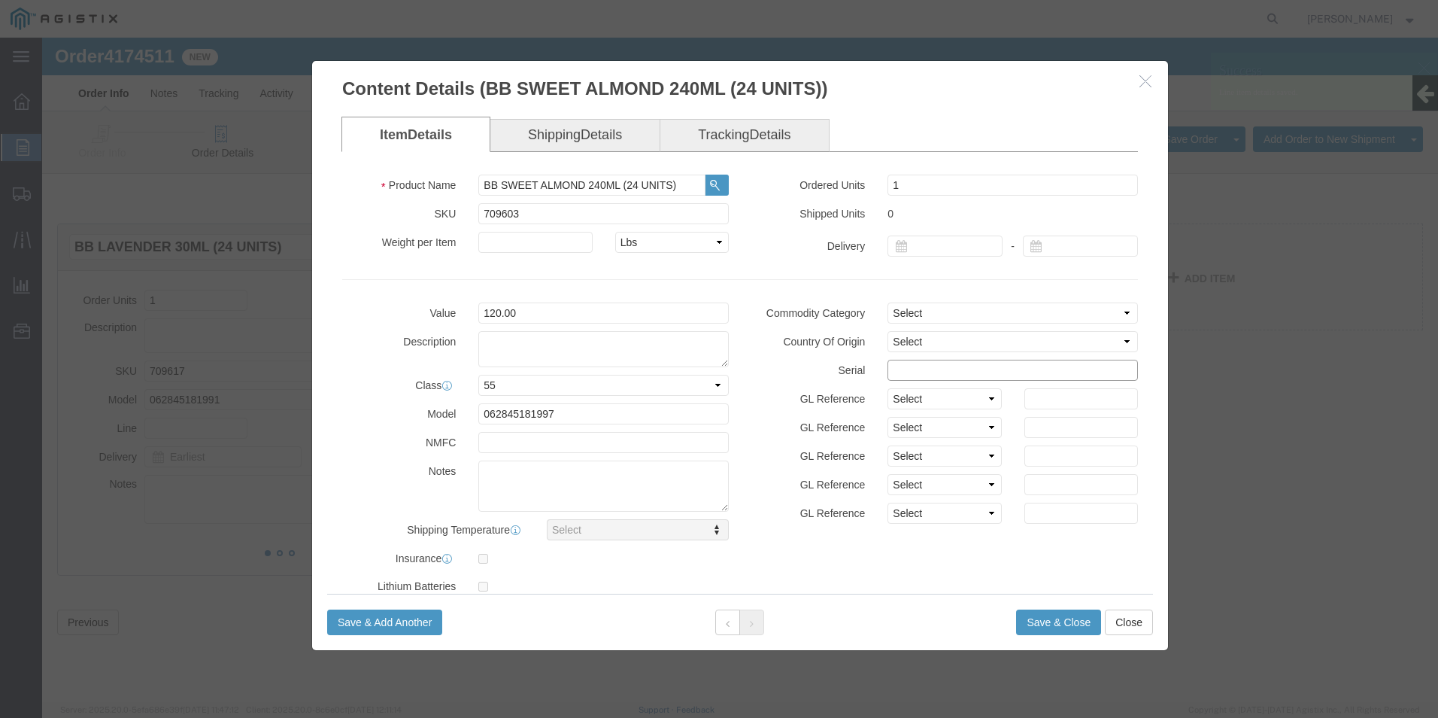
click input "text"
paste input "85197831111111123698"
type input "85197831111111123611"
click button "Save & Close"
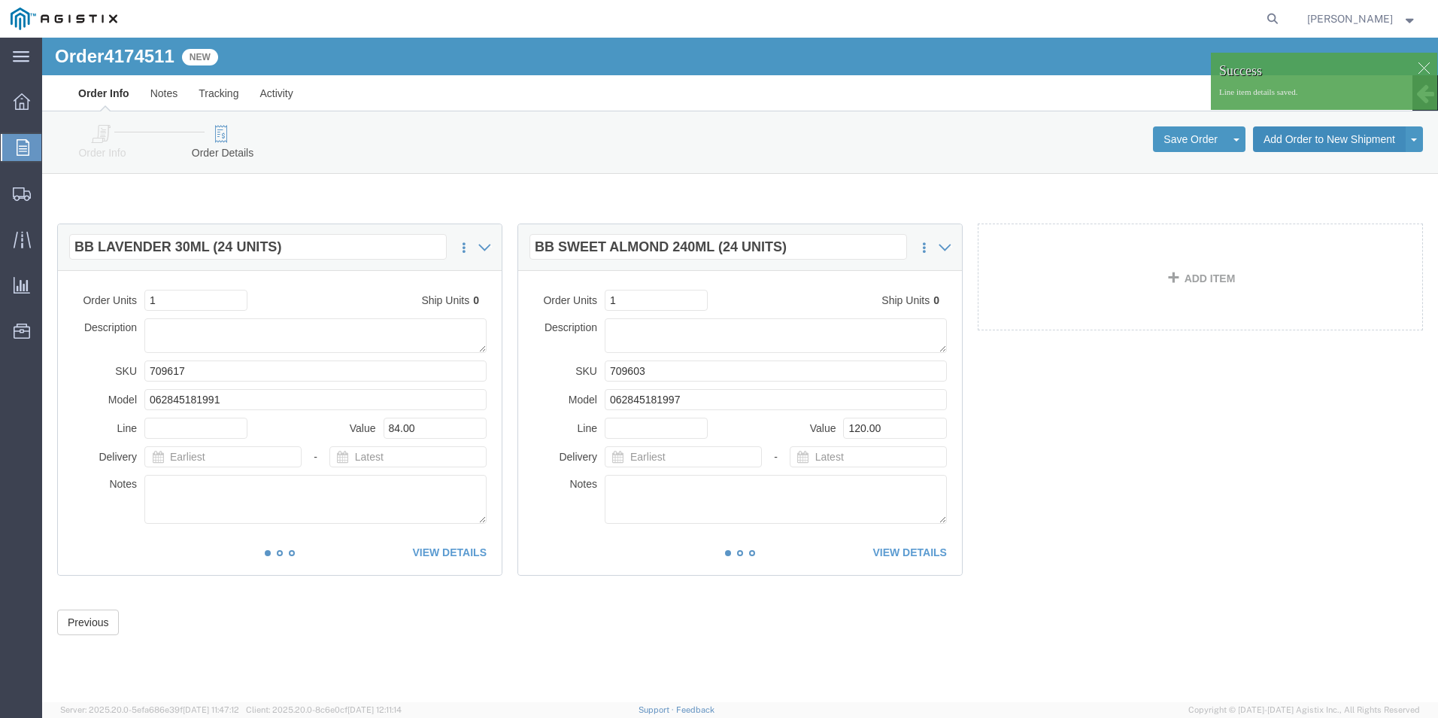
click button "Add Order to New Shipment"
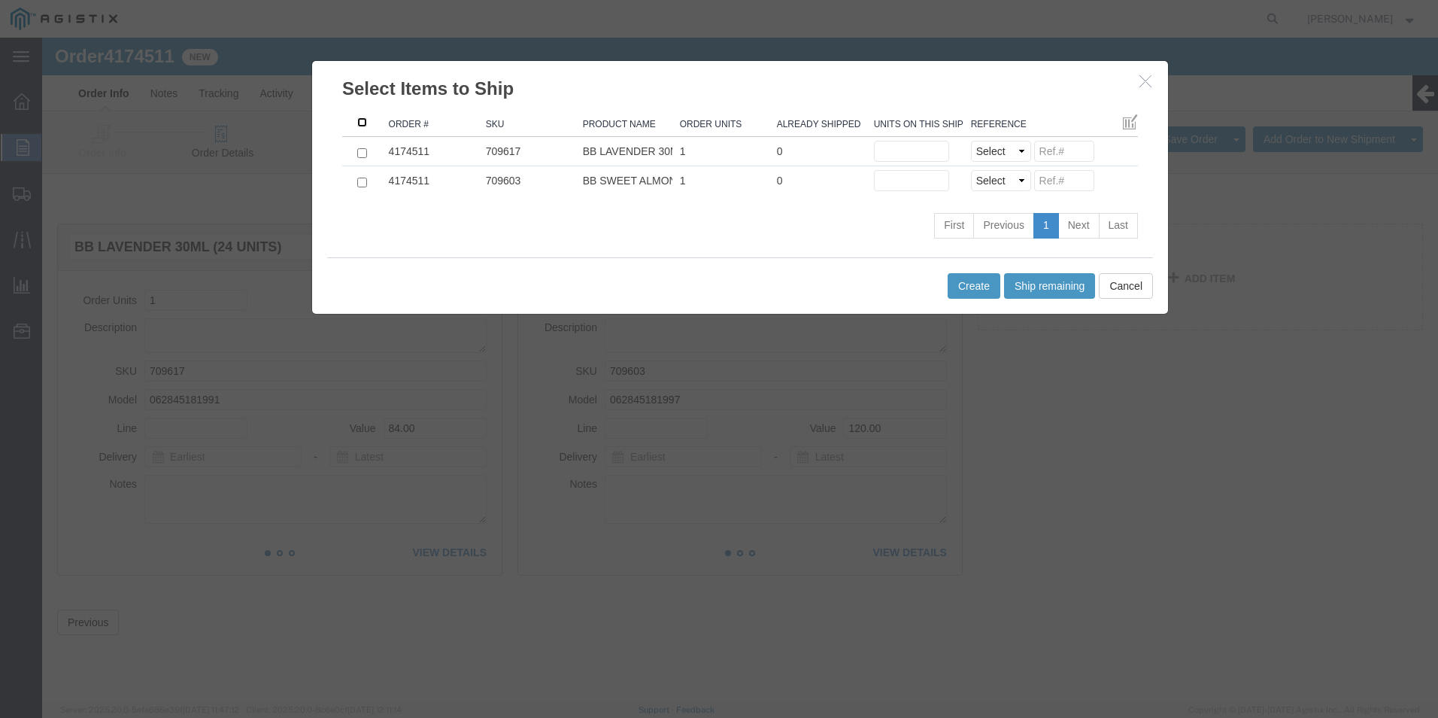
click input ": activate to sort column descending"
checkbox input "true"
click button "Ship remaining"
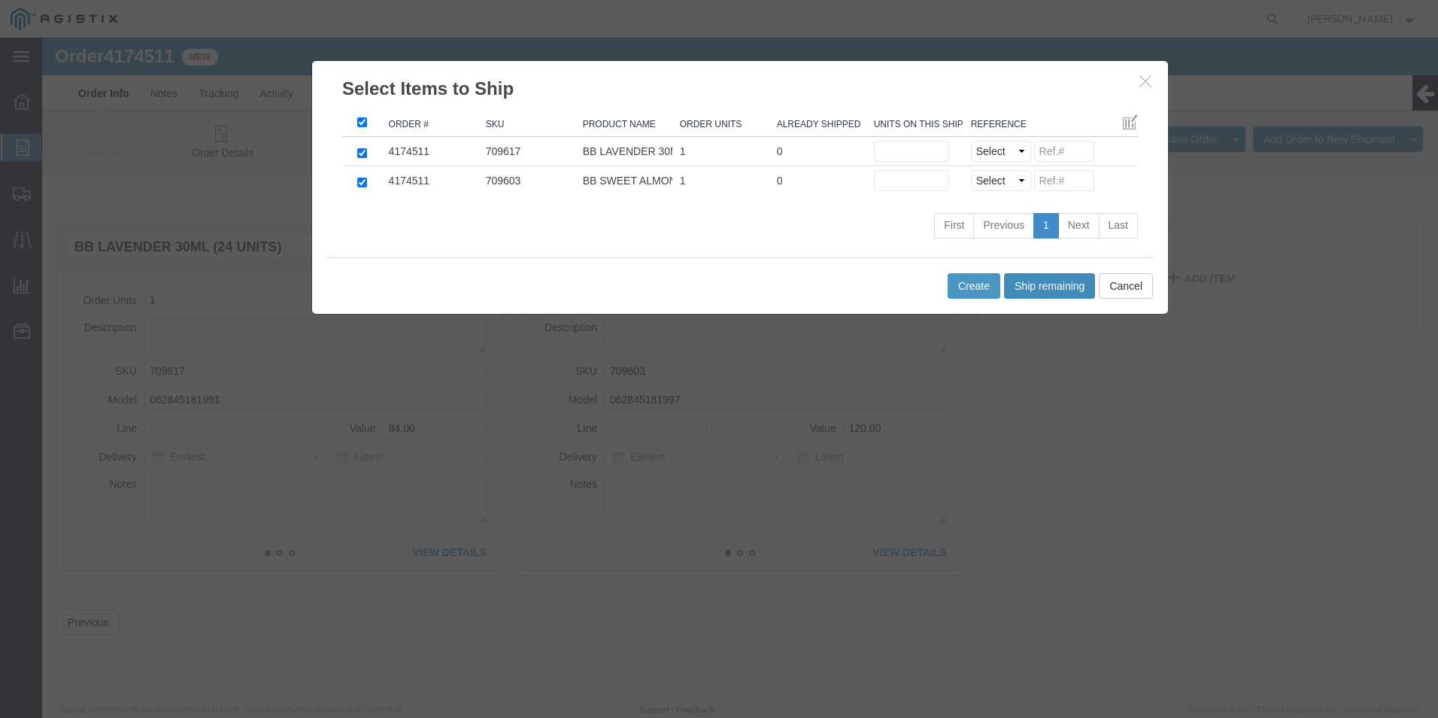
type input "1"
click select "Select Purchase Order Delivery Number"
select select "PO"
click select "Select Purchase Order Delivery Number"
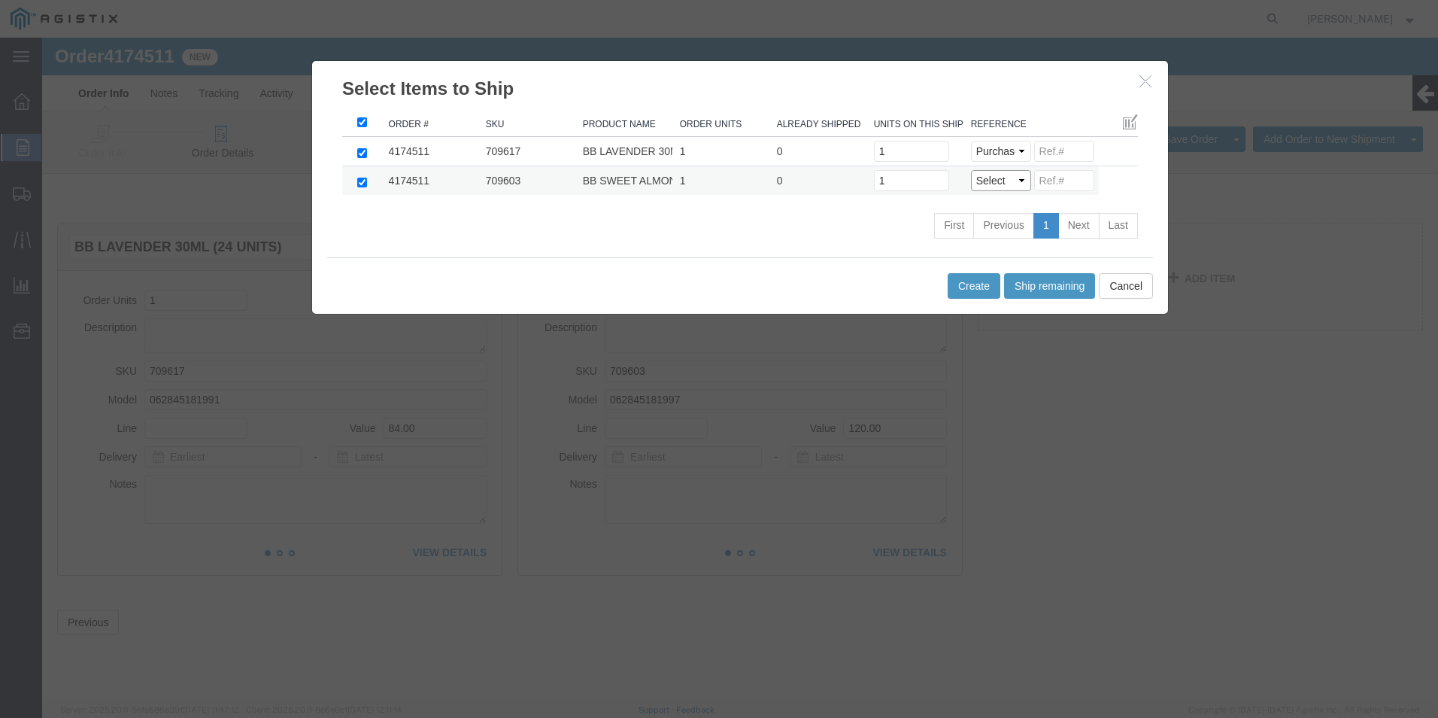
click select "Select Purchase Order Delivery Number"
select select "PO"
click select "Select Purchase Order Delivery Number"
click input
paste input "85197831111111123698"
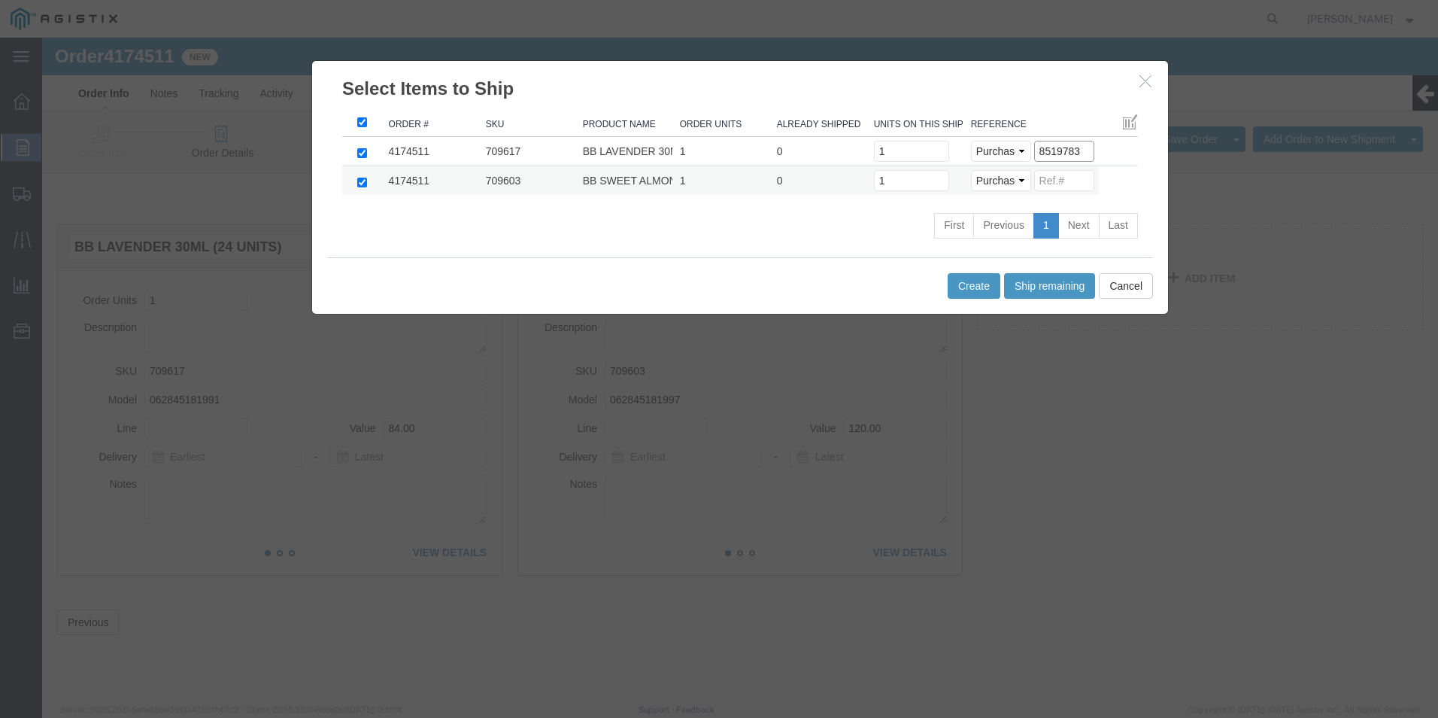
type input "8519783"
click input
paste input "85197831111111123698"
type input "8519783"
click button "Create"
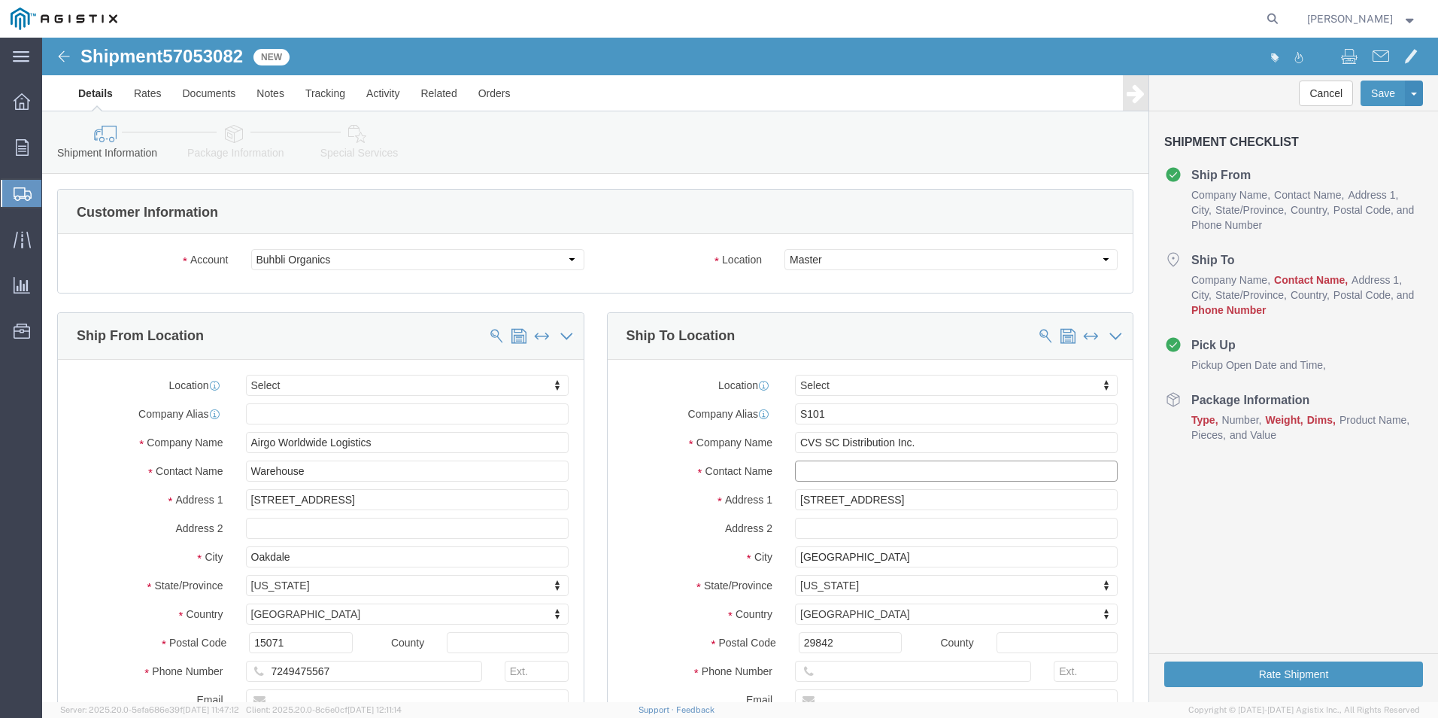
click input "text"
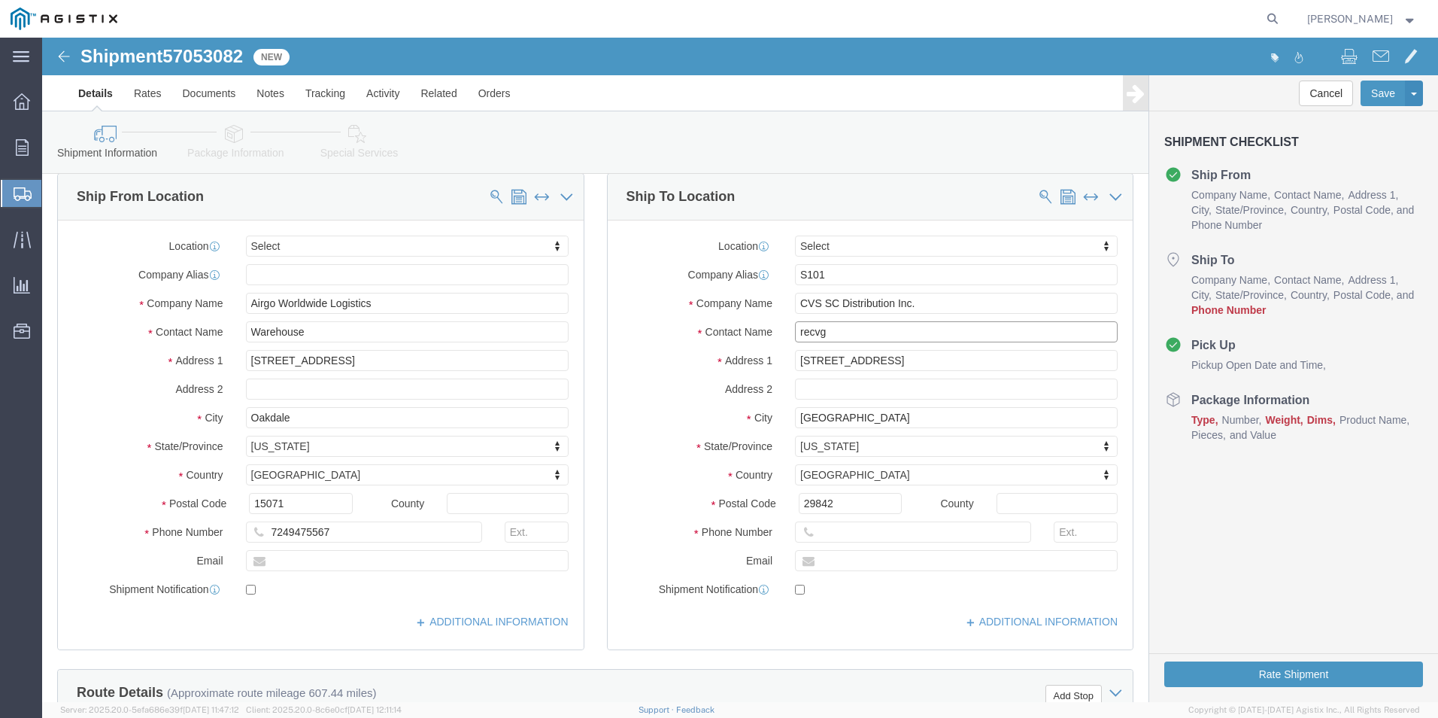
scroll to position [150, 0]
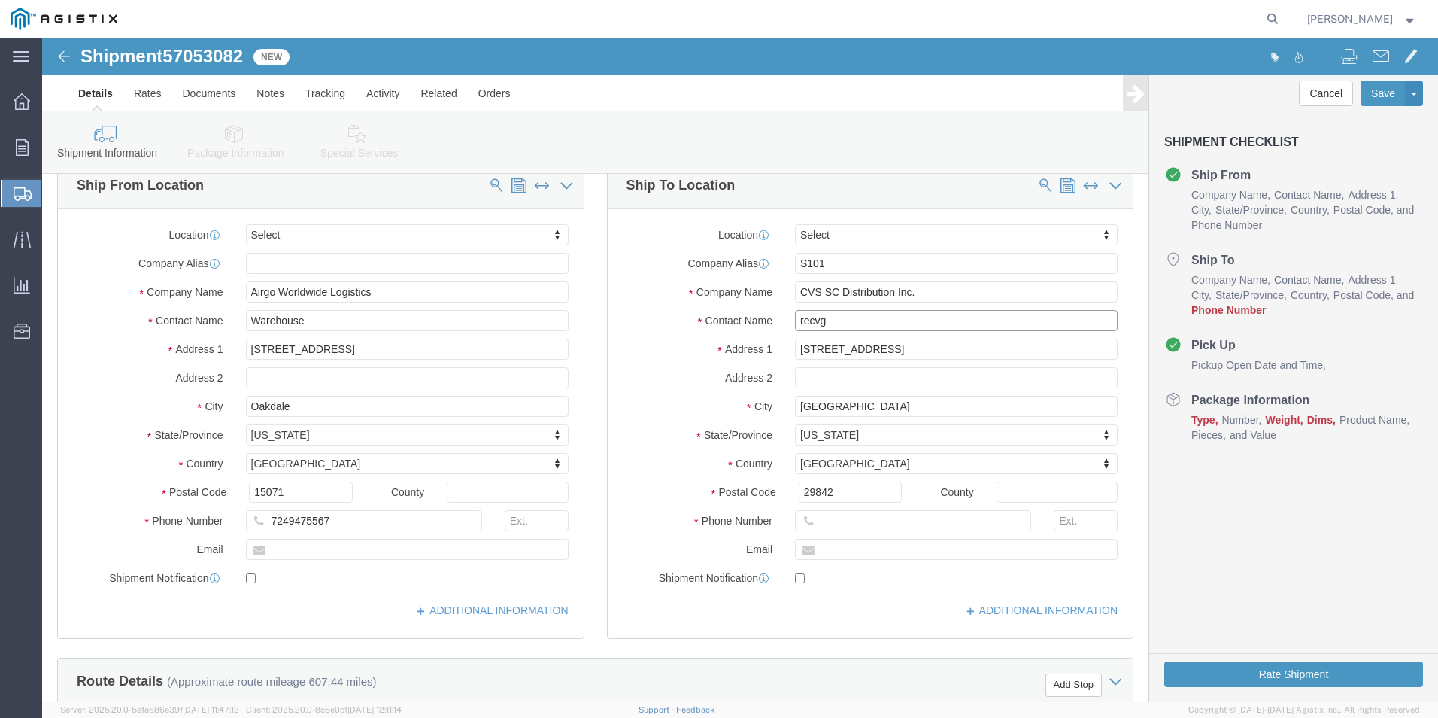
type input "recvg"
click input "text"
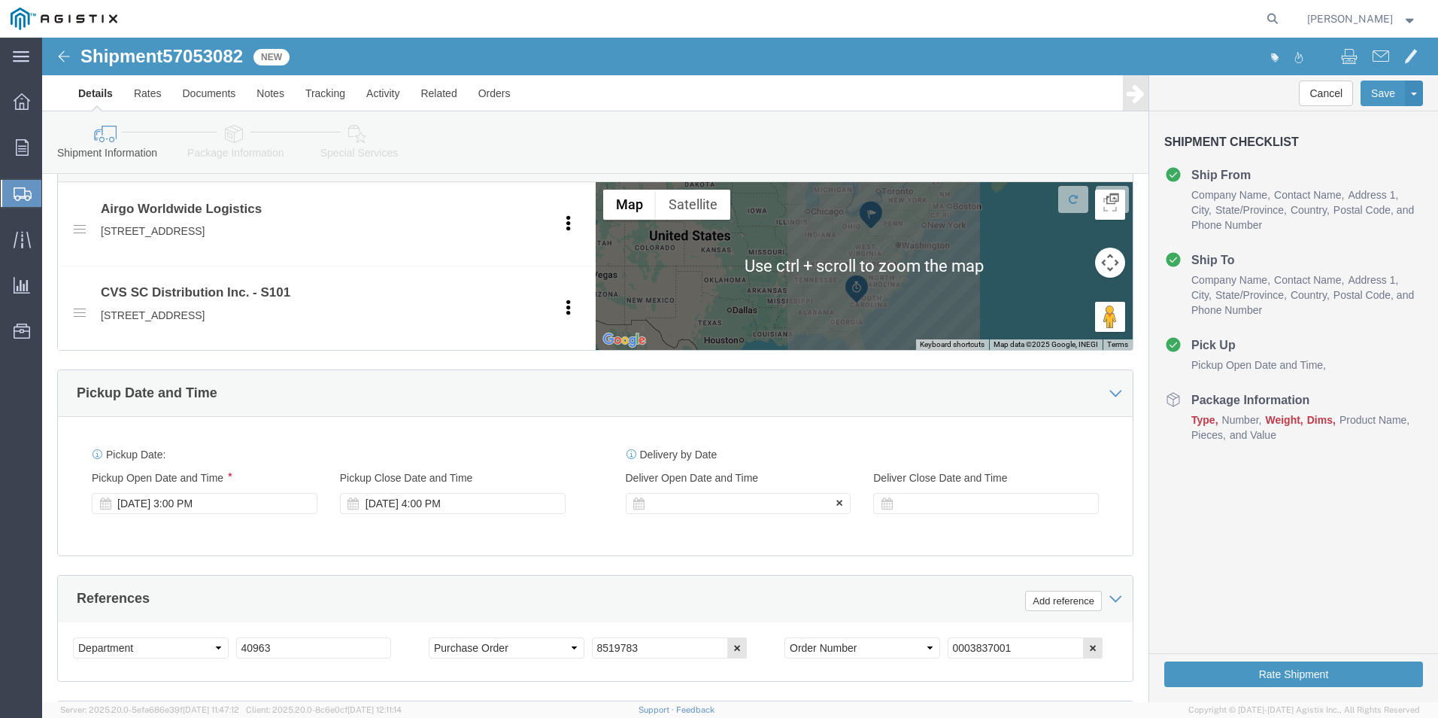
type input "[PHONE_NUMBER]"
click div
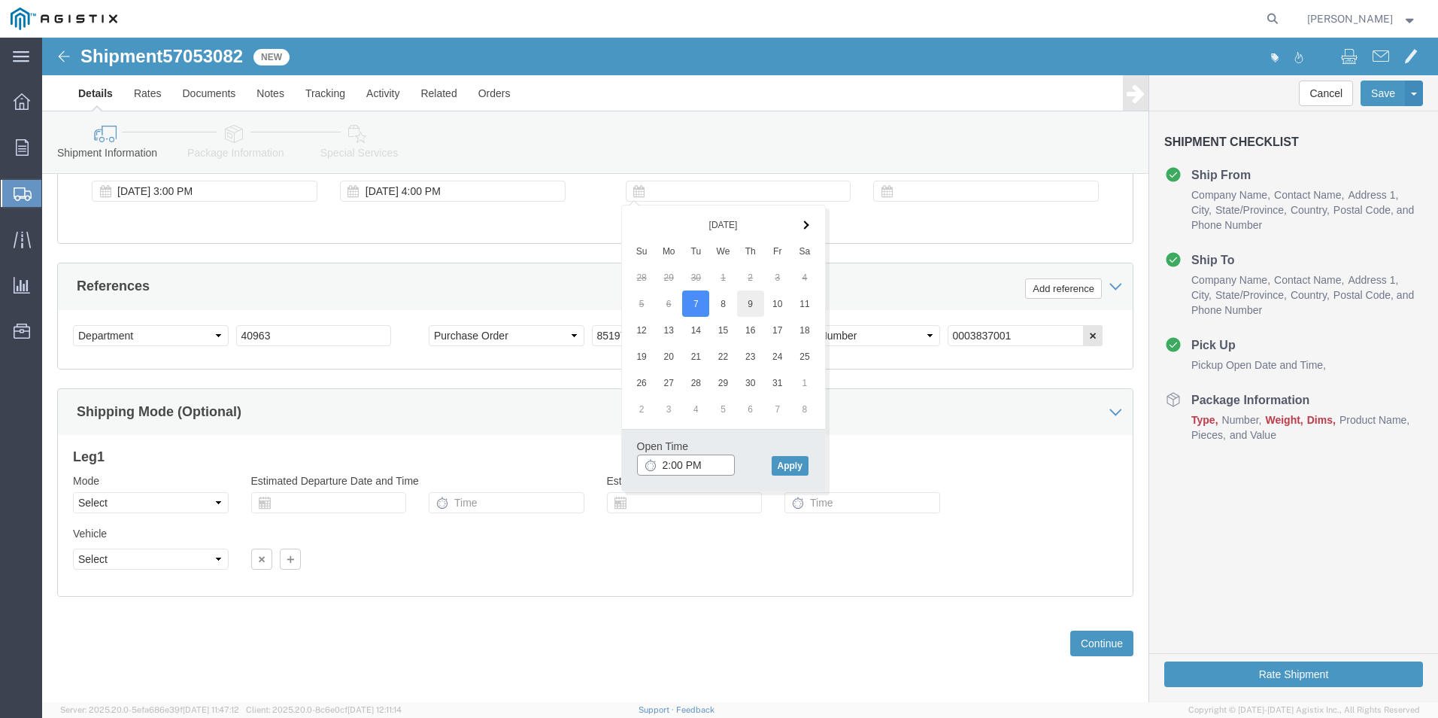
type input "2:00 PM"
click button "Apply"
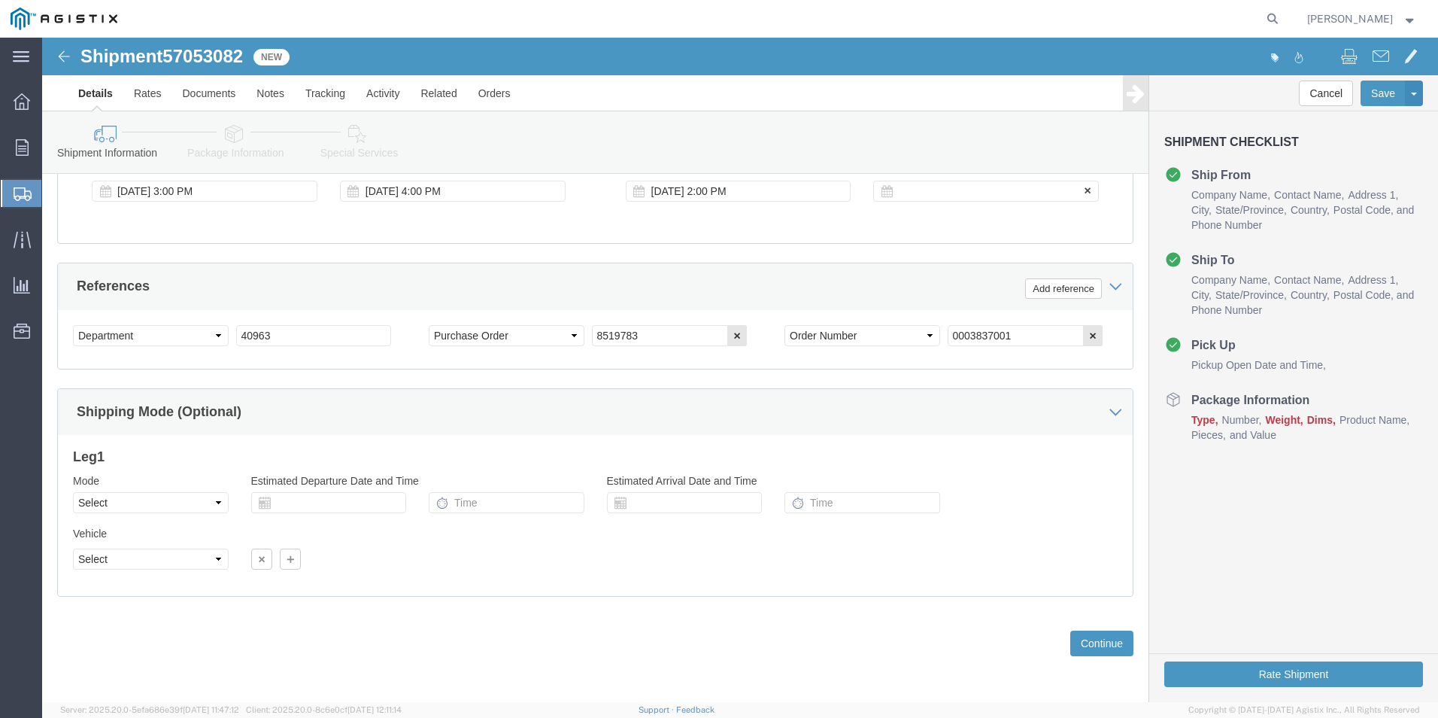
click div
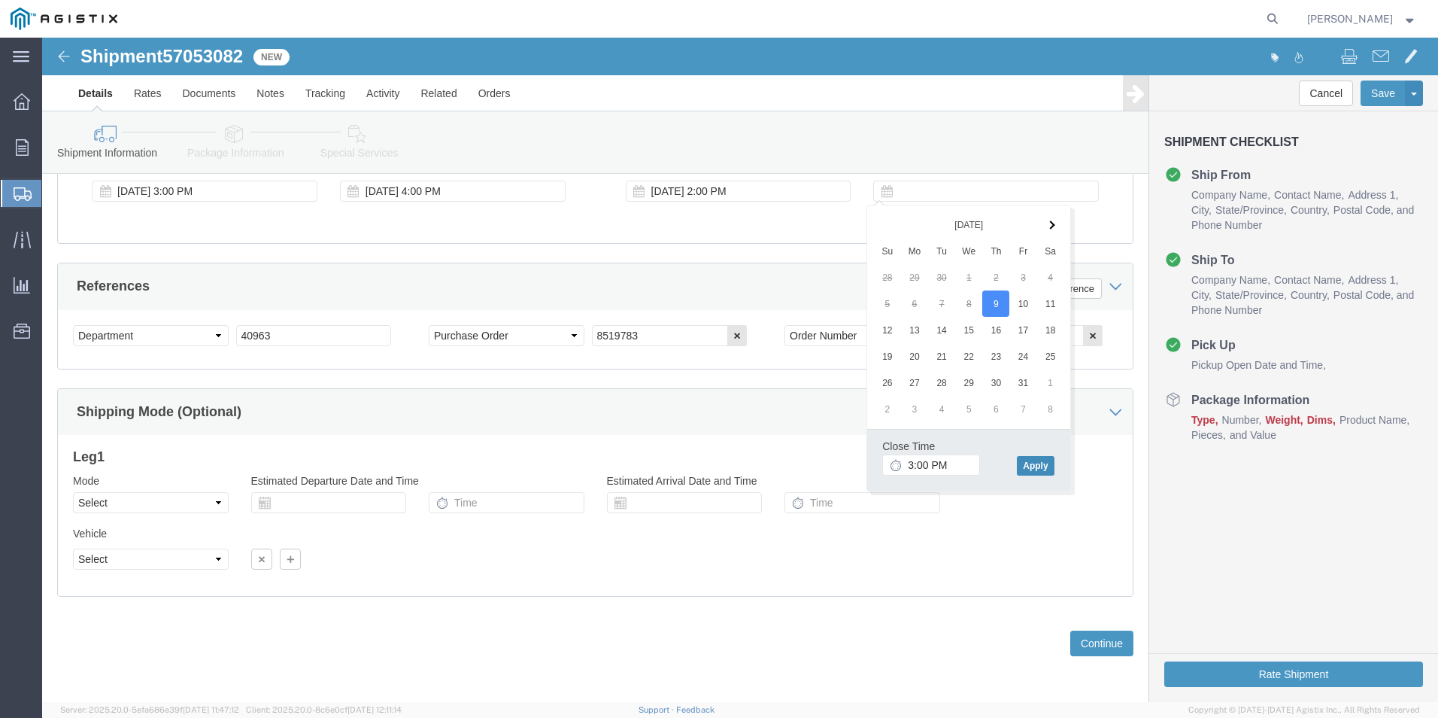
click button "Apply"
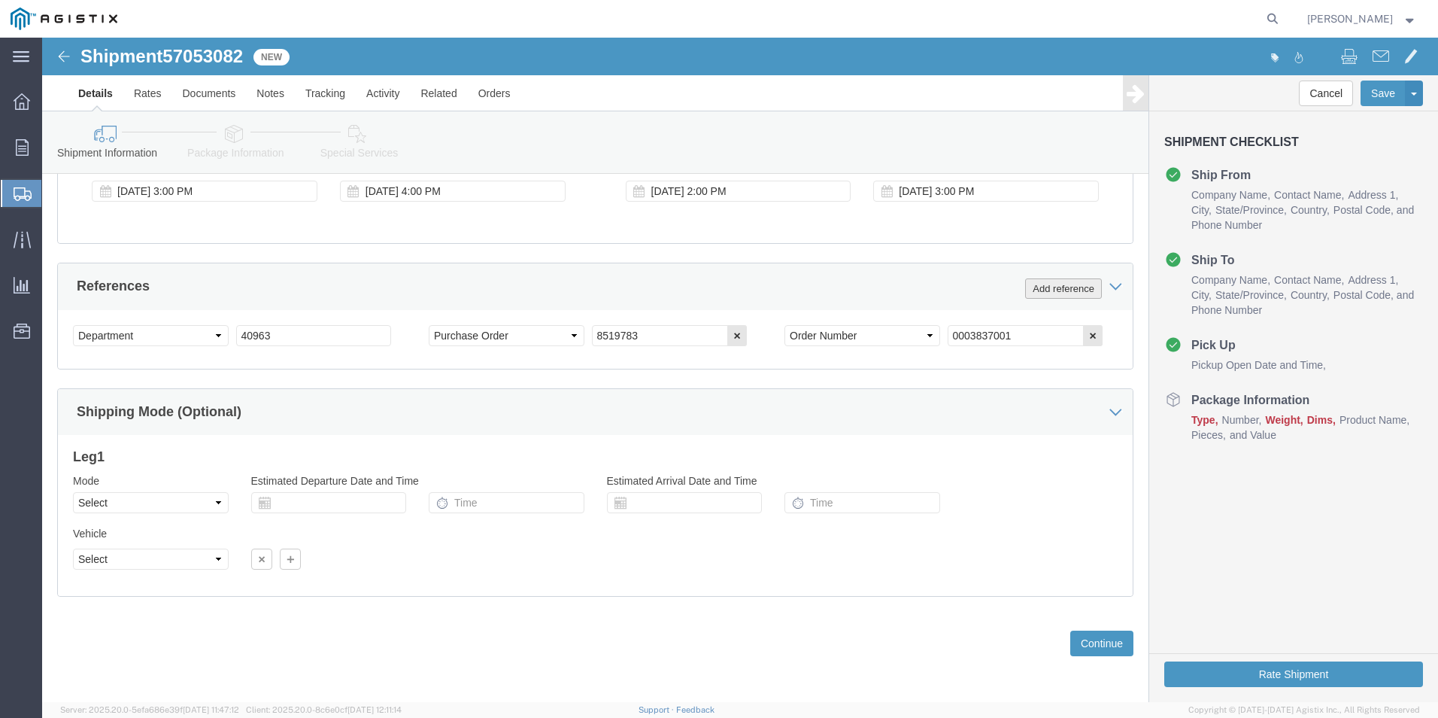
click button "Add reference"
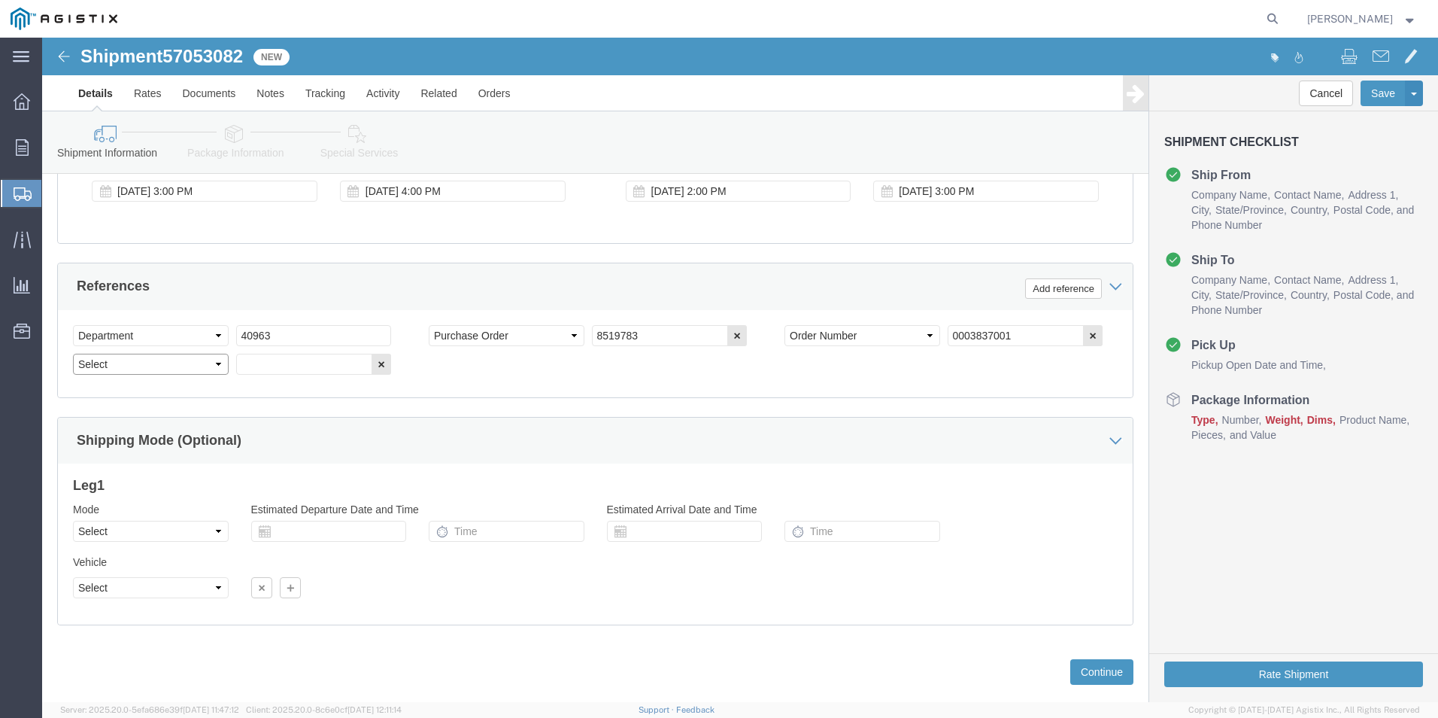
click select "Select Account Type Activity ID Airline Appointment Number ASN Batch Request # …"
select select "BOL"
click select "Select Account Type Activity ID Airline Appointment Number ASN Batch Request # …"
click input "text"
type input "4174511"
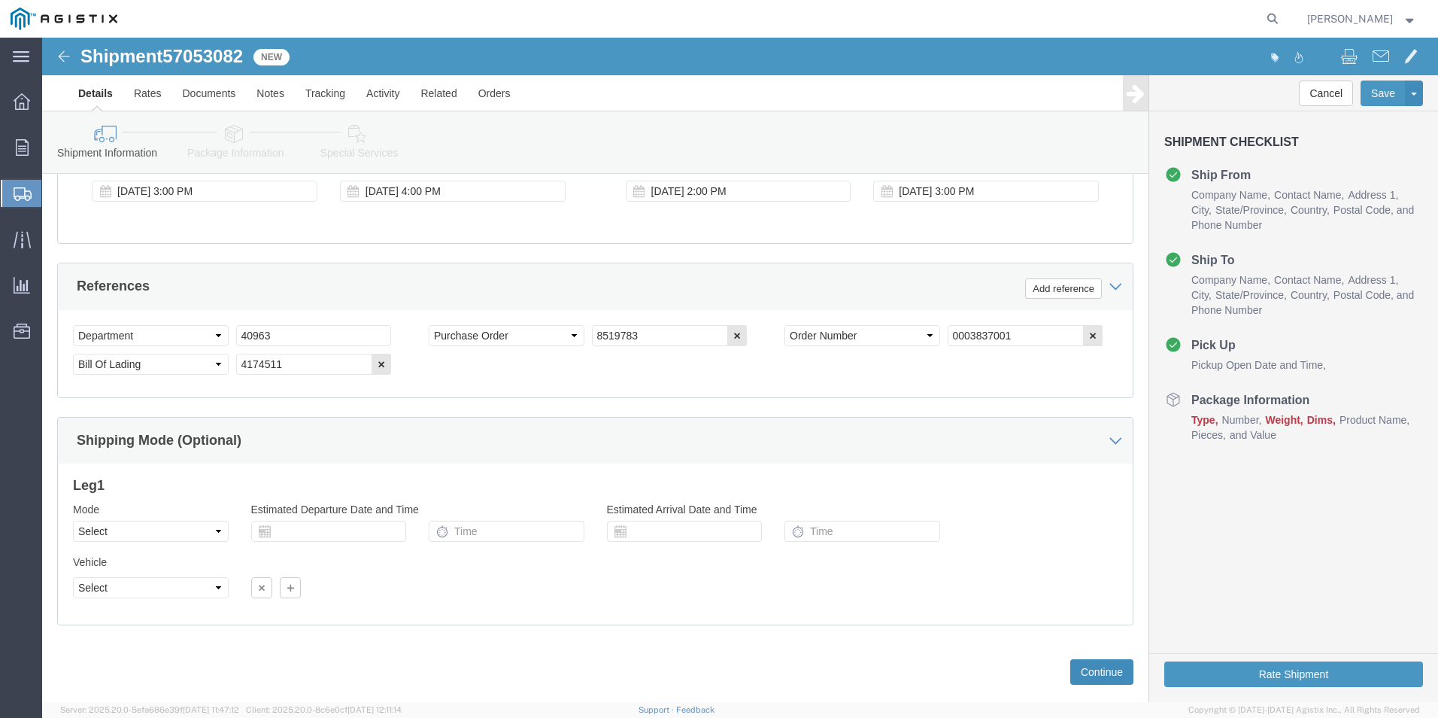
click button "Continue"
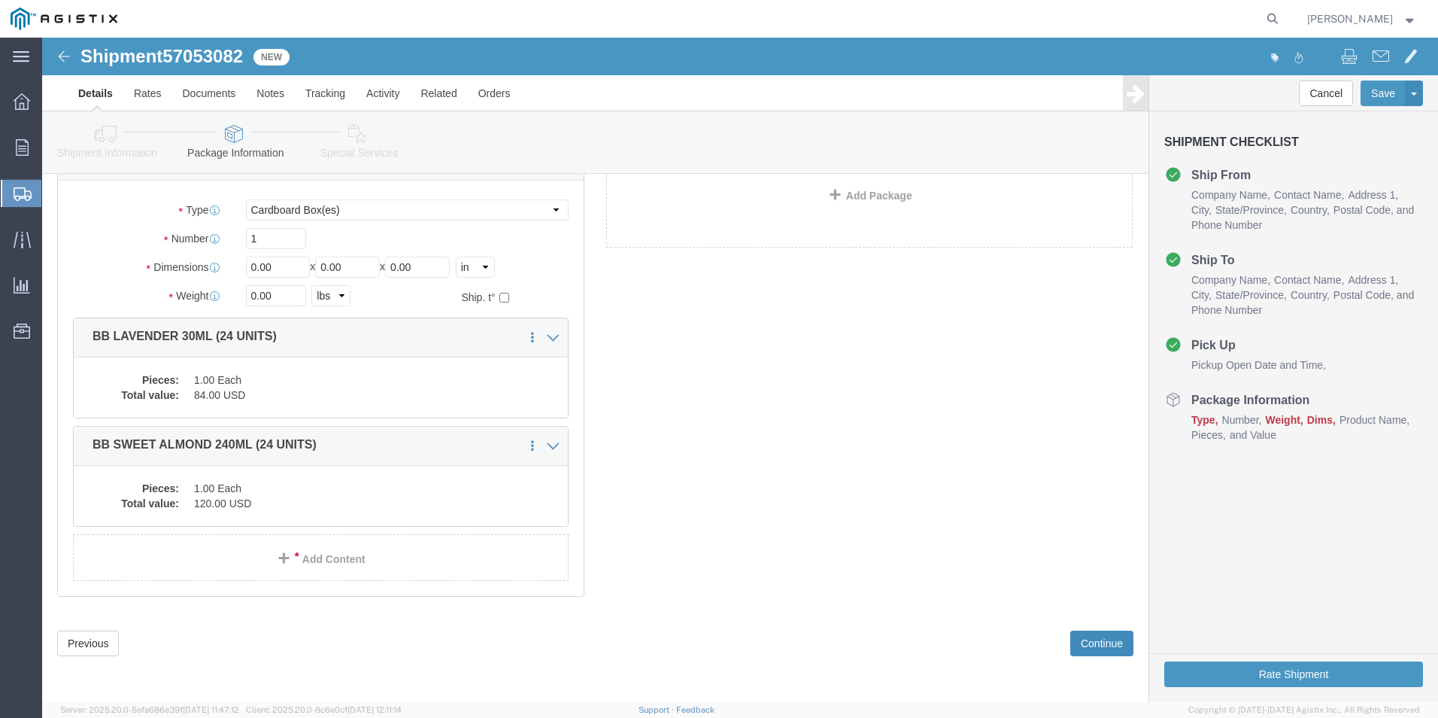
scroll to position [4, 0]
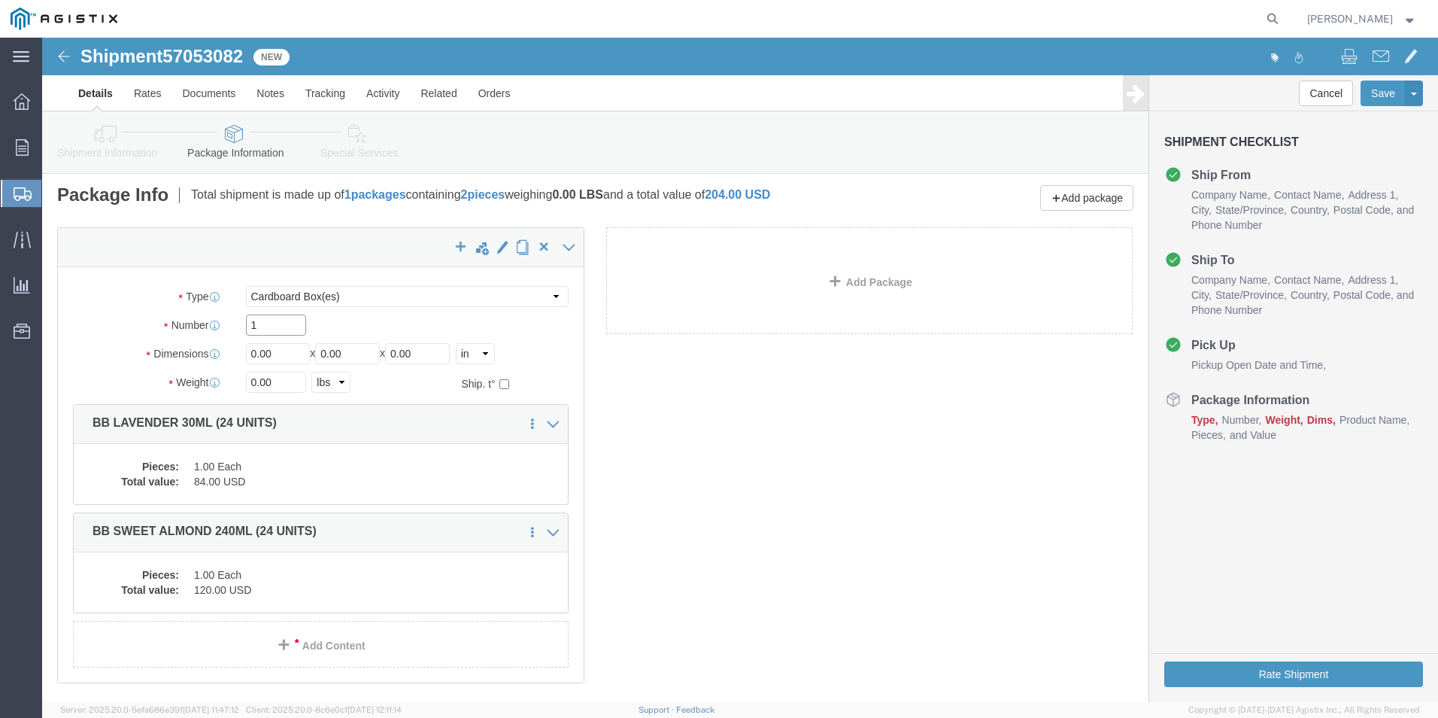
drag, startPoint x: 237, startPoint y: 287, endPoint x: 62, endPoint y: 309, distance: 175.8
click div "Package Type Select Bale(s) Basket(s) Bolt(s) Bottle(s) Buckets Bulk Bundle(s) …"
type input "2"
drag, startPoint x: 232, startPoint y: 317, endPoint x: 32, endPoint y: 311, distance: 200.1
click div "Dimensions Length 0.00 x Width 0.00 x Height 0.00 Select cm ft in"
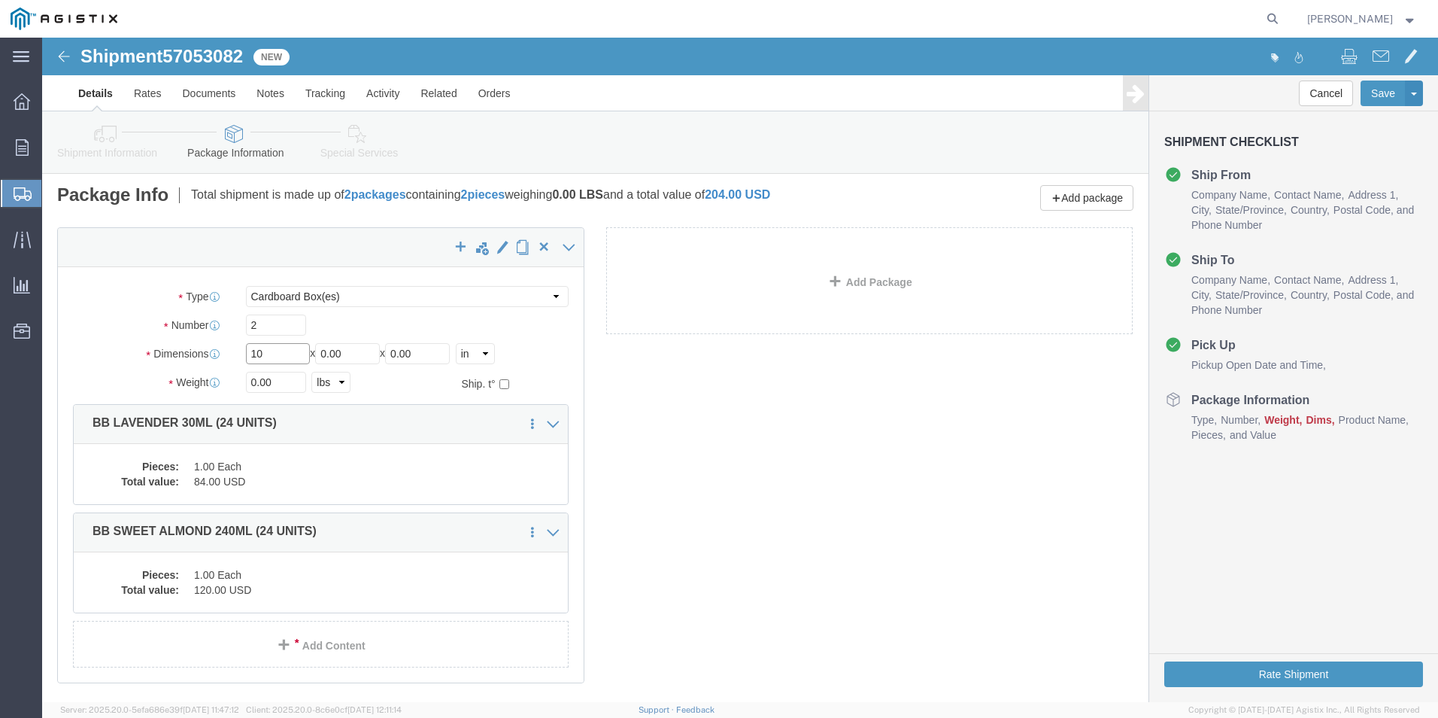
type input "10"
type input "0"
type input "19"
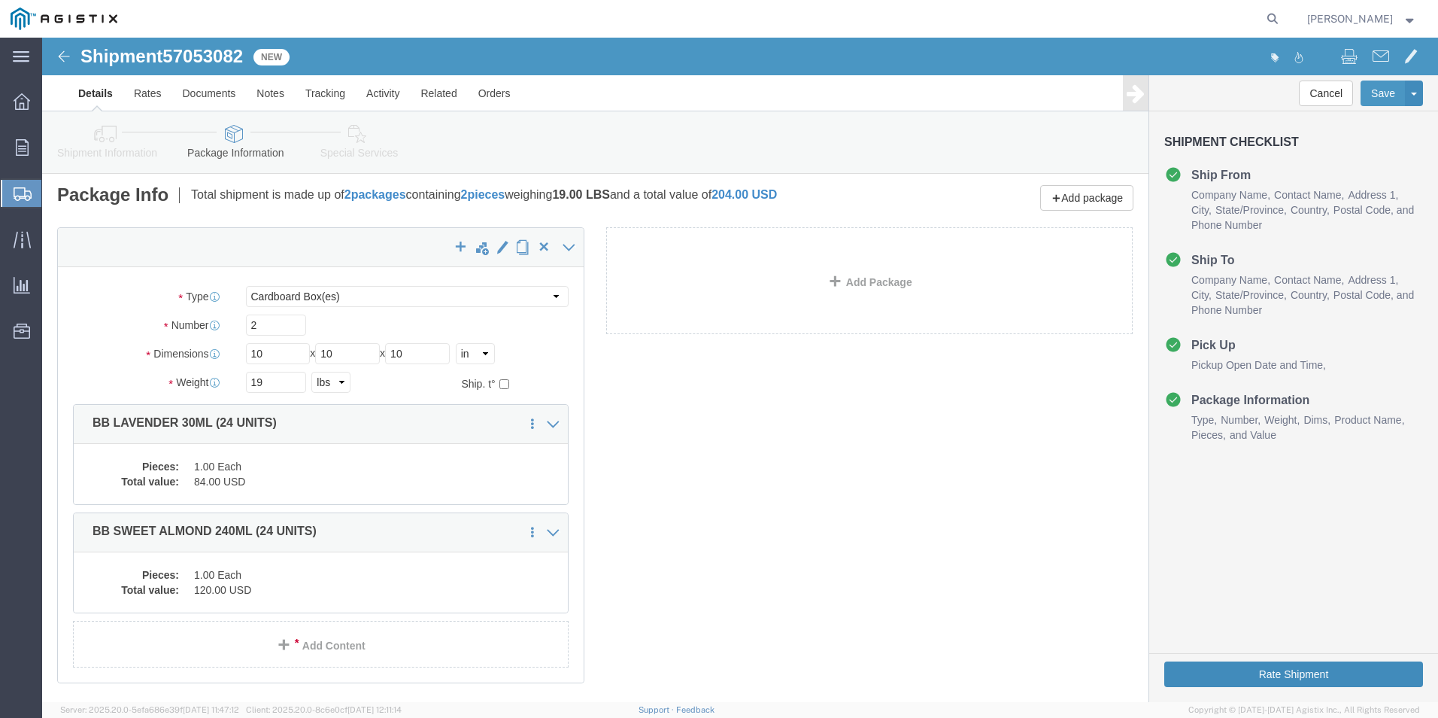
click button "Rate Shipment"
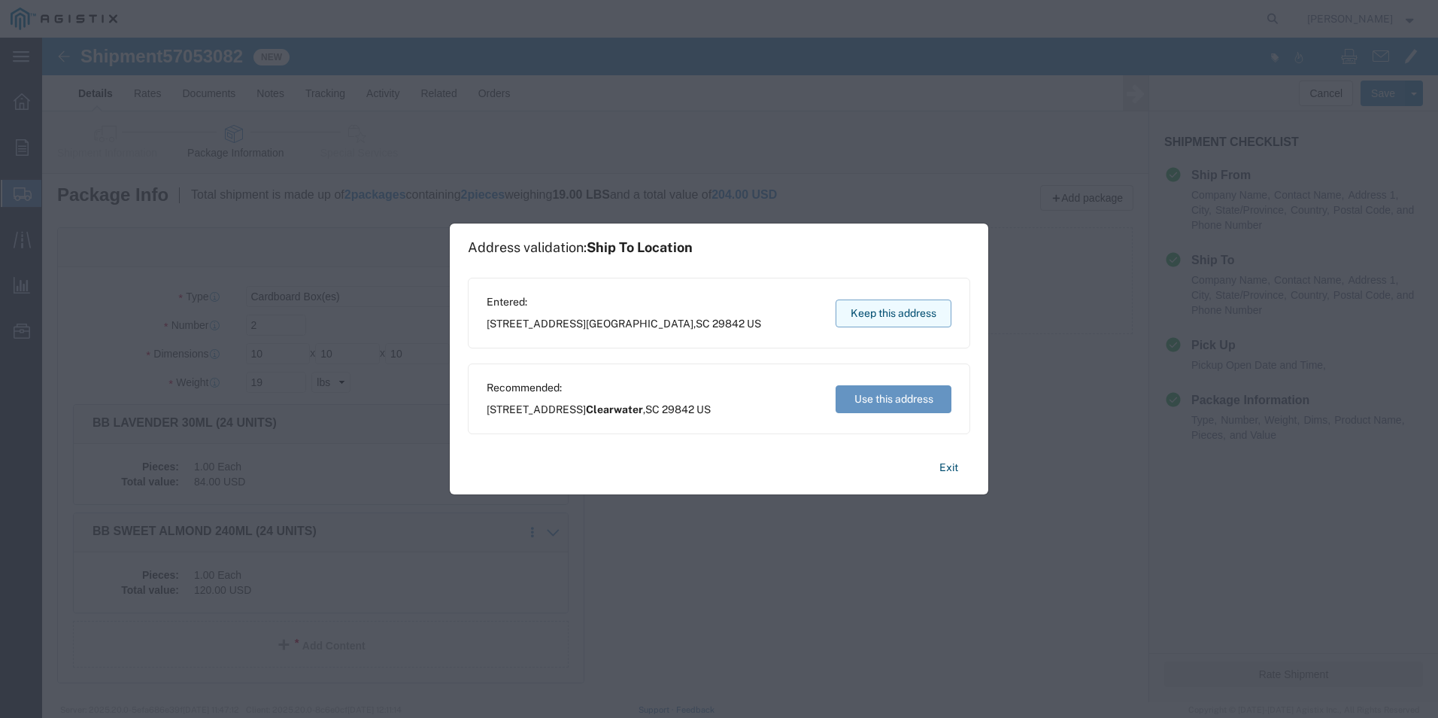
click at [892, 310] on button "Keep this address" at bounding box center [894, 313] width 116 height 28
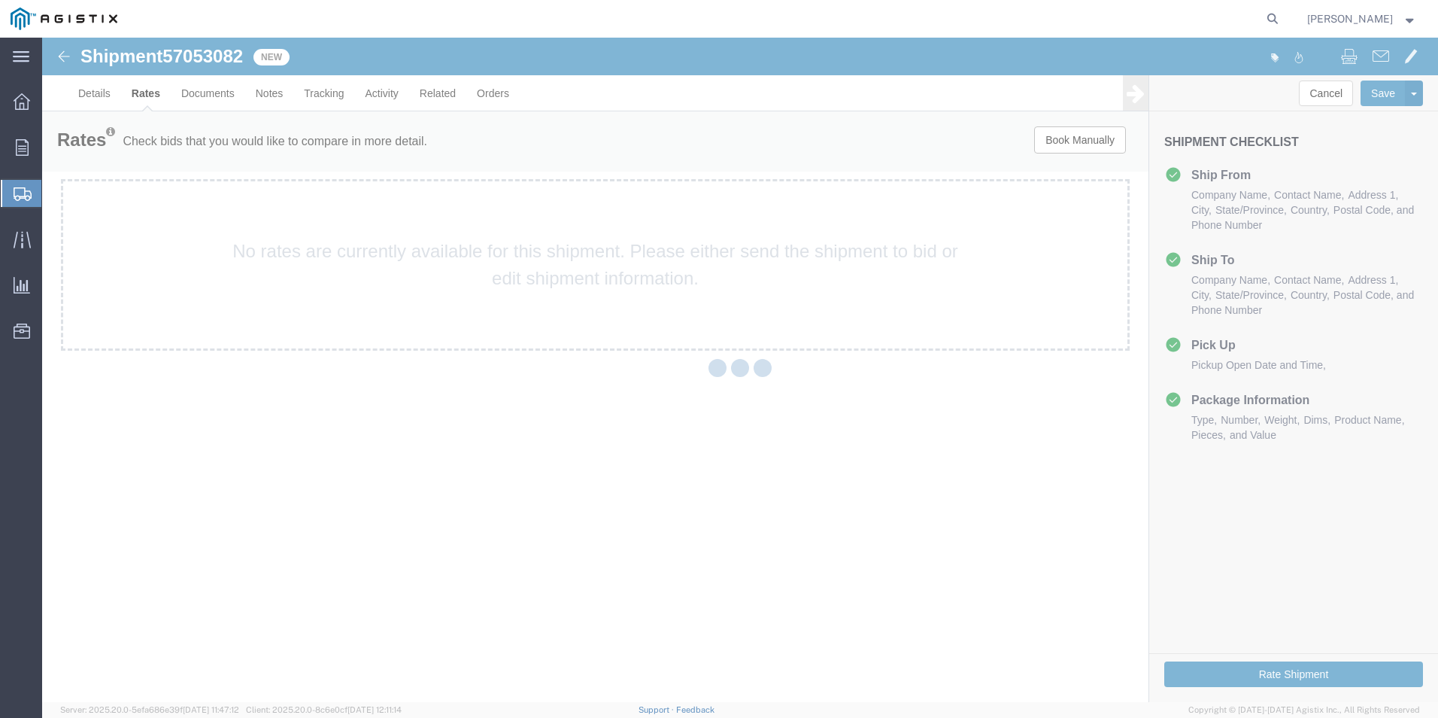
scroll to position [0, 0]
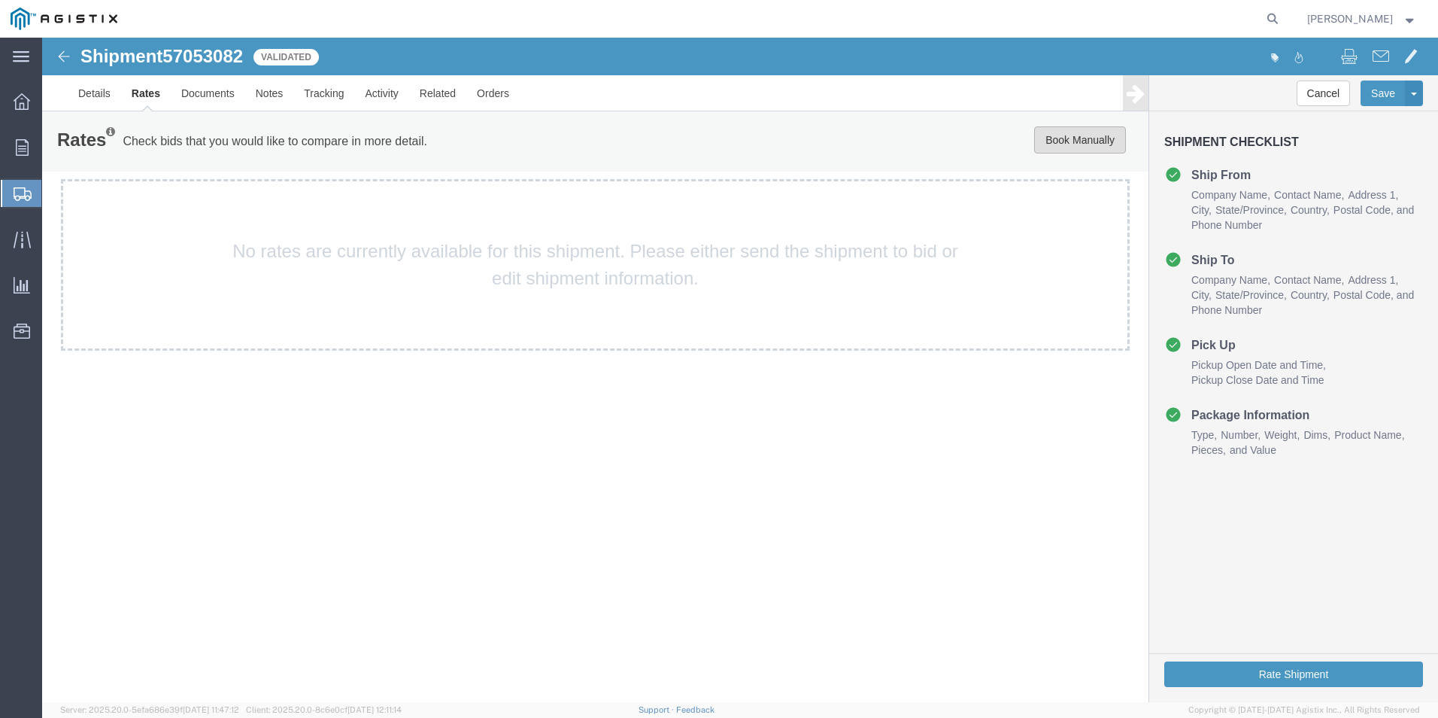
click at [1081, 145] on button "Book Manually" at bounding box center [1080, 139] width 92 height 27
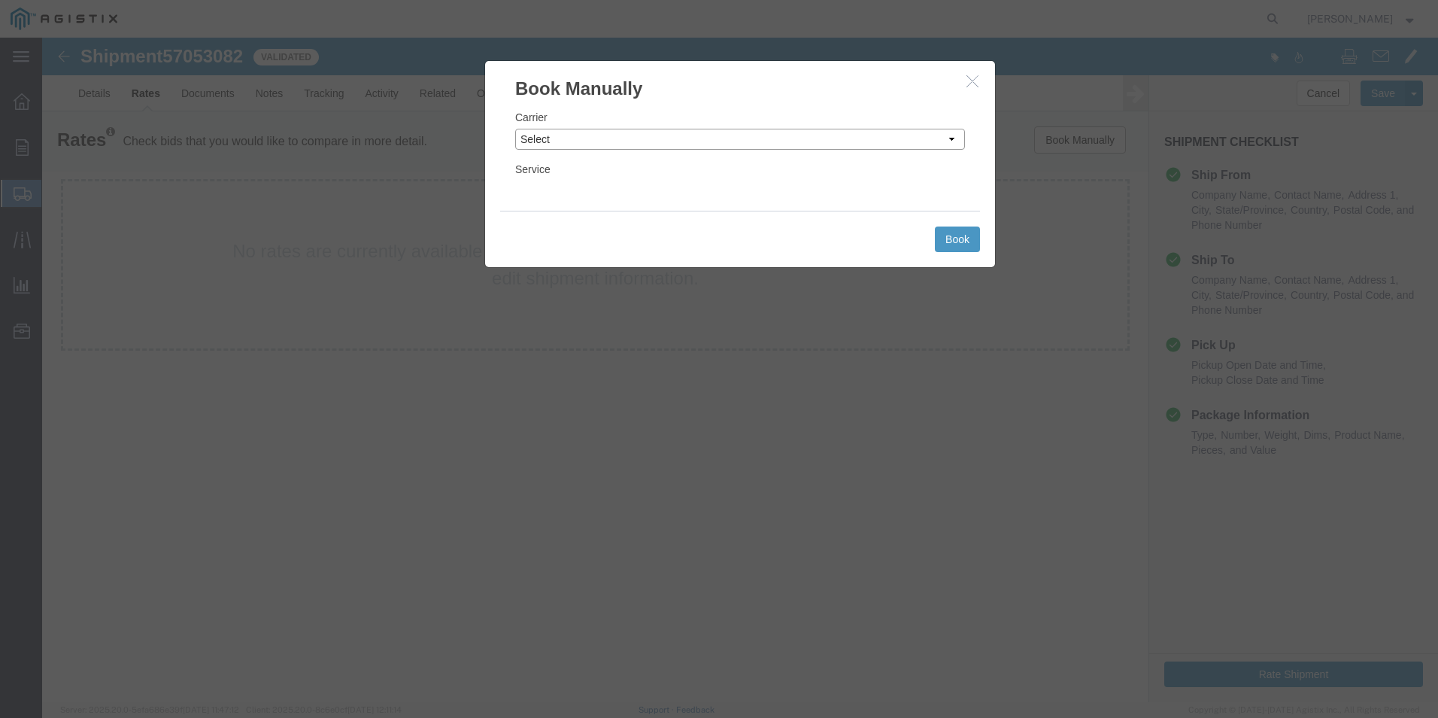
click at [660, 135] on select "Select Add New Carrier (and default service) ACI Guide APC Airport Google Milea…" at bounding box center [740, 139] width 450 height 21
select select "12"
click at [515, 129] on select "Select Add New Carrier (and default service) ACI Guide APC Airport Google Milea…" at bounding box center [740, 139] width 450 height 21
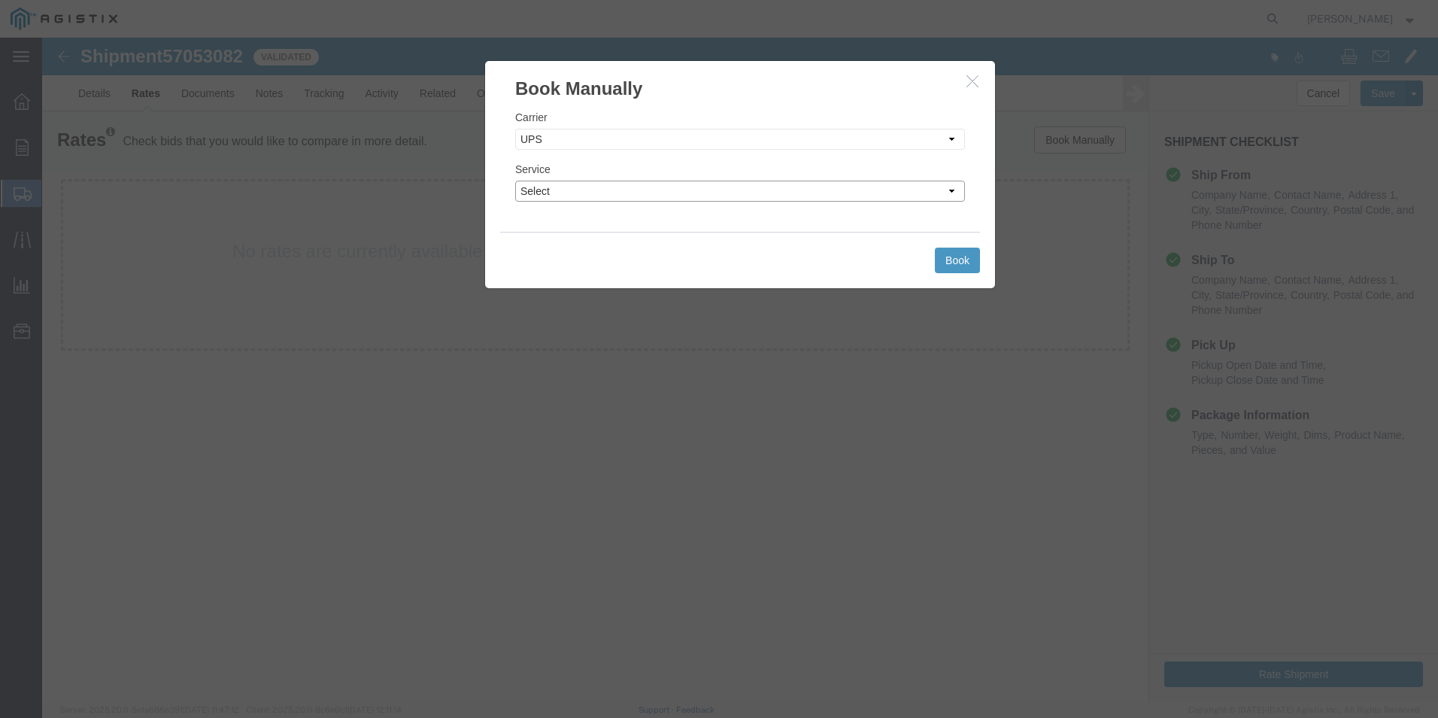
click at [656, 191] on select "Select 2nd Day Air 2nd Day Air A.M. 3 Day Select BOUND PRINTED MATTER, UPS DELI…" at bounding box center [740, 191] width 450 height 21
select select "42"
click at [515, 181] on select "Select 2nd Day Air 2nd Day Air A.M. 3 Day Select BOUND PRINTED MATTER, UPS DELI…" at bounding box center [740, 191] width 450 height 21
click at [952, 259] on button "Book" at bounding box center [957, 260] width 45 height 26
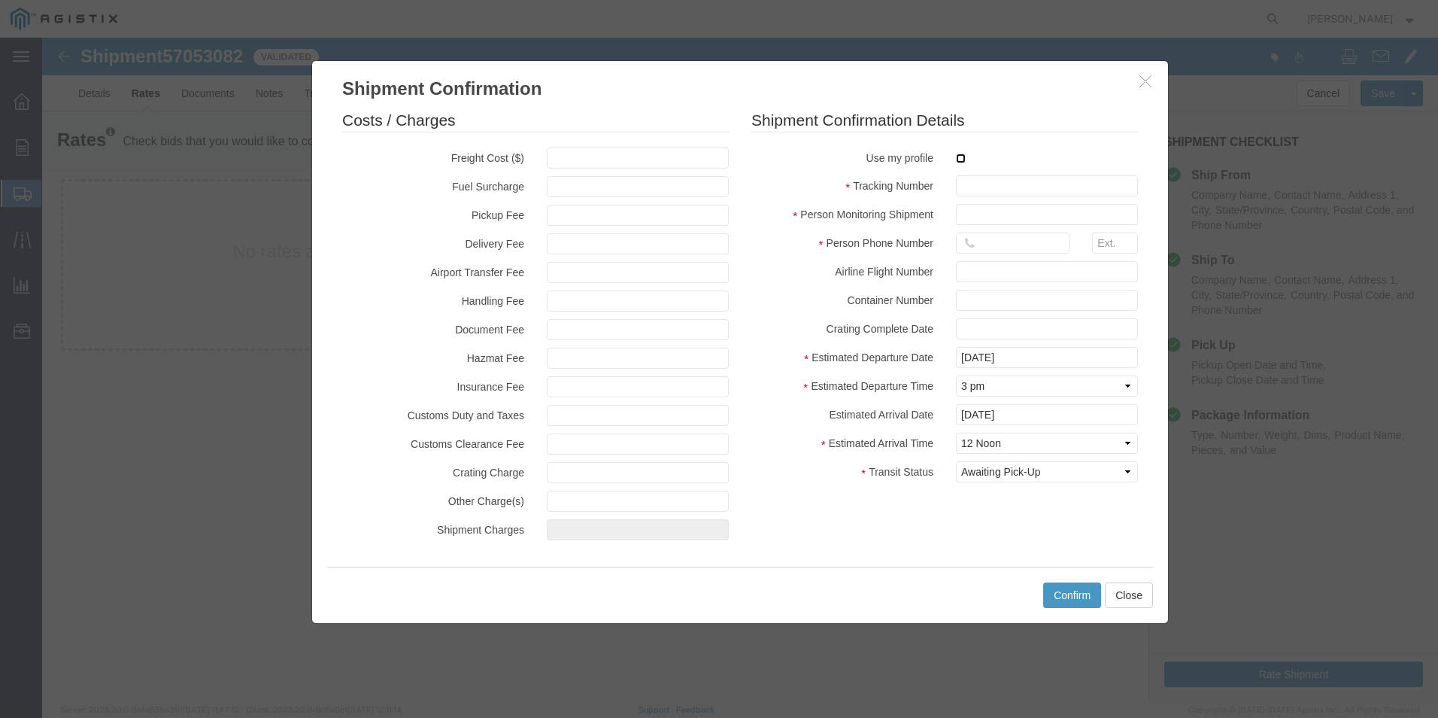
click at [962, 159] on input "checkbox" at bounding box center [961, 158] width 10 height 10
checkbox input "true"
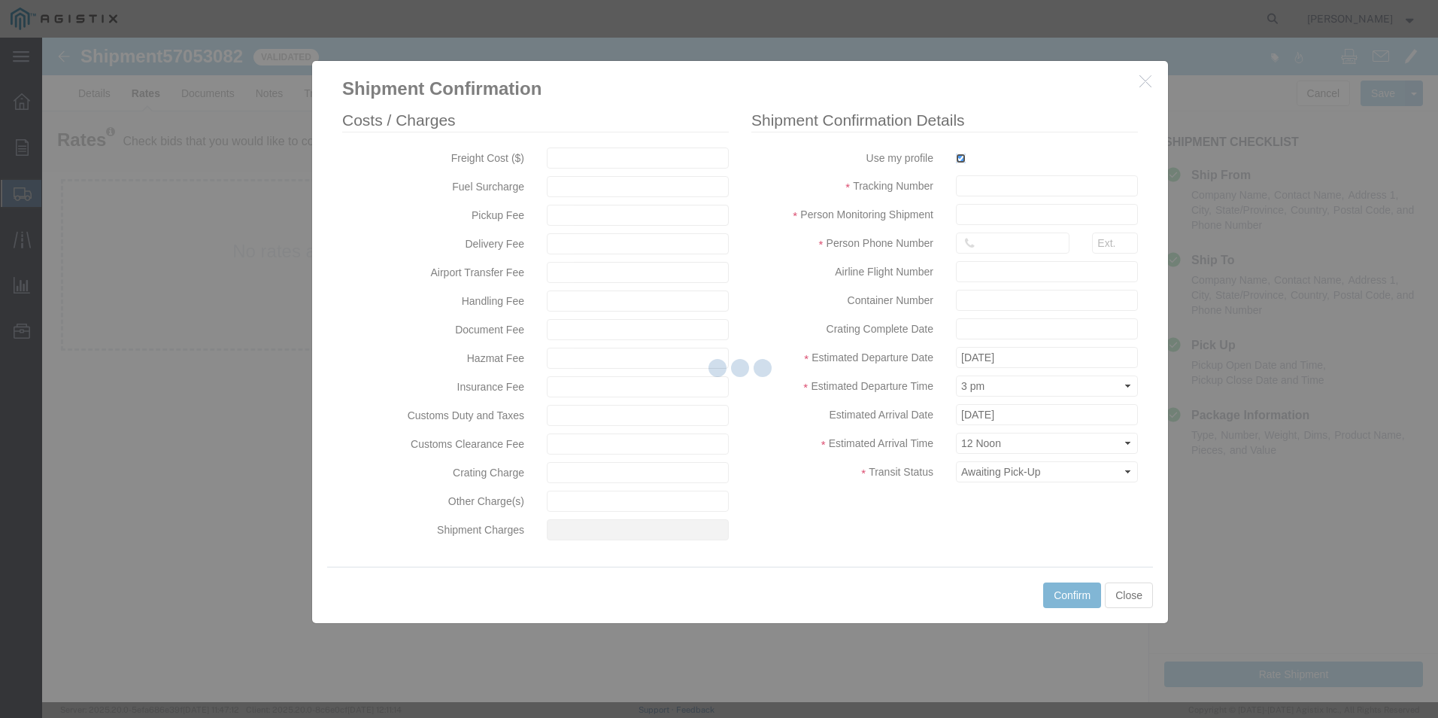
type input "[PERSON_NAME]"
type input "[PHONE_NUMBER]"
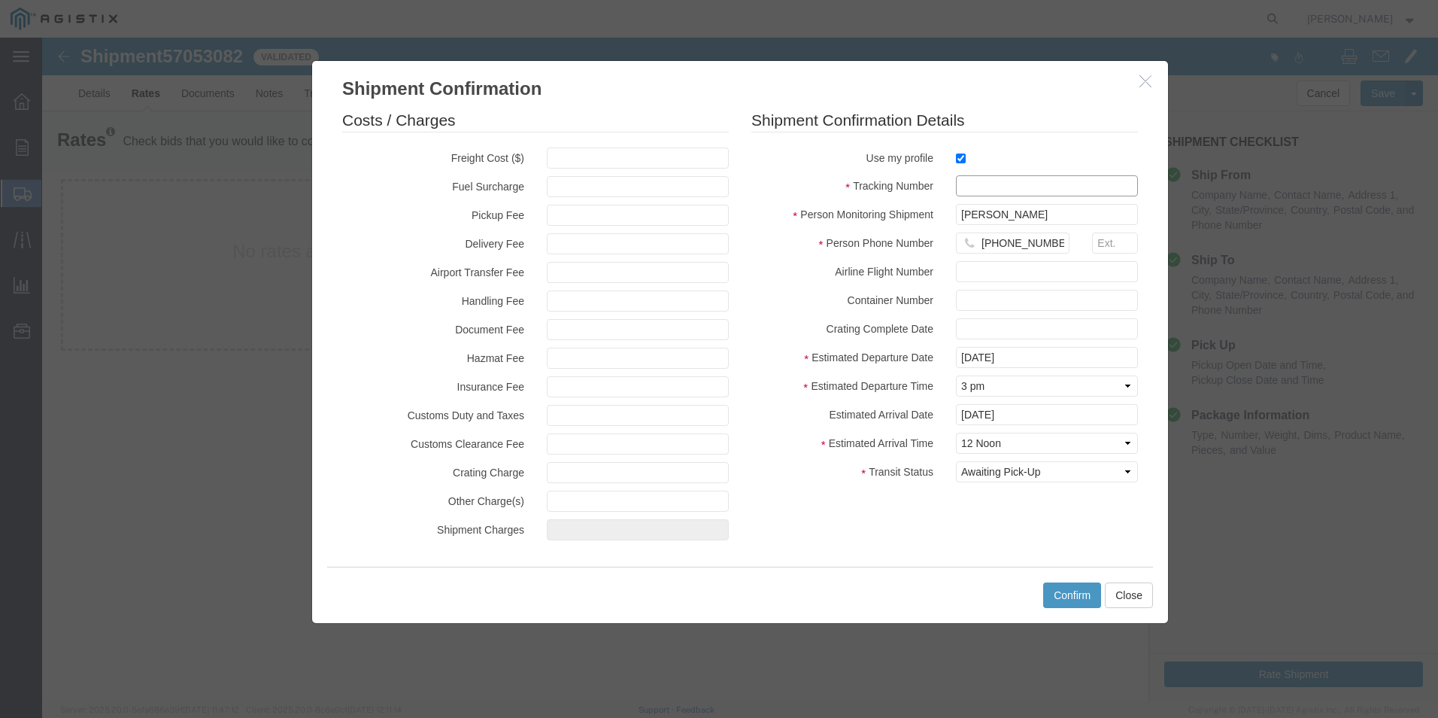
click at [984, 185] on input "text" at bounding box center [1047, 185] width 182 height 21
type input "1zx599590342264950"
click at [1079, 595] on button "Confirm" at bounding box center [1072, 595] width 58 height 26
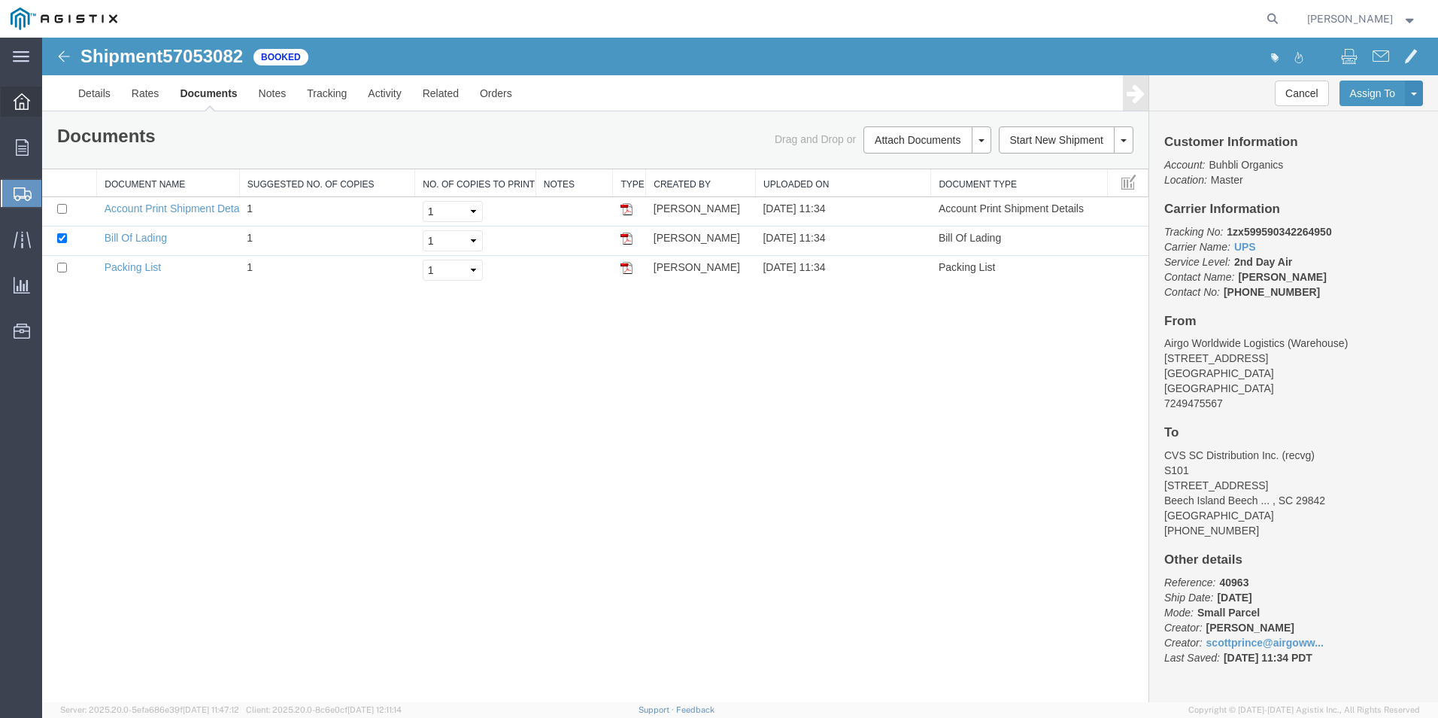
click at [17, 96] on icon at bounding box center [22, 101] width 17 height 17
